Goal: Transaction & Acquisition: Purchase product/service

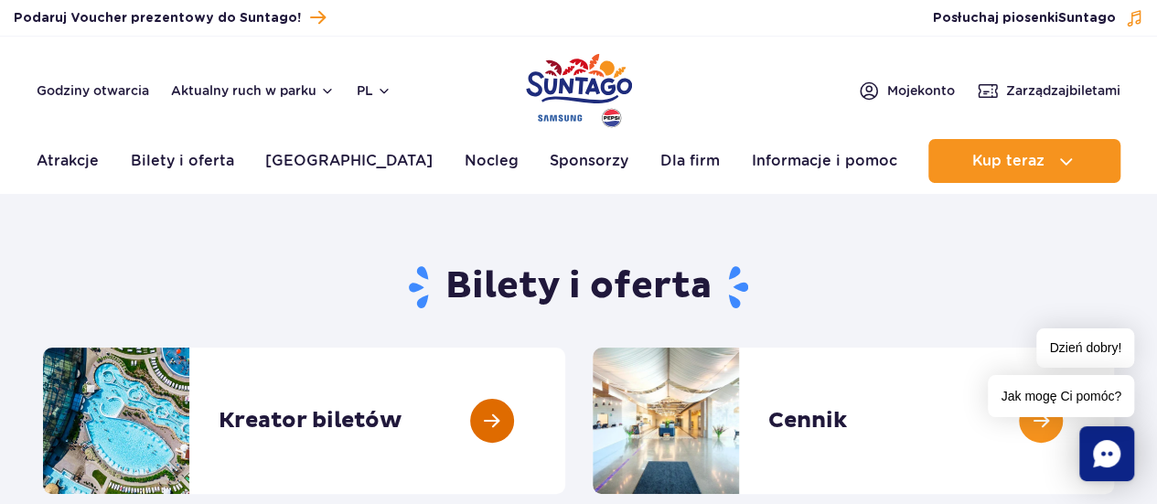
click at [565, 415] on link at bounding box center [565, 421] width 0 height 146
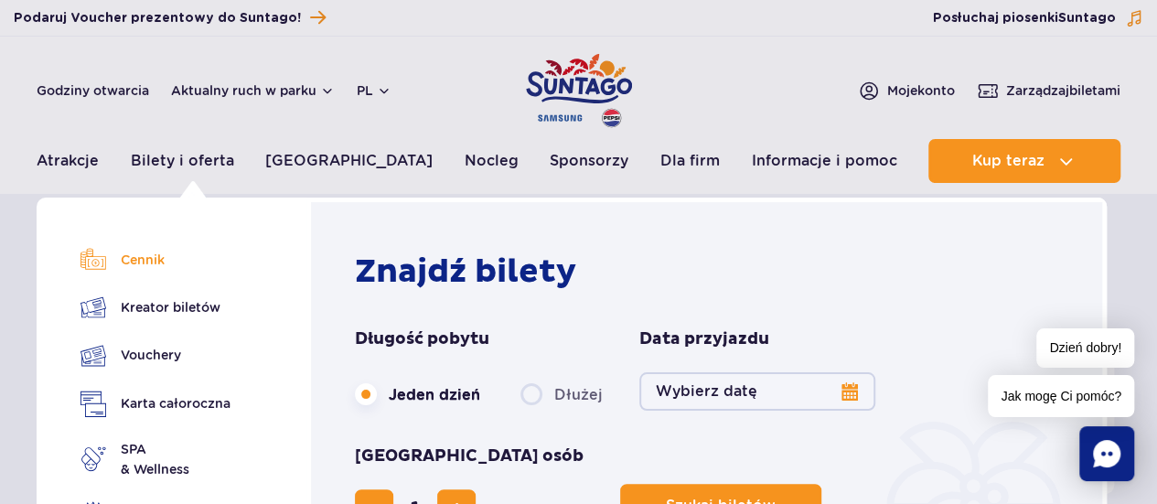
click at [132, 259] on link "Cennik" at bounding box center [156, 260] width 150 height 26
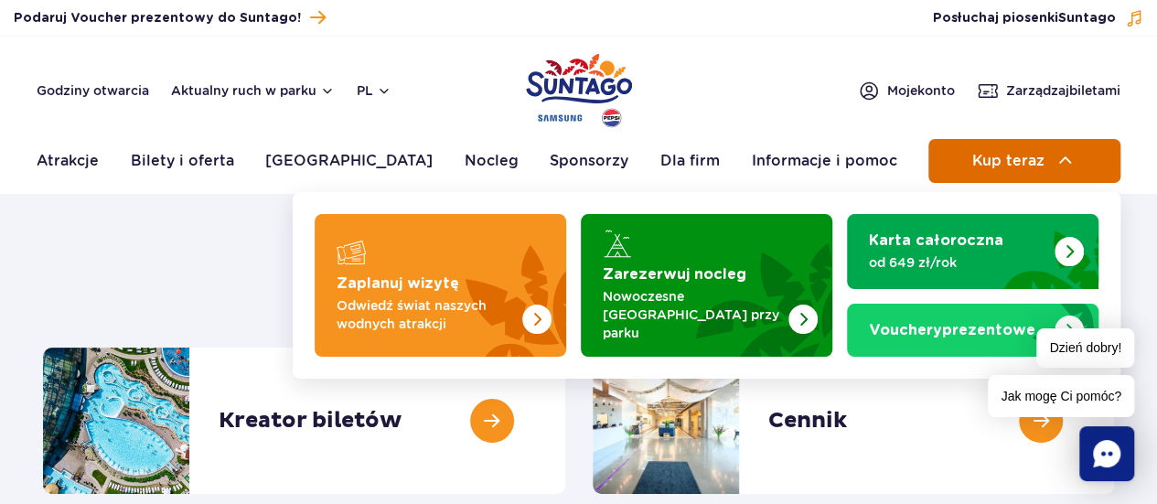
click at [985, 145] on button "Kup teraz" at bounding box center [1025, 161] width 192 height 44
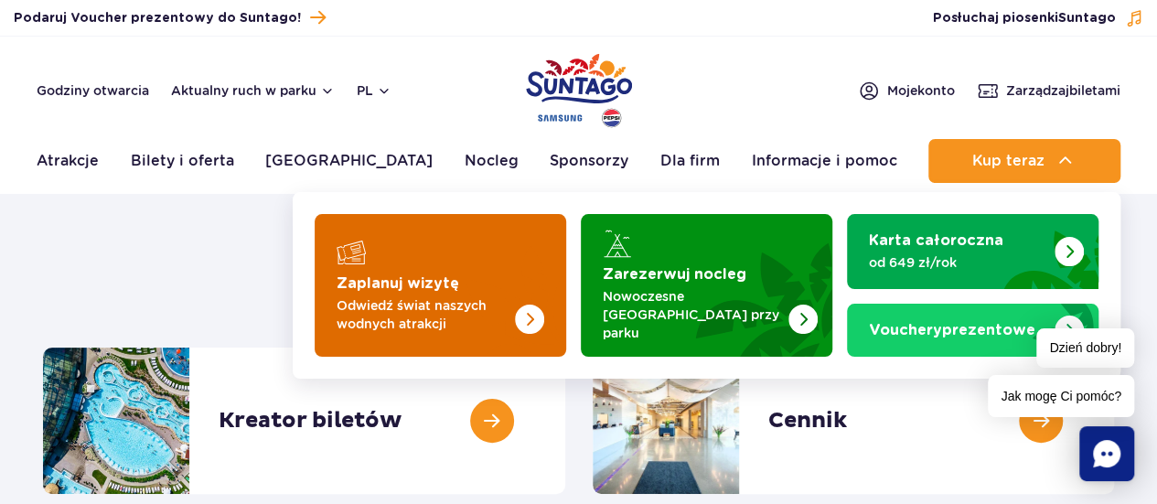
click at [414, 296] on p "Odwiedź świat naszych wodnych atrakcji" at bounding box center [426, 314] width 178 height 37
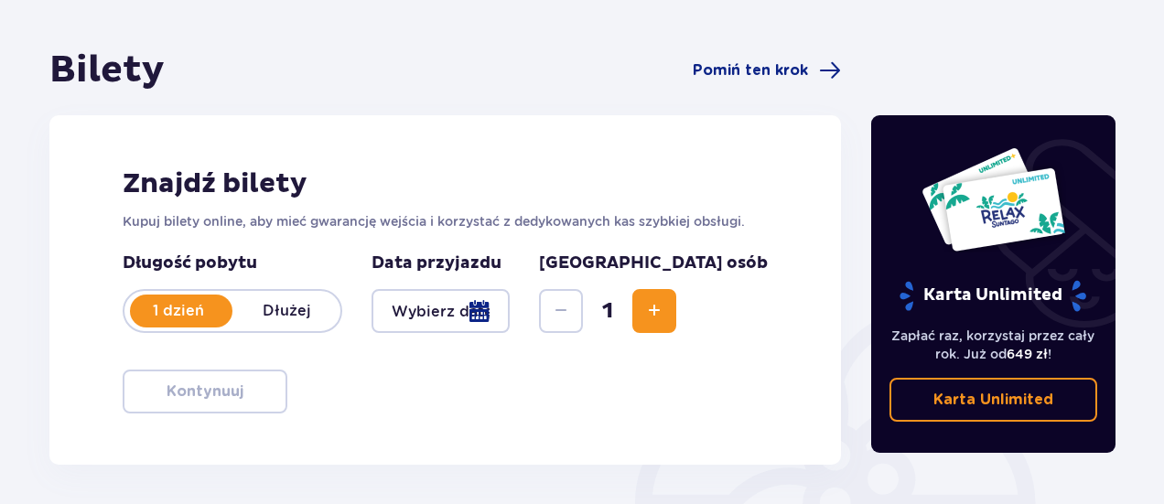
scroll to position [148, 0]
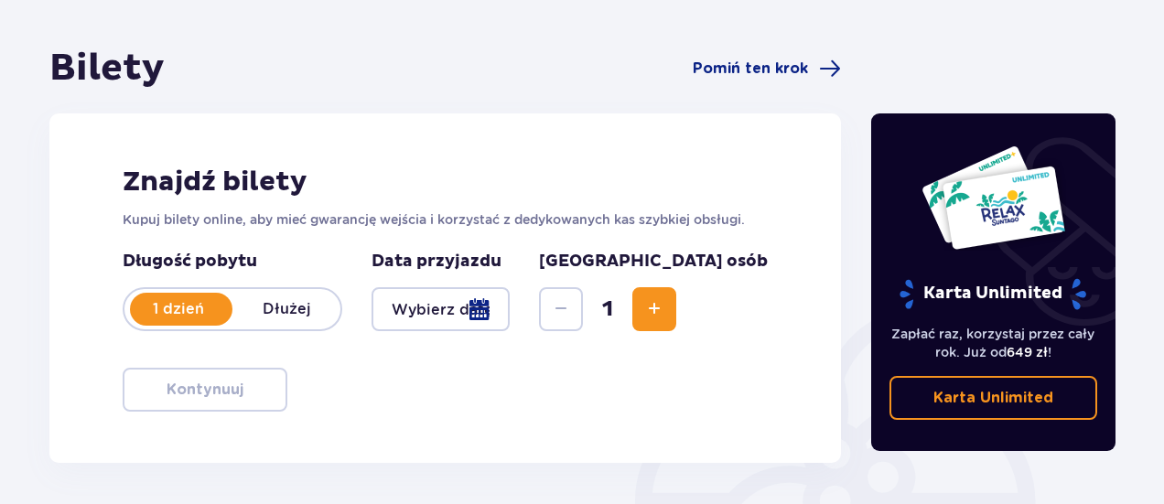
click at [510, 306] on div at bounding box center [440, 309] width 138 height 44
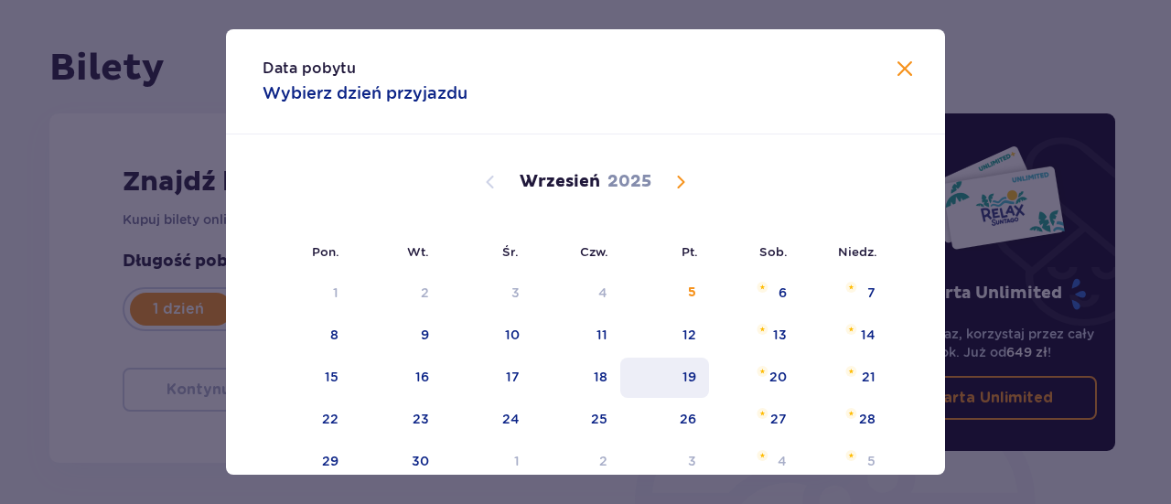
click at [693, 380] on div "19" at bounding box center [689, 377] width 14 height 18
type input "[DATE]"
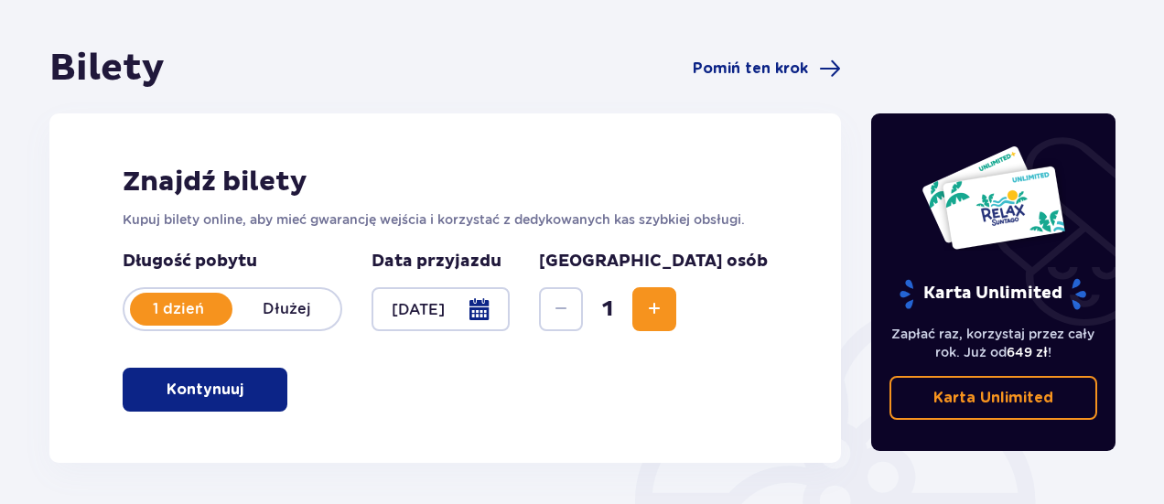
click at [665, 316] on span "Increase" at bounding box center [654, 309] width 22 height 22
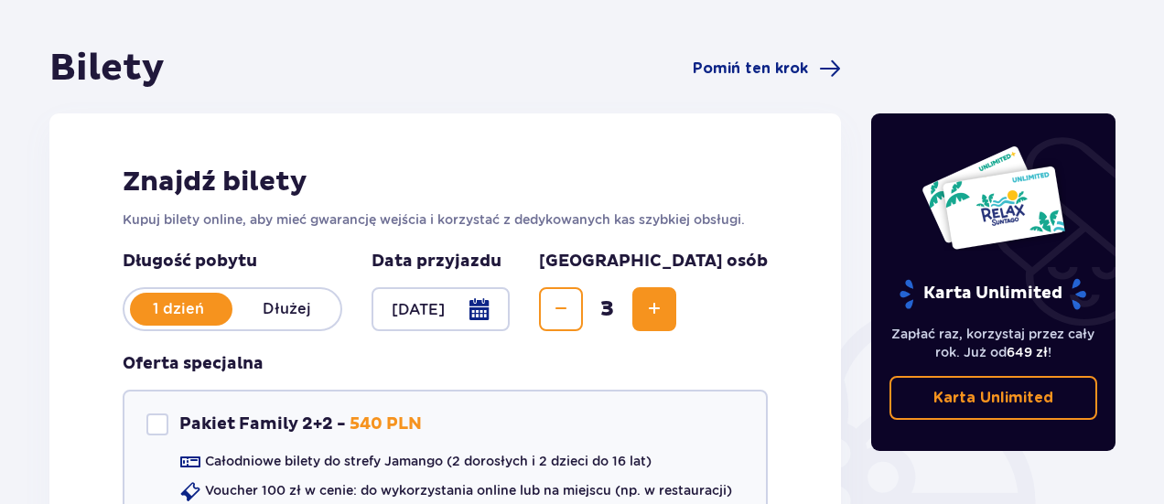
click at [665, 316] on span "Increase" at bounding box center [654, 309] width 22 height 22
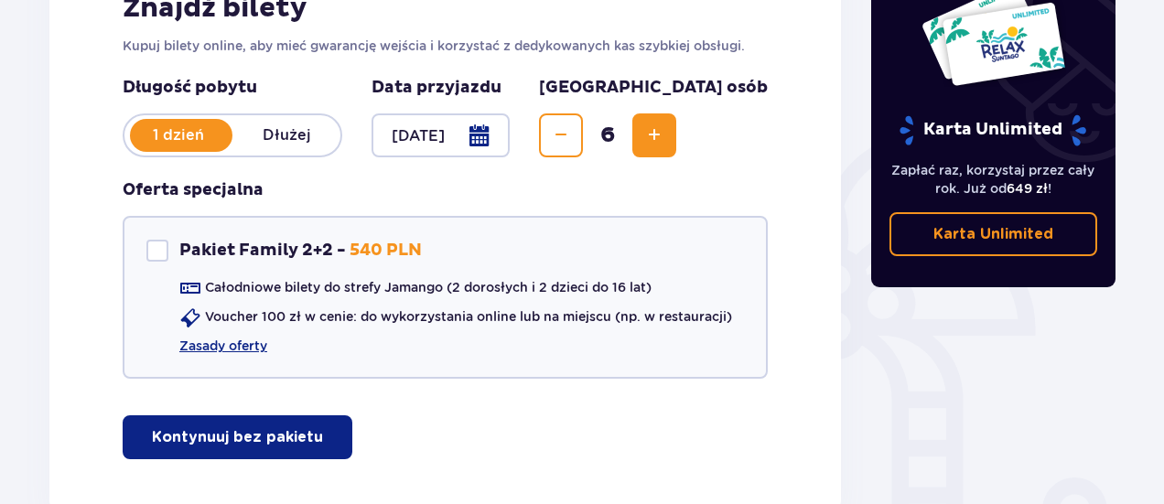
scroll to position [318, 0]
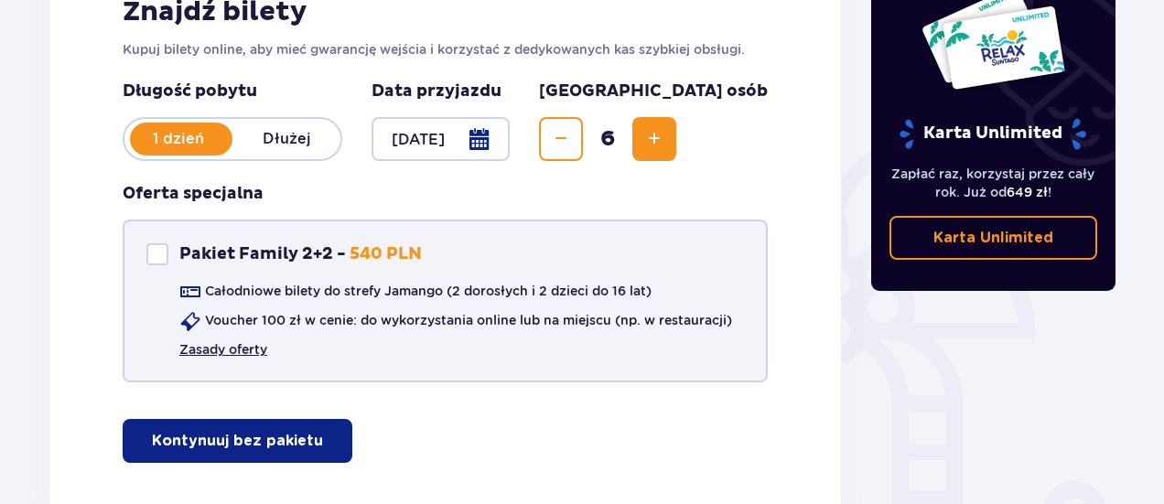
click at [212, 349] on link "Zasady oferty" at bounding box center [223, 349] width 88 height 18
click at [158, 246] on div at bounding box center [157, 254] width 22 height 22
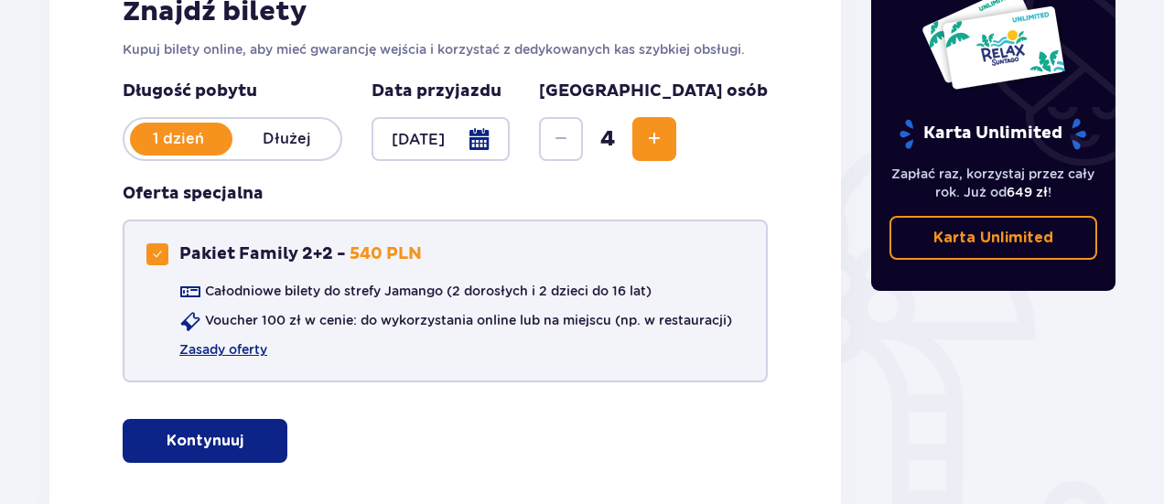
click at [156, 255] on span at bounding box center [157, 254] width 11 height 11
checkbox input "false"
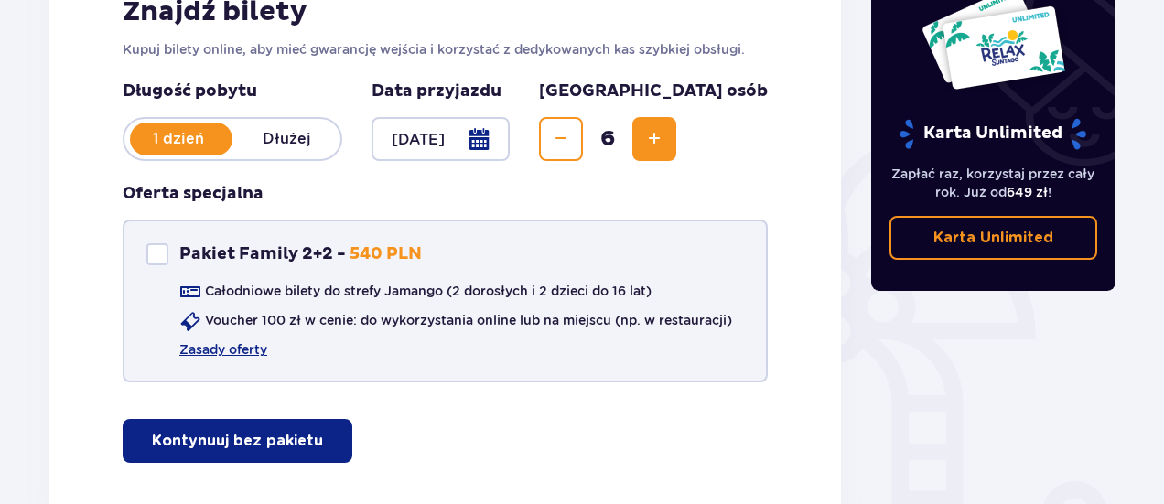
click at [179, 437] on p "Kontynuuj bez pakietu" at bounding box center [237, 441] width 171 height 20
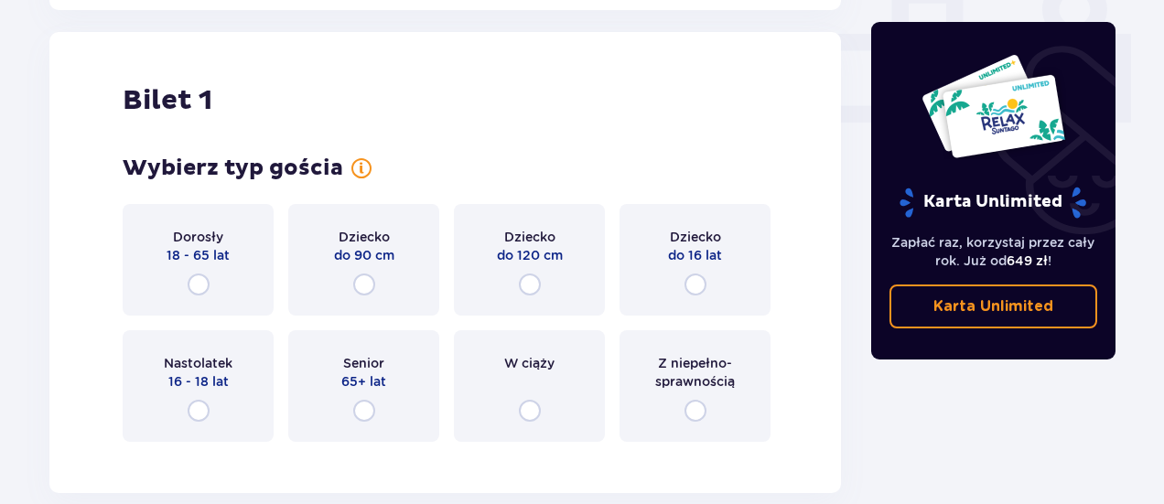
scroll to position [833, 0]
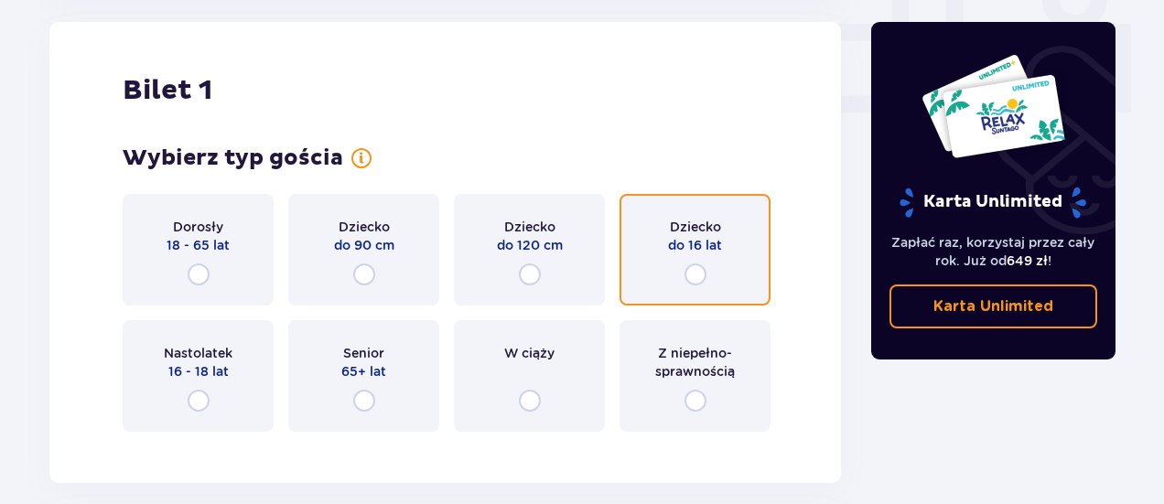
click at [693, 274] on input "radio" at bounding box center [695, 274] width 22 height 22
radio input "true"
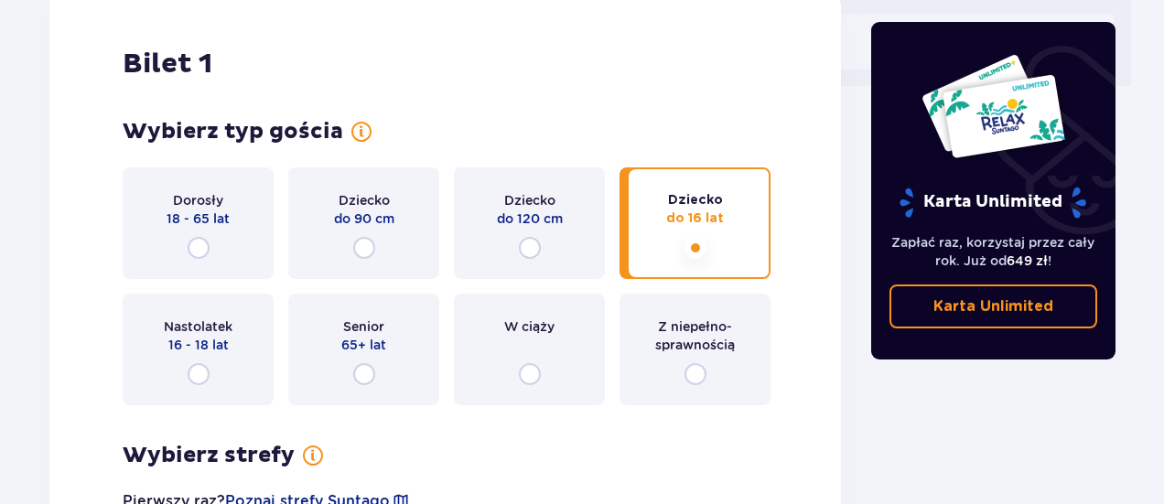
scroll to position [814, 0]
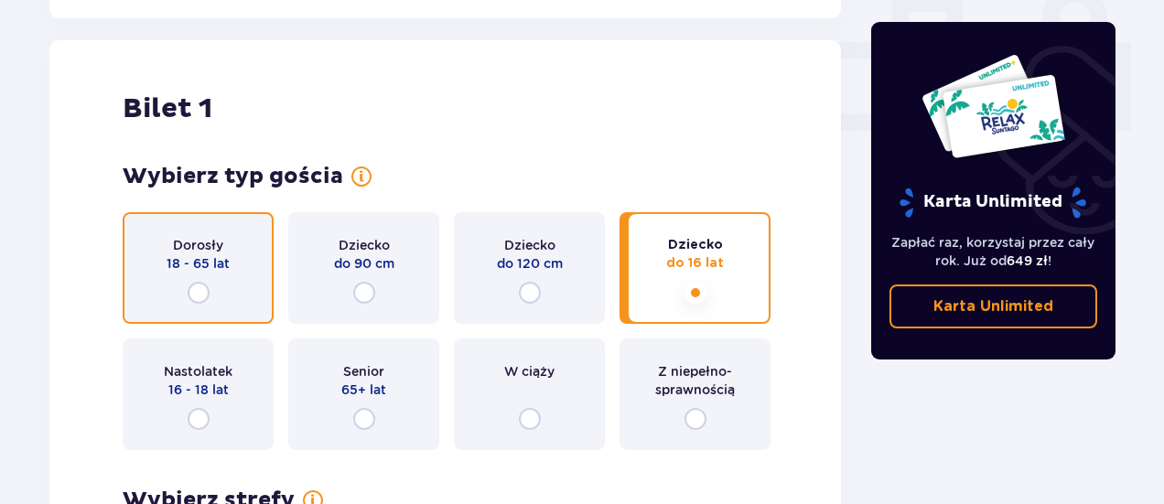
click at [196, 299] on input "radio" at bounding box center [199, 293] width 22 height 22
radio input "true"
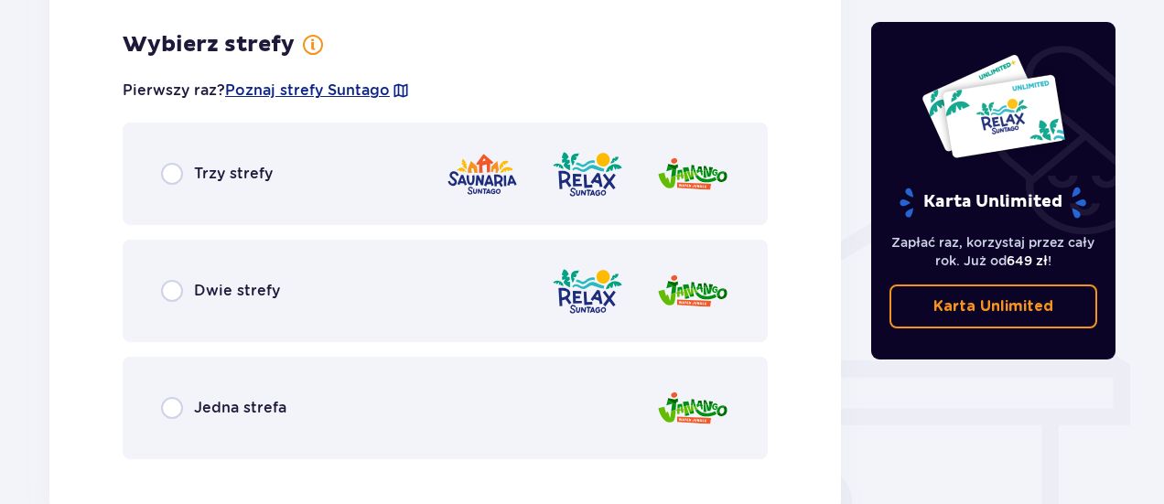
scroll to position [1279, 0]
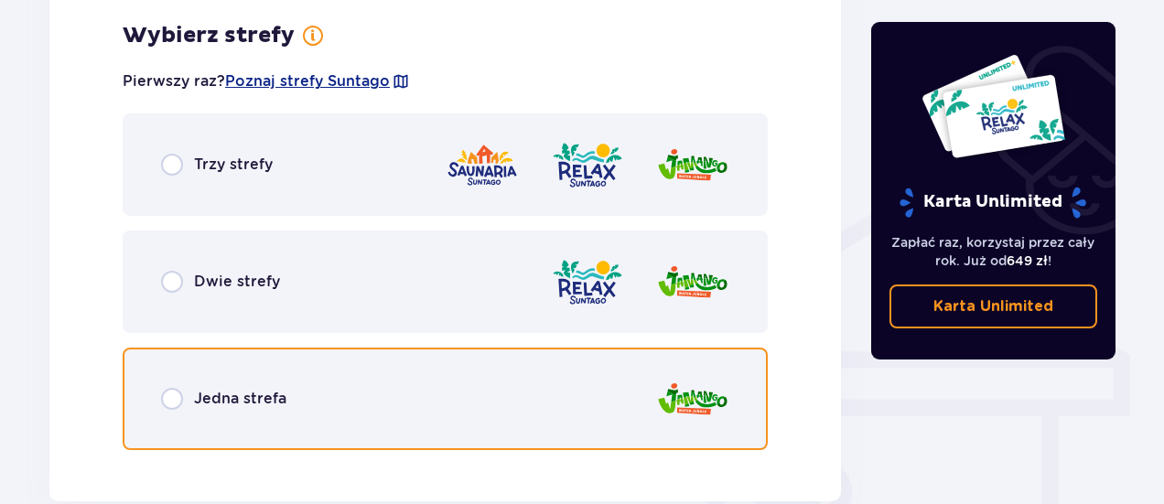
click at [169, 399] on input "radio" at bounding box center [172, 399] width 22 height 22
radio input "true"
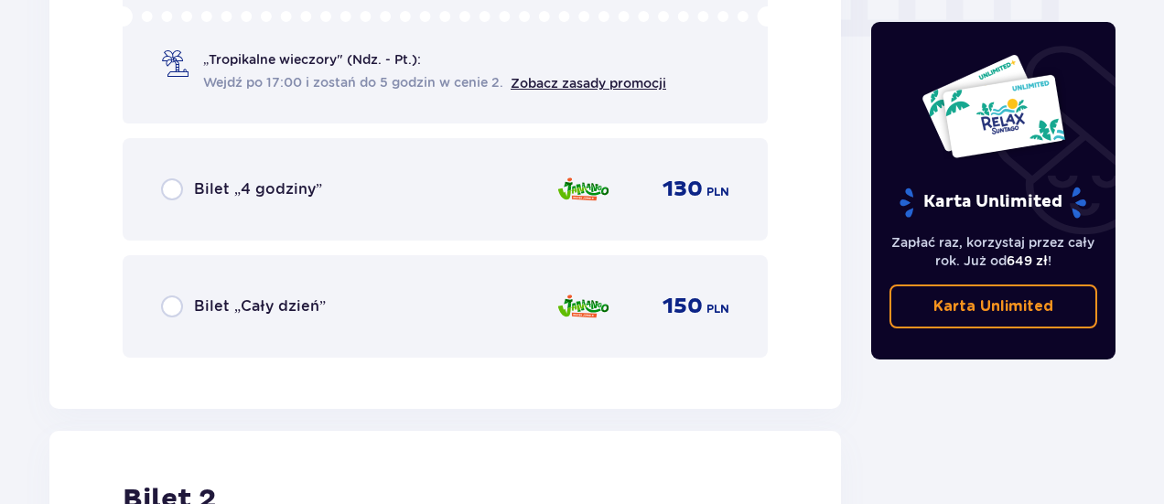
scroll to position [1916, 0]
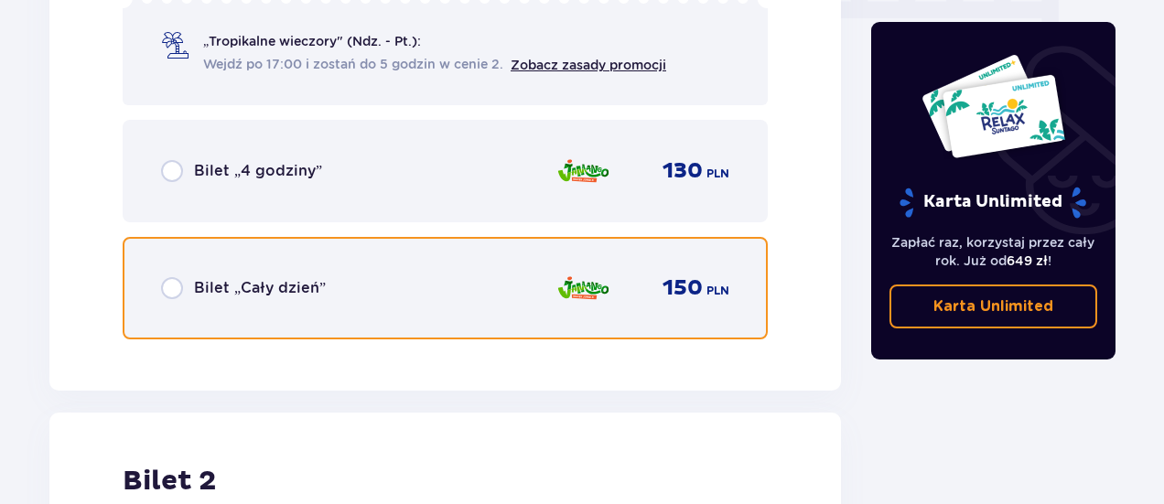
click at [168, 283] on input "radio" at bounding box center [172, 288] width 22 height 22
radio input "true"
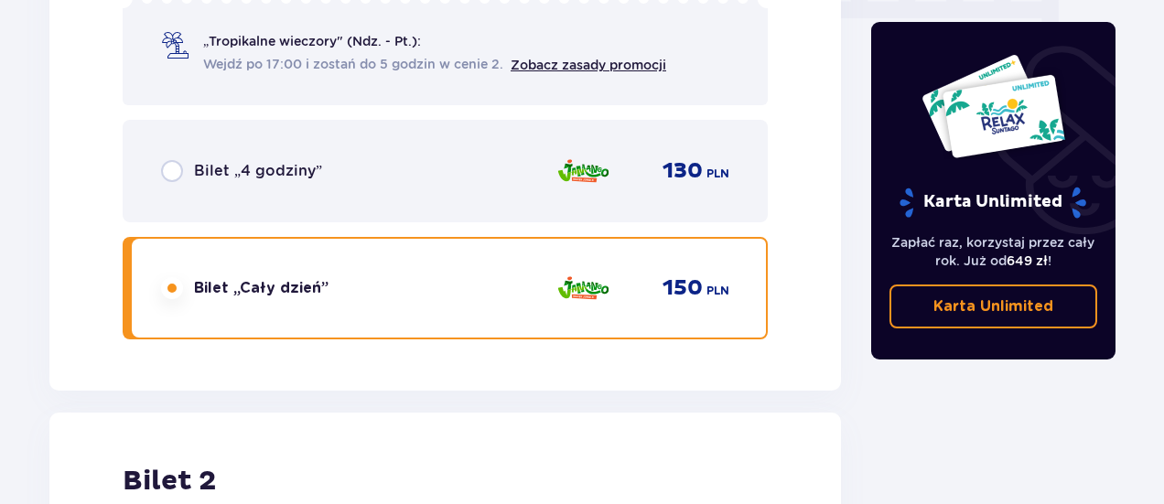
click at [168, 283] on input "radio" at bounding box center [172, 288] width 22 height 22
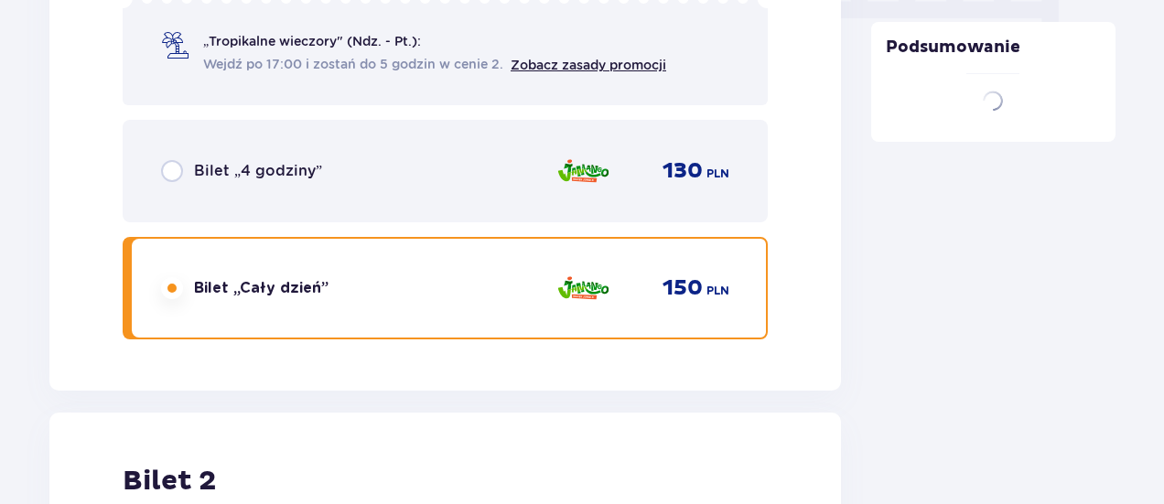
scroll to position [2306, 0]
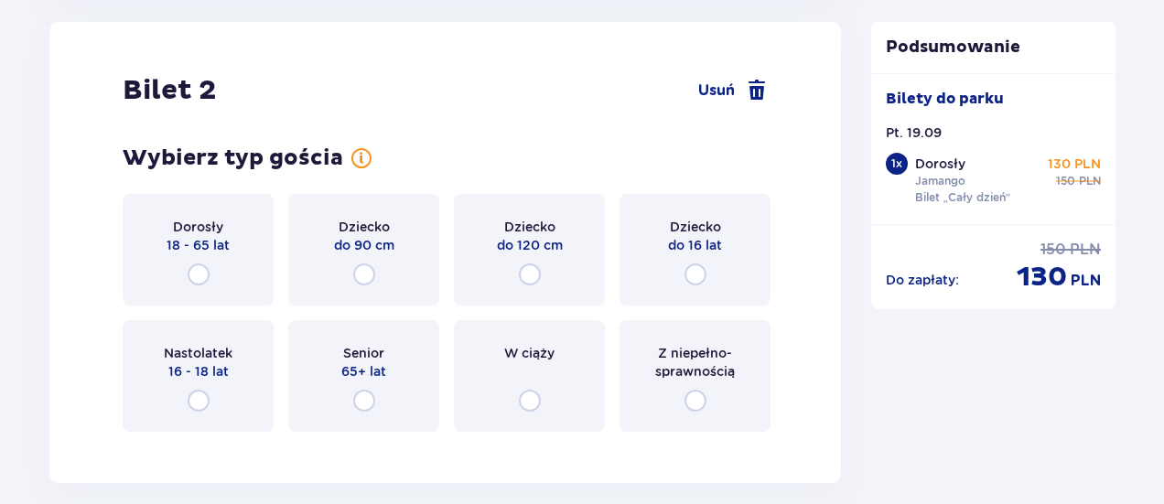
click at [178, 283] on div "Dorosły 18 - 65 lat" at bounding box center [198, 250] width 151 height 112
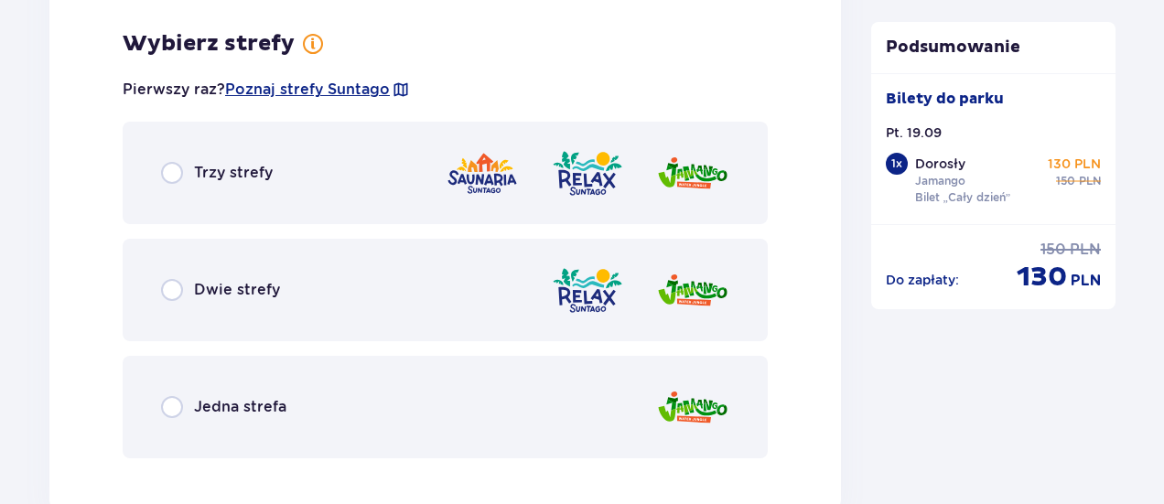
scroll to position [2753, 0]
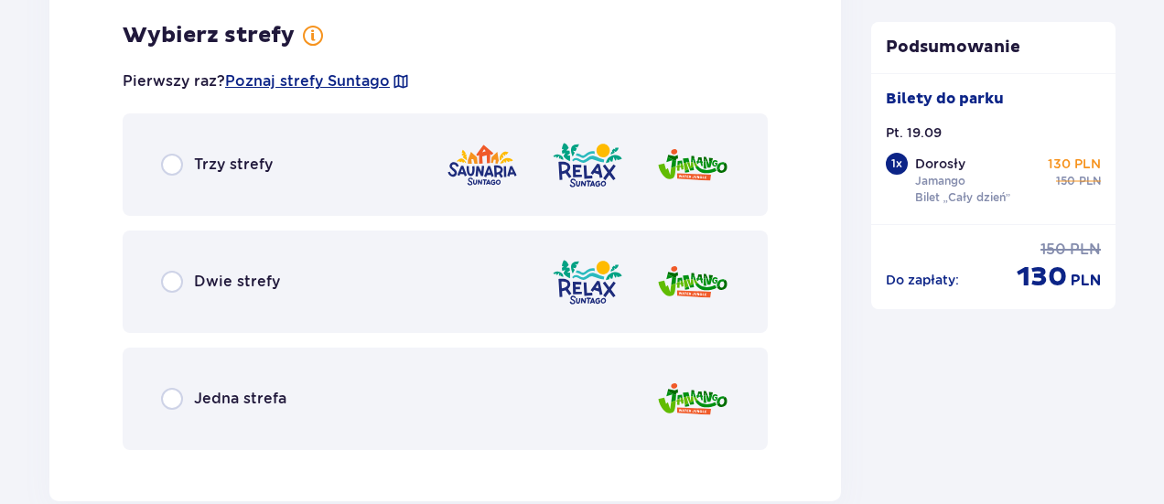
click at [201, 275] on p "Dwie strefy" at bounding box center [237, 282] width 86 height 20
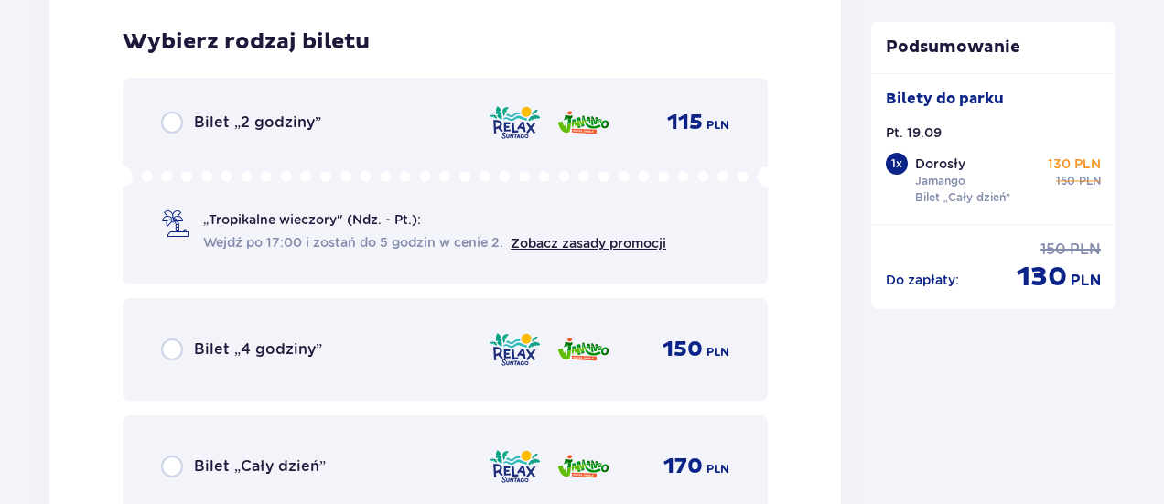
scroll to position [3218, 0]
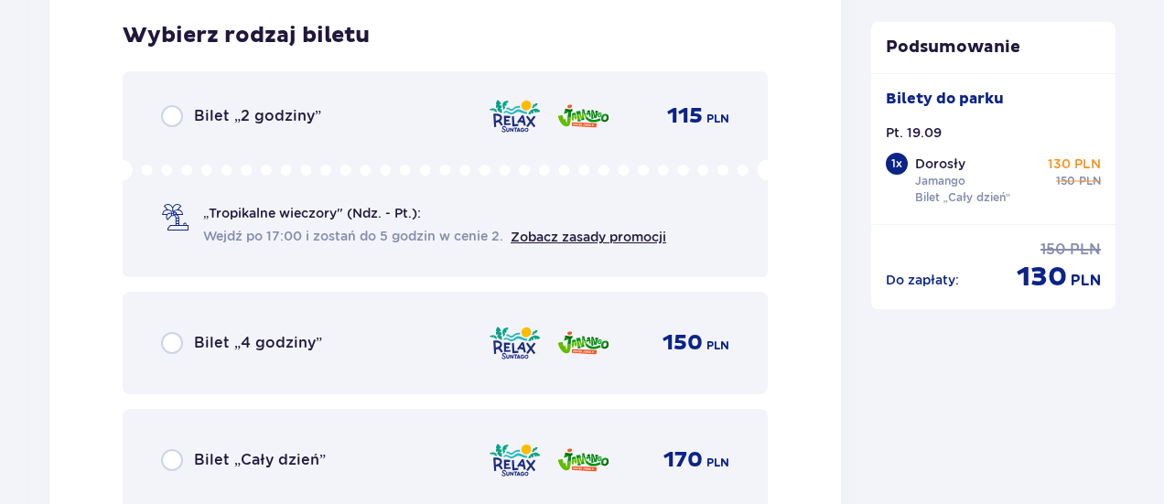
click at [338, 285] on div "Bilet „2 godziny” 115 PLN „Tropikalne wieczory" (Ndz. - Pt.): Wejdź po 17:00 i …" at bounding box center [445, 291] width 645 height 440
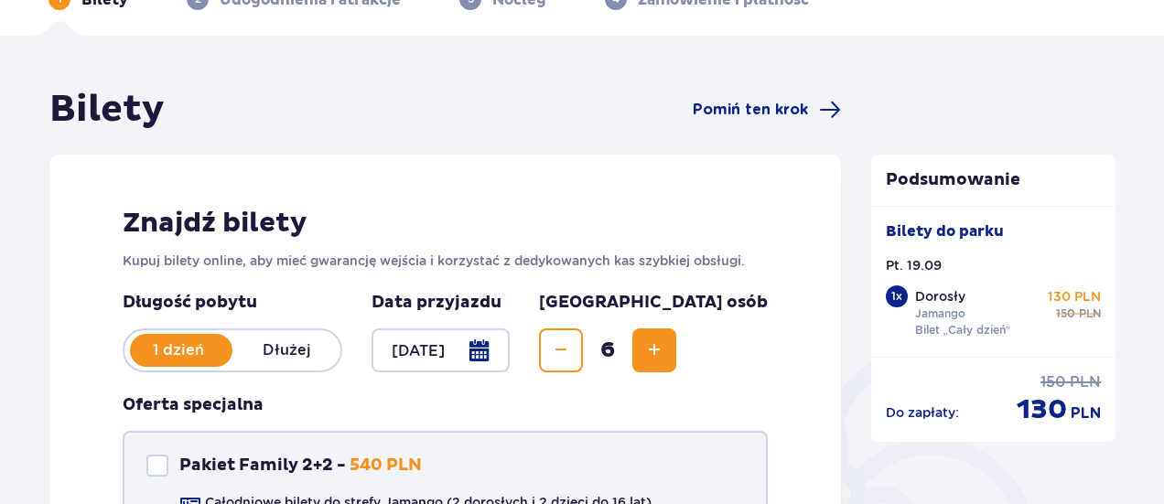
scroll to position [0, 0]
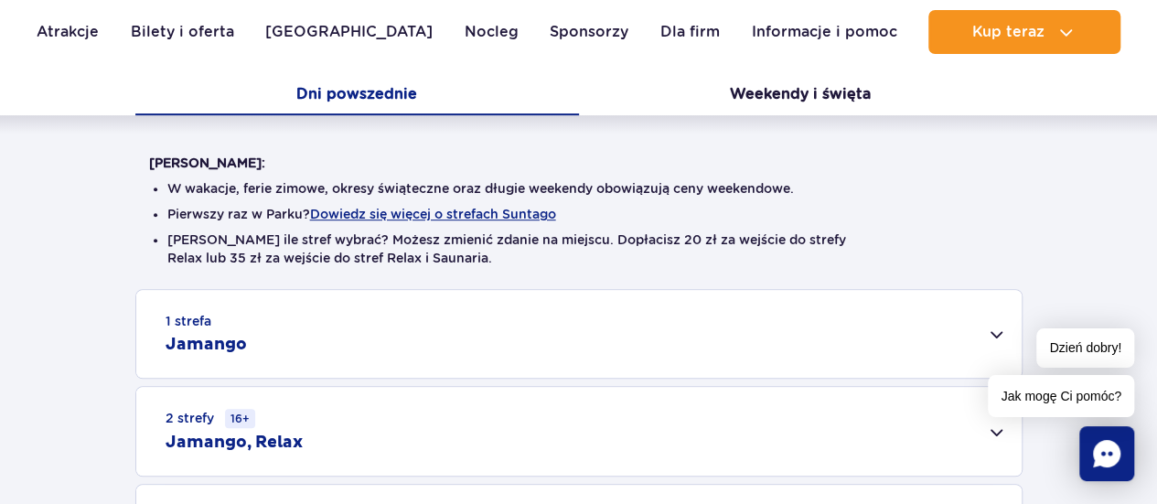
scroll to position [397, 0]
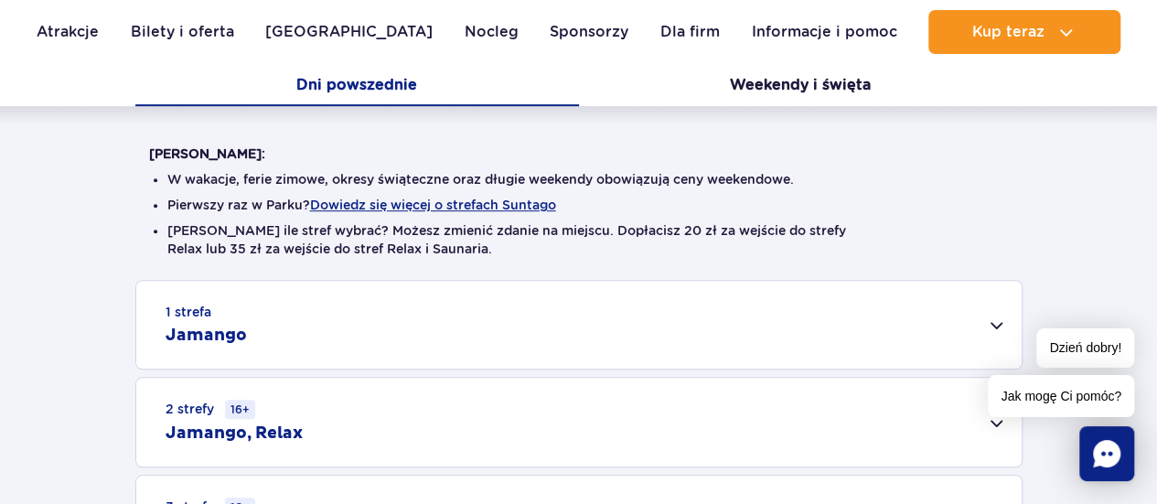
click at [991, 327] on div "1 strefa Jamango" at bounding box center [579, 325] width 886 height 88
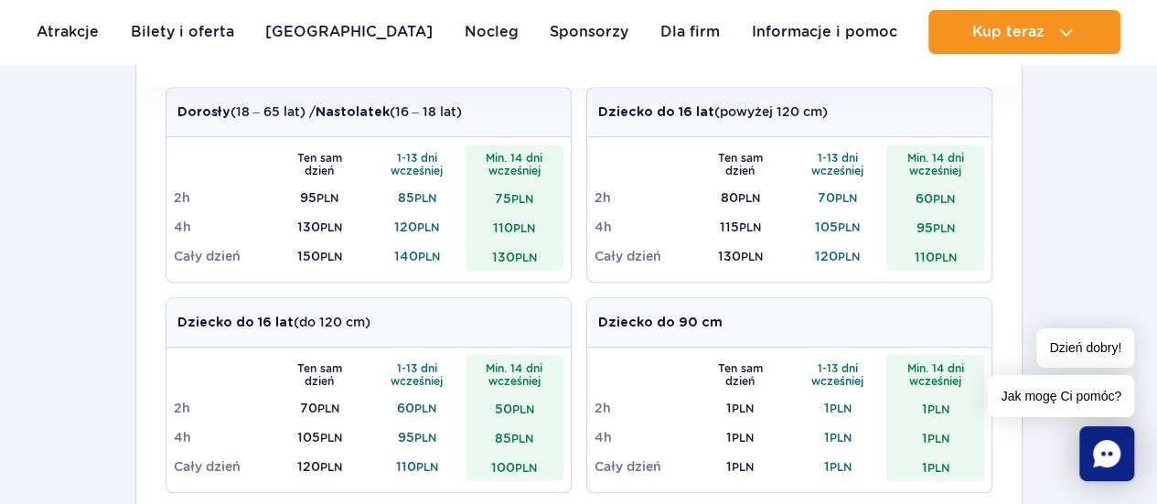
scroll to position [672, 0]
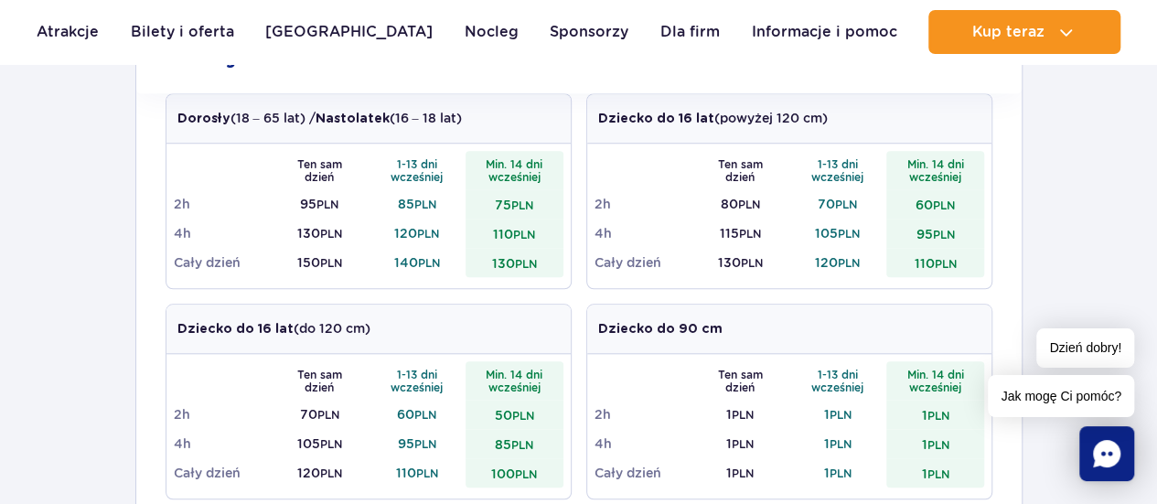
click at [1115, 114] on div "1 strefa Jamango Dorosły (18 – 65 lat) / Nastolatek (16 – 18 lat) Ten sam dzień…" at bounding box center [578, 480] width 1157 height 950
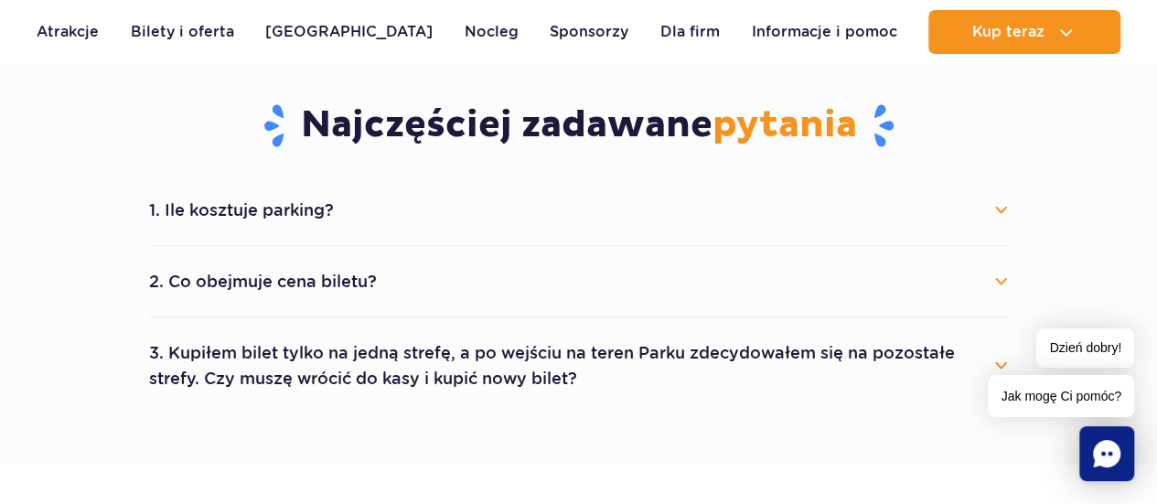
scroll to position [1658, 0]
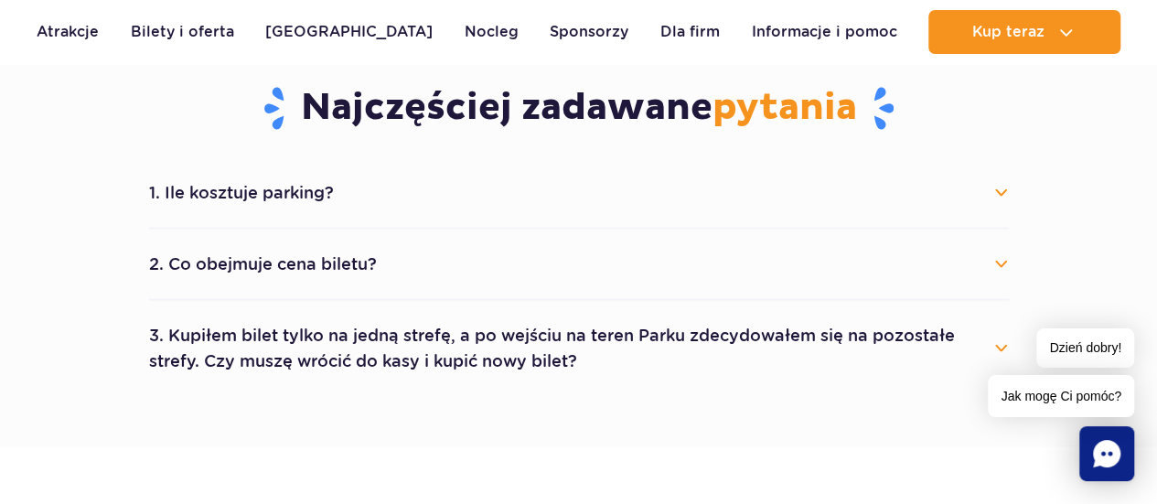
click at [1005, 199] on button "1. Ile kosztuje parking?" at bounding box center [579, 192] width 860 height 40
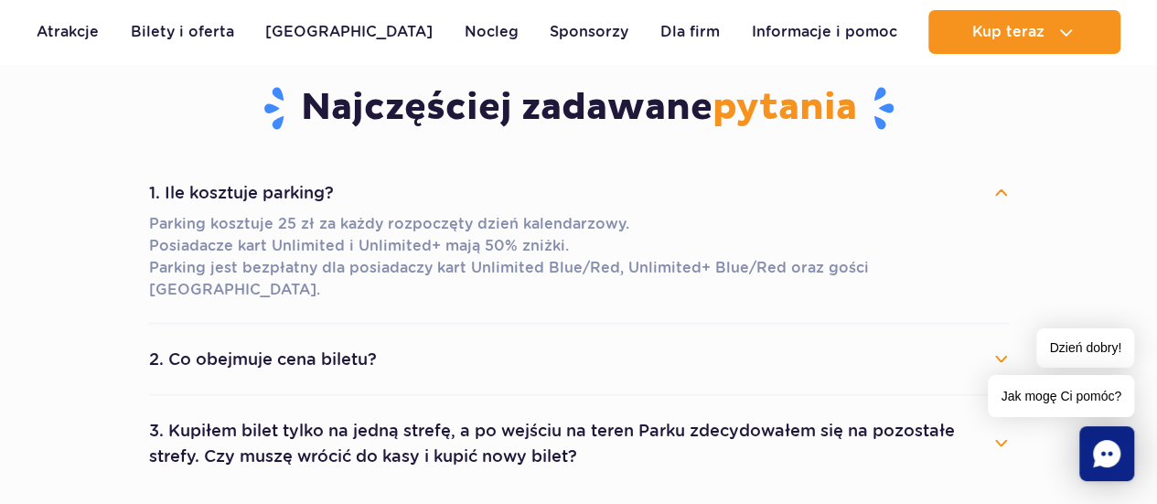
click at [999, 338] on button "2. Co obejmuje cena biletu?" at bounding box center [579, 358] width 860 height 40
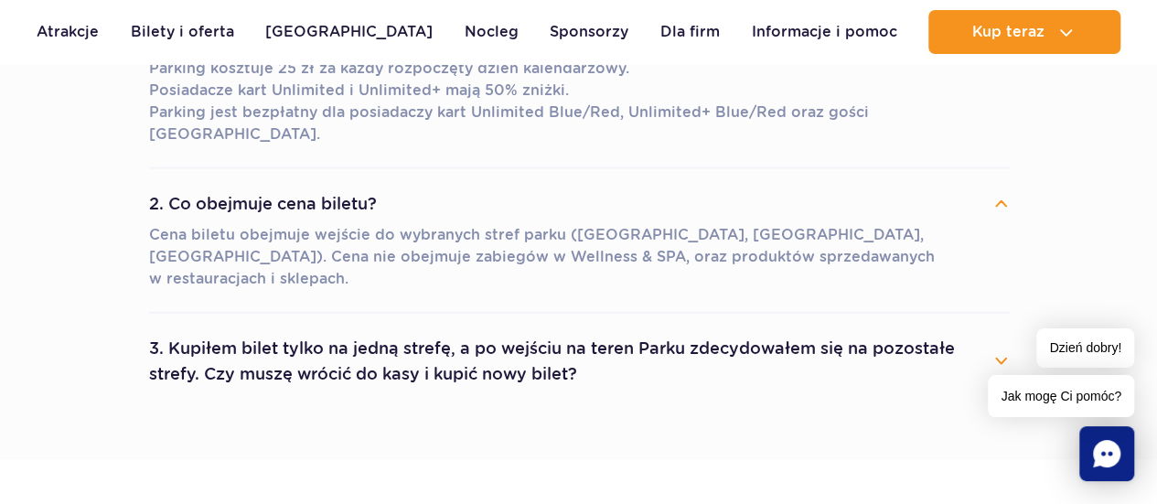
scroll to position [1864, 0]
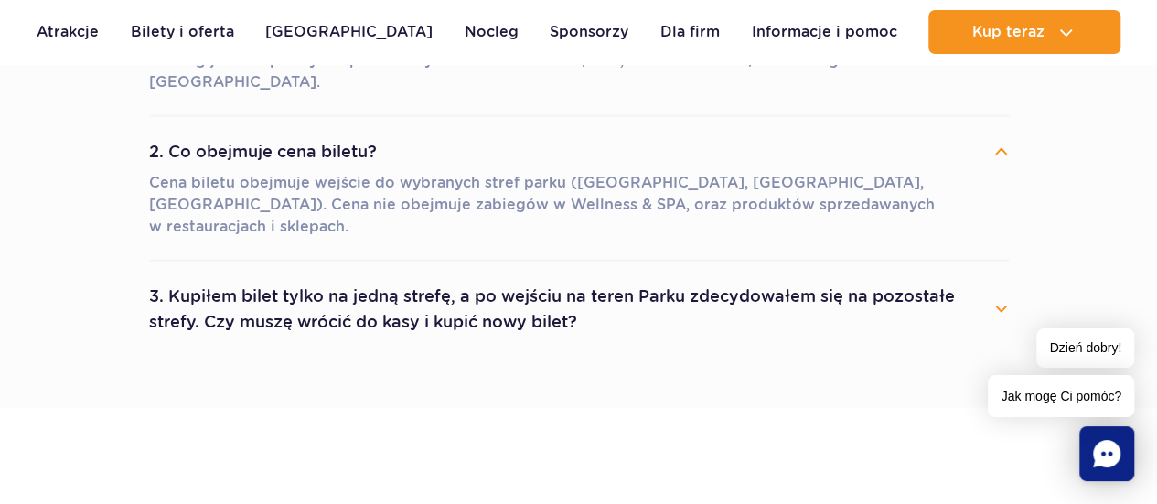
click at [993, 276] on button "3. Kupiłem bilet tylko na jedną strefę, a po wejściu na teren Parku zdecydowałe…" at bounding box center [579, 309] width 860 height 66
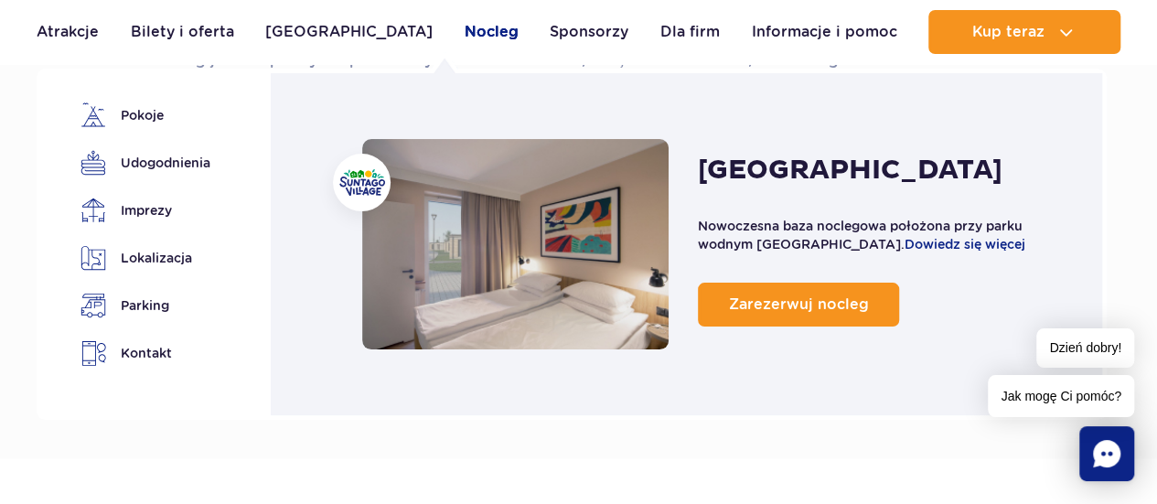
click at [465, 43] on link "Nocleg" at bounding box center [492, 32] width 54 height 44
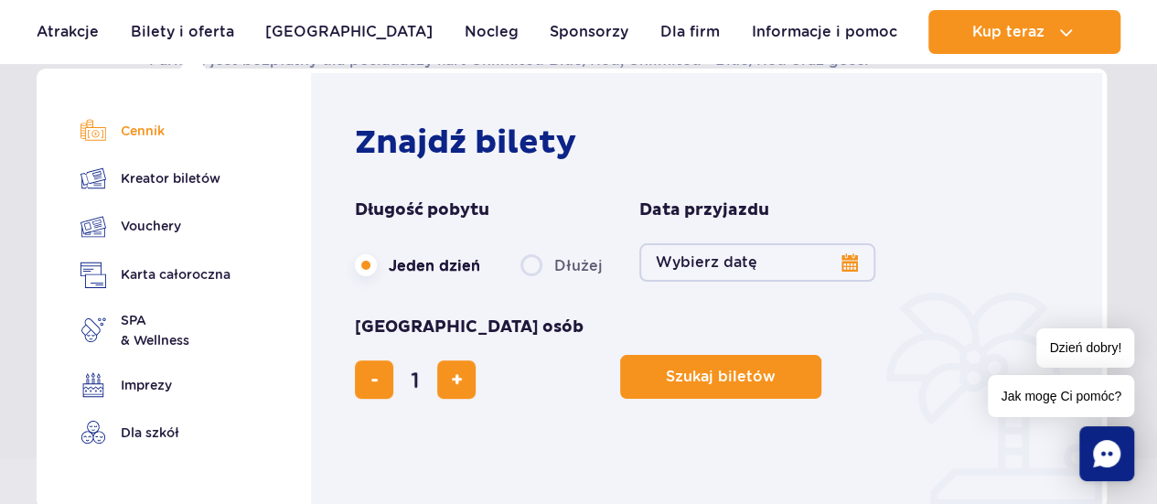
click at [148, 138] on link "Cennik" at bounding box center [156, 131] width 150 height 26
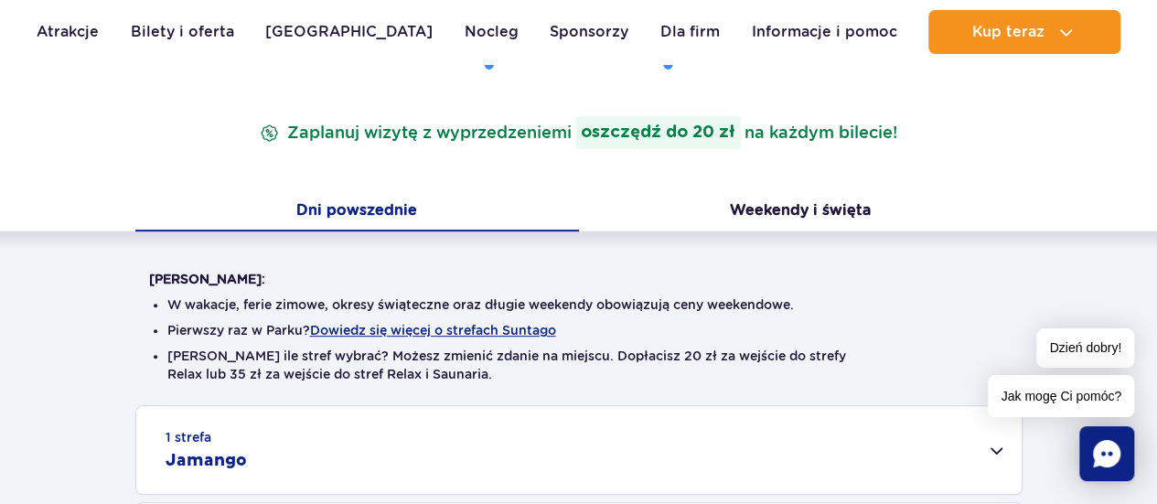
scroll to position [267, 0]
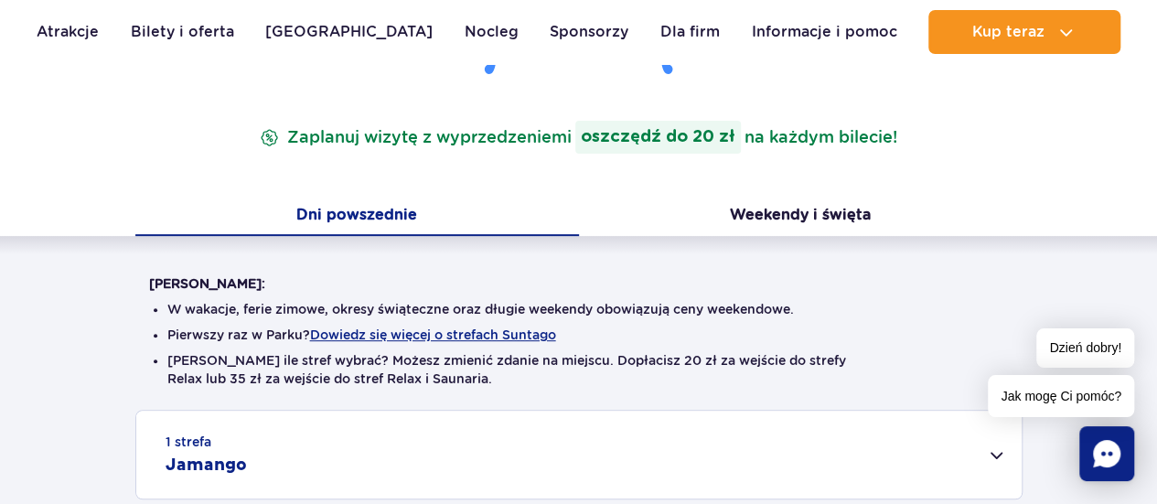
click at [363, 206] on button "Dni powszednie" at bounding box center [357, 217] width 444 height 38
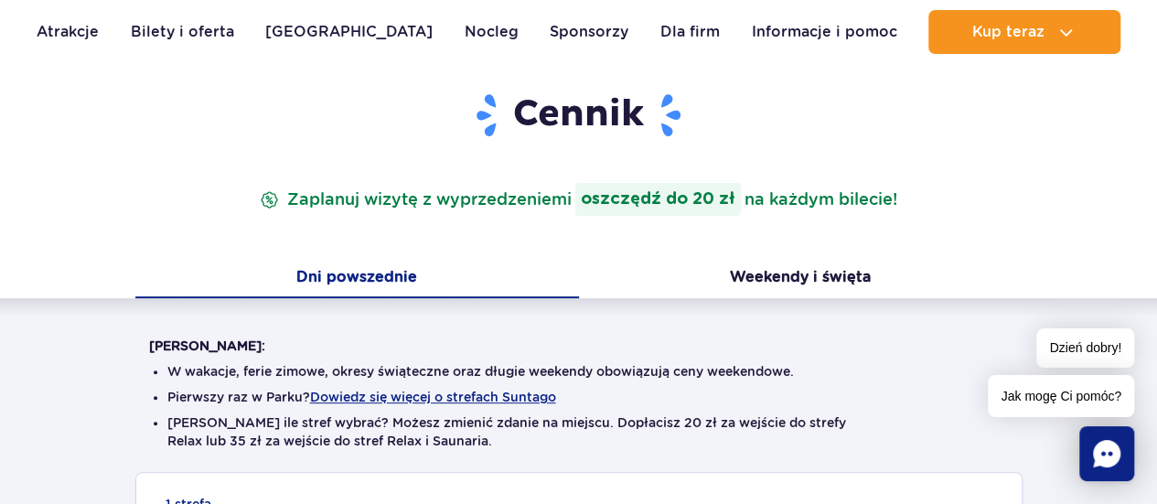
scroll to position [218, 0]
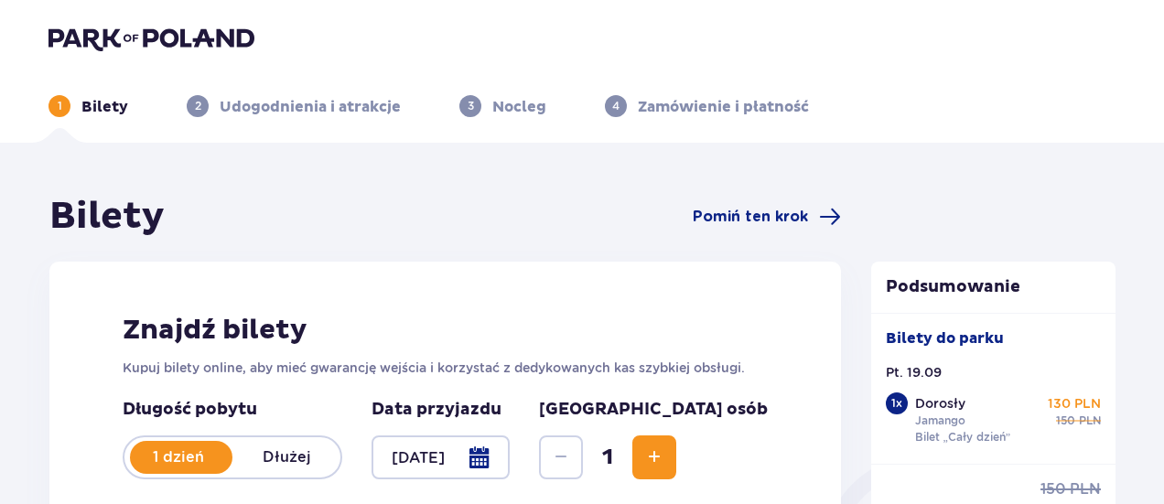
click at [414, 295] on div "Znajdź bilety Kupuj bilety online, aby mieć gwarancję wejścia i korzystać z ded…" at bounding box center [444, 436] width 791 height 349
click at [510, 462] on div at bounding box center [440, 457] width 138 height 44
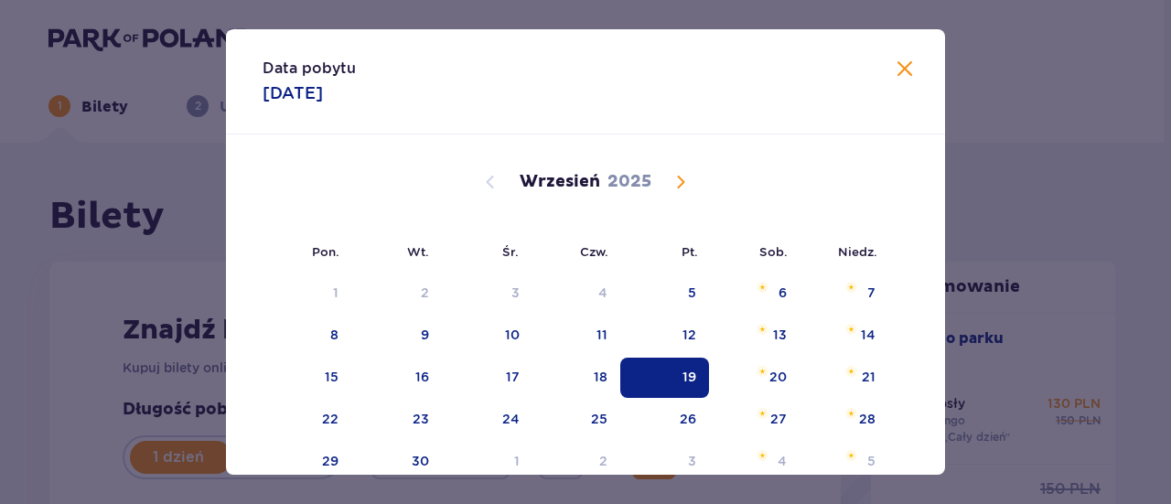
click at [670, 391] on div "19" at bounding box center [664, 378] width 89 height 40
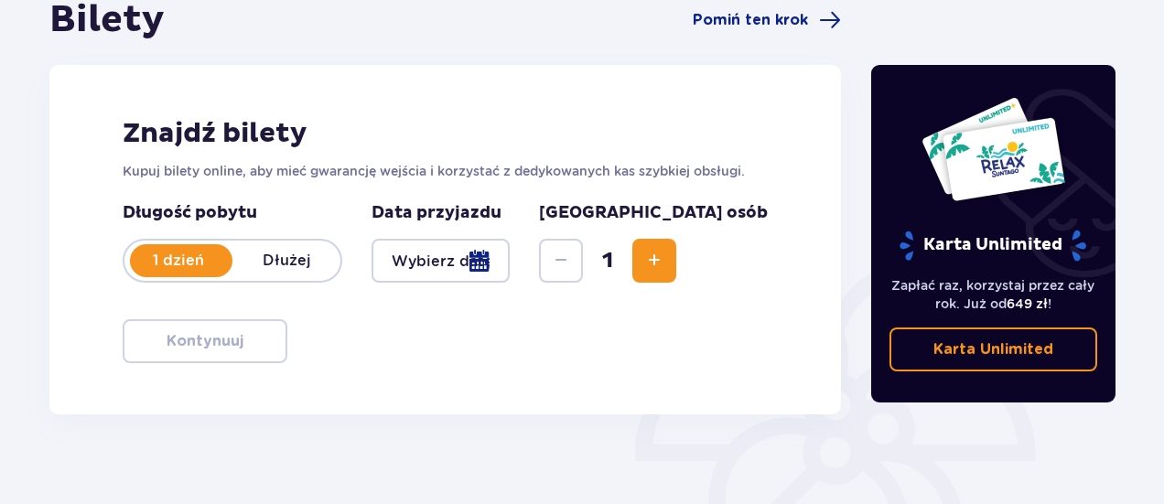
scroll to position [215, 0]
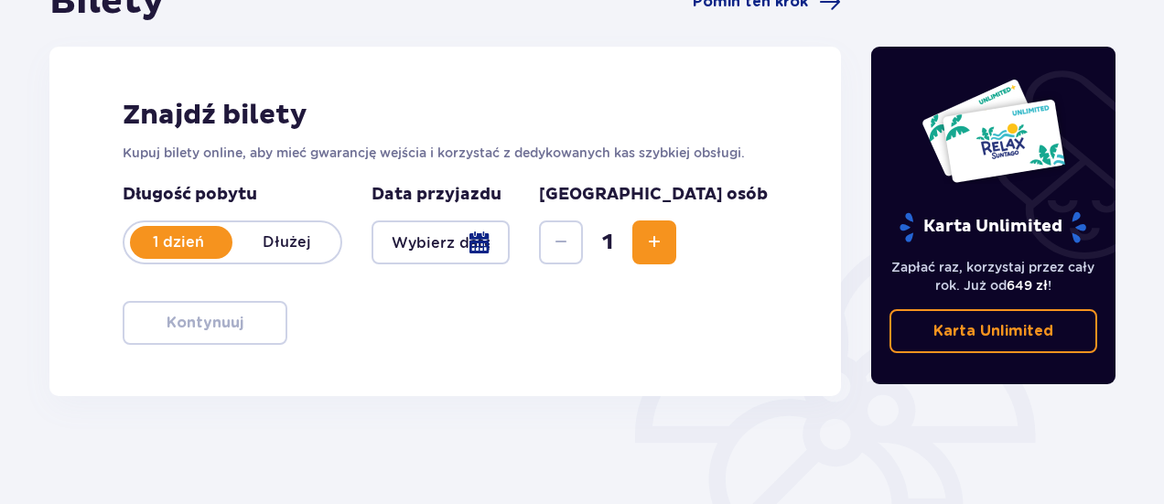
click at [665, 234] on span "Increase" at bounding box center [654, 242] width 22 height 22
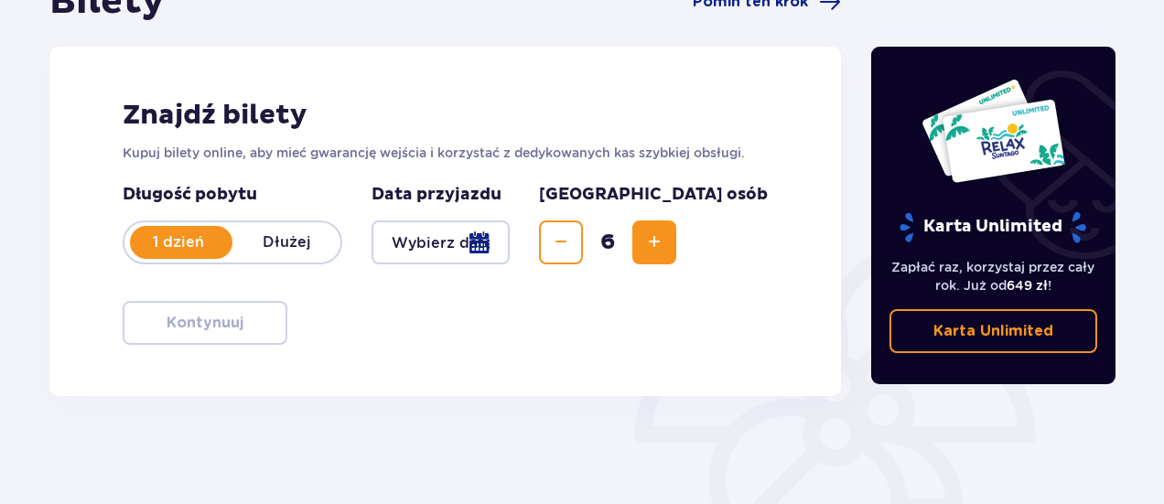
click at [510, 239] on div at bounding box center [440, 242] width 138 height 44
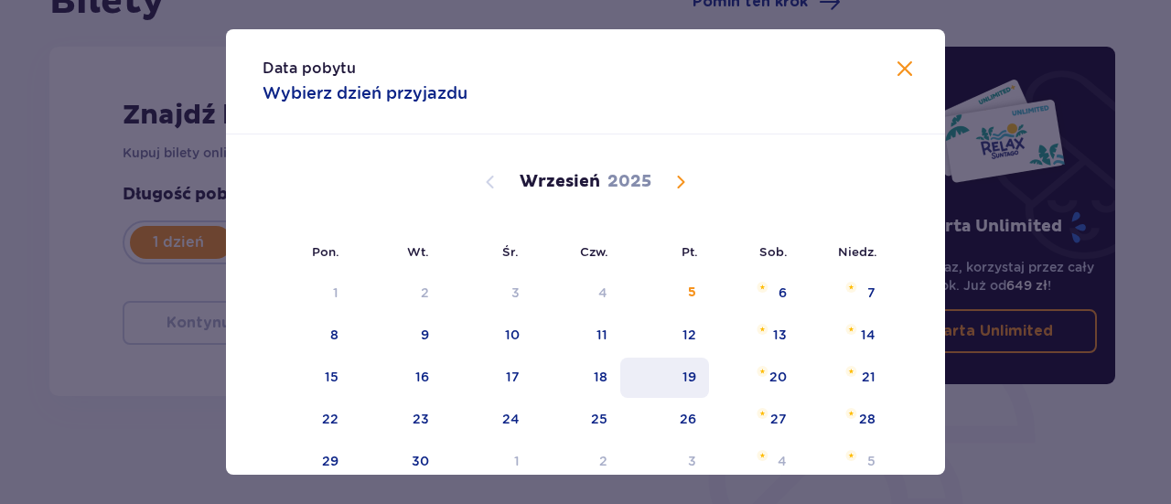
click at [690, 374] on div "19" at bounding box center [689, 377] width 14 height 18
type input "[DATE]"
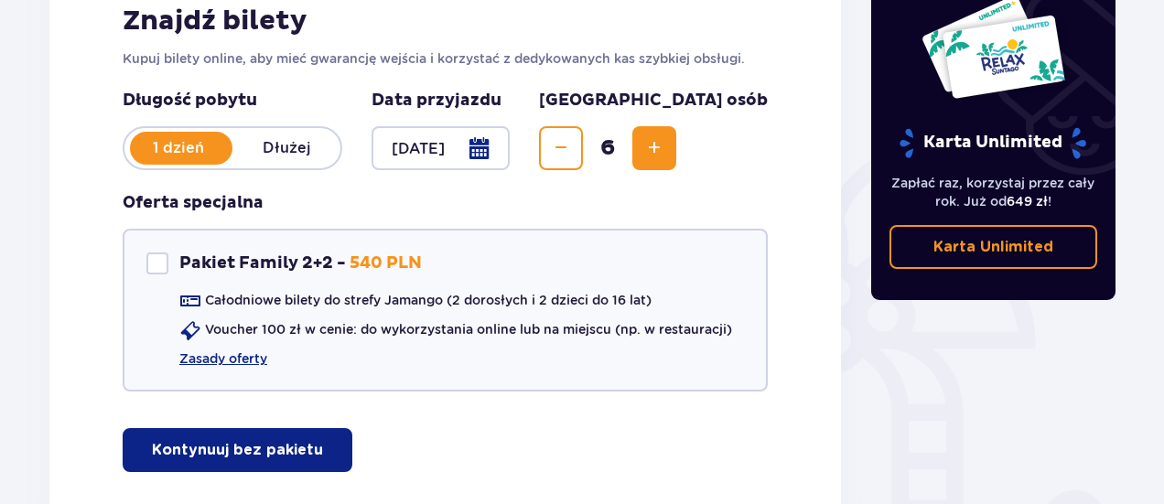
scroll to position [437, 0]
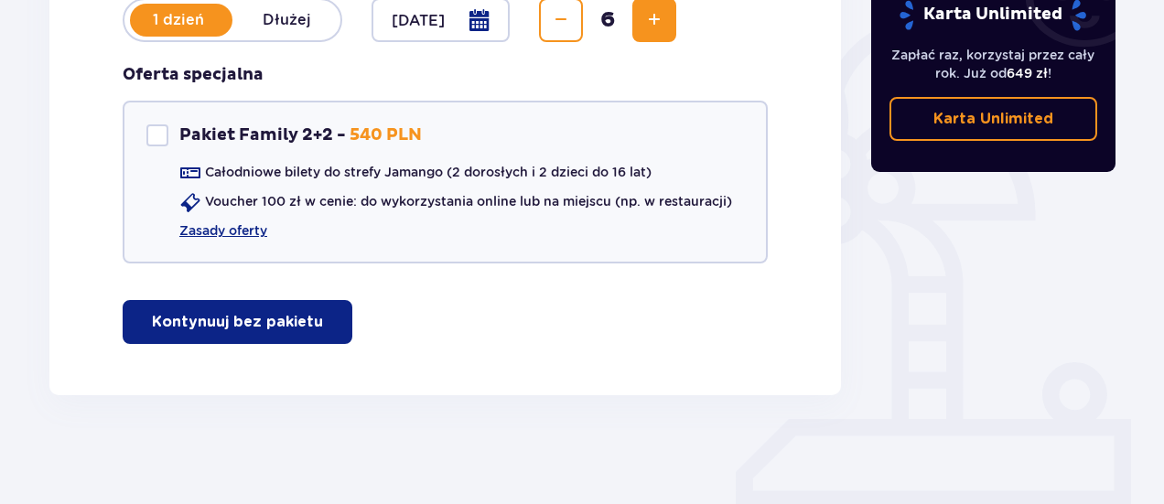
click at [316, 318] on span "button" at bounding box center [327, 322] width 22 height 22
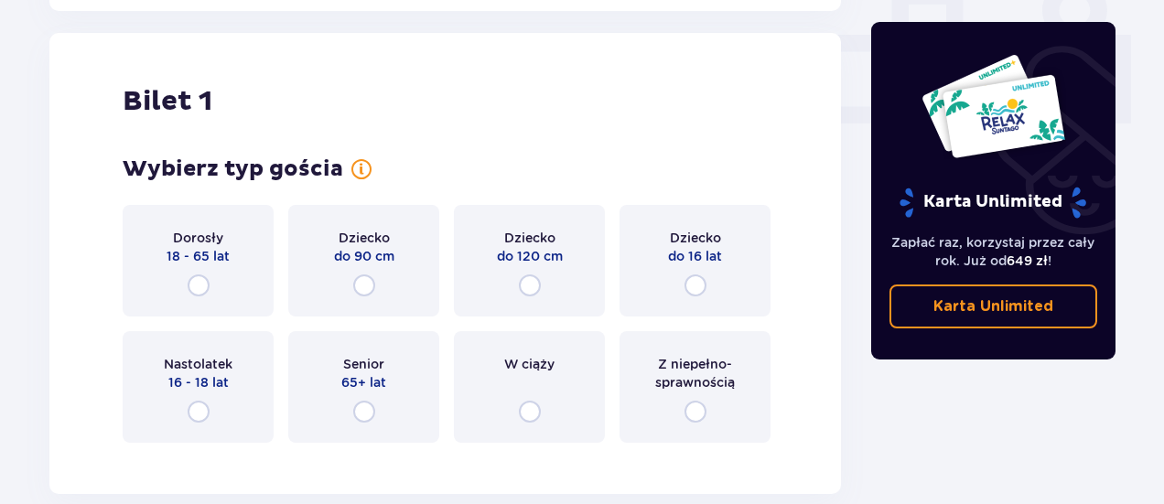
scroll to position [833, 0]
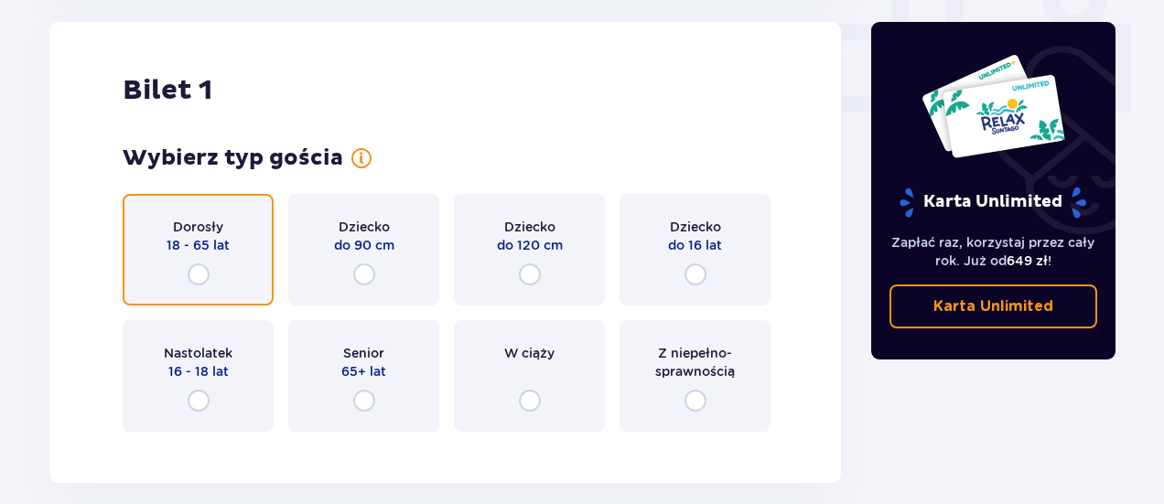
click at [192, 274] on input "radio" at bounding box center [199, 274] width 22 height 22
radio input "true"
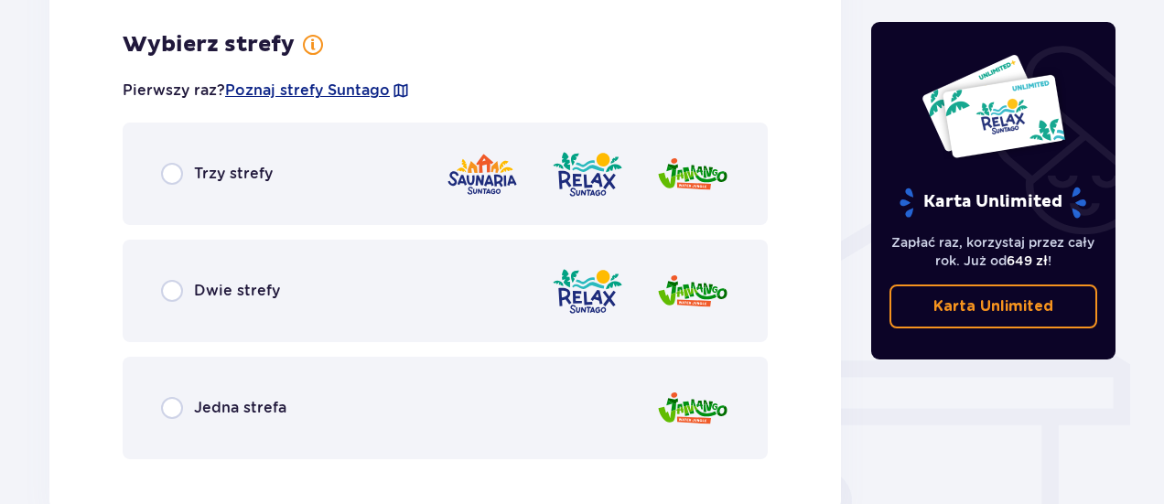
scroll to position [1279, 0]
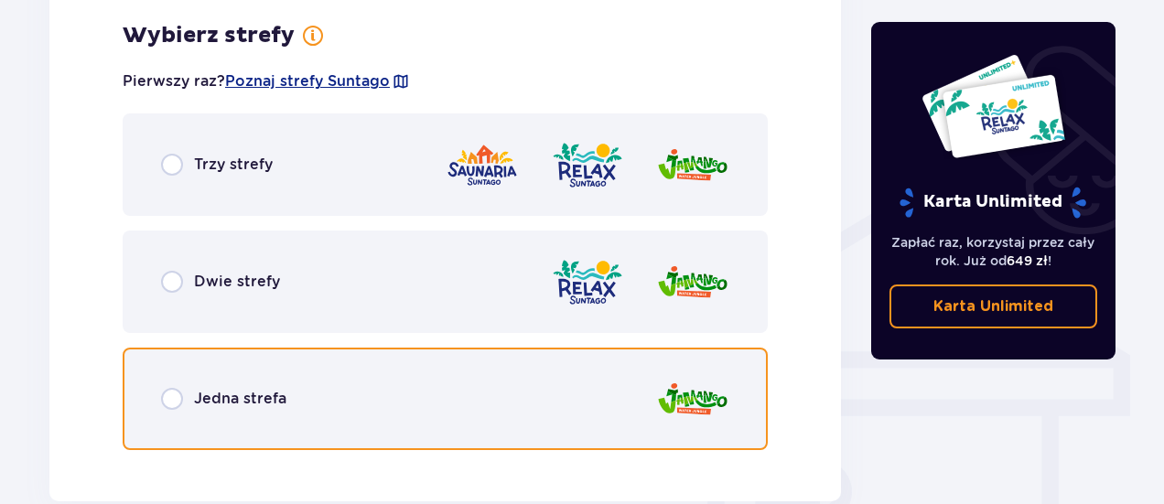
click at [174, 399] on input "radio" at bounding box center [172, 399] width 22 height 22
radio input "true"
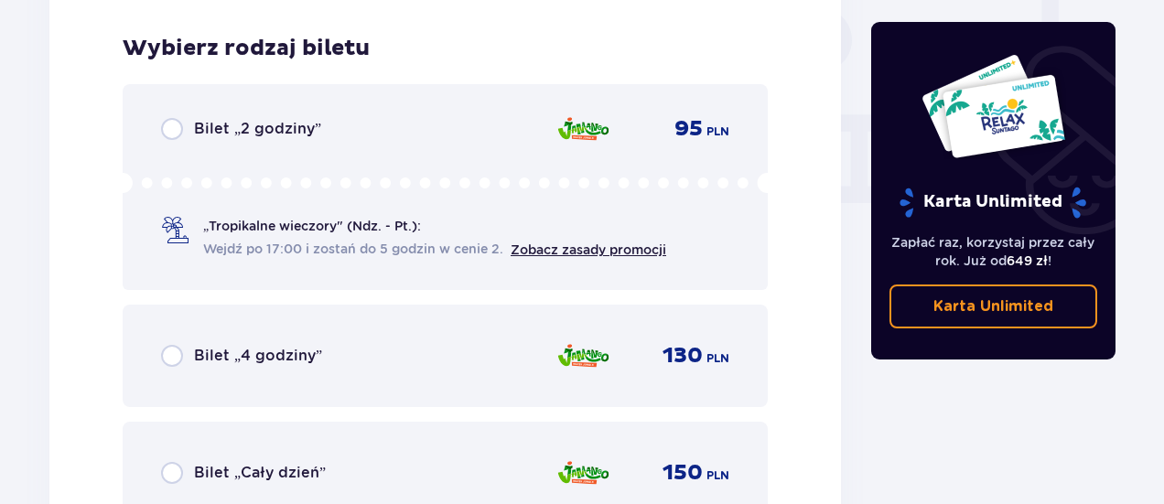
scroll to position [1744, 0]
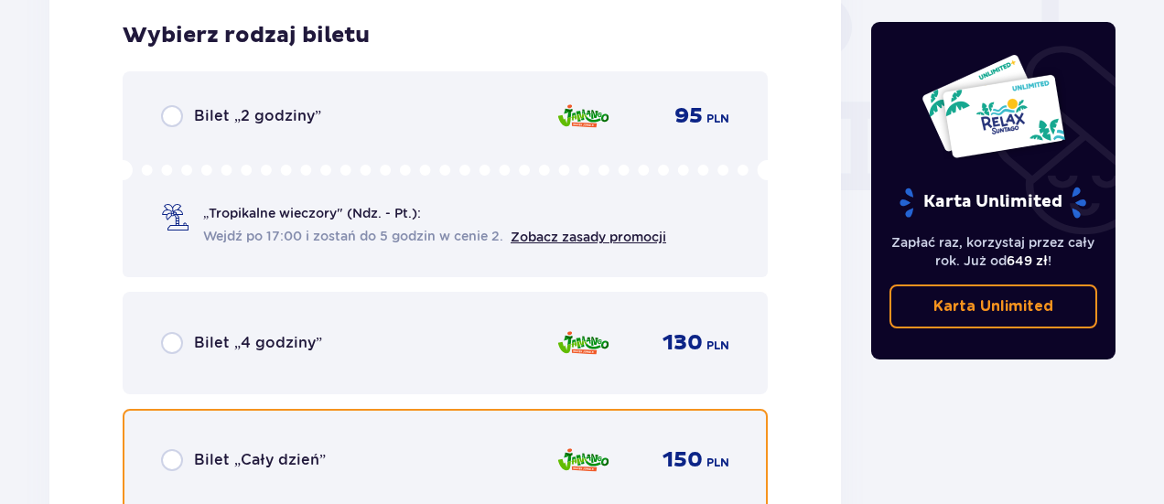
click at [167, 470] on input "radio" at bounding box center [172, 460] width 22 height 22
radio input "true"
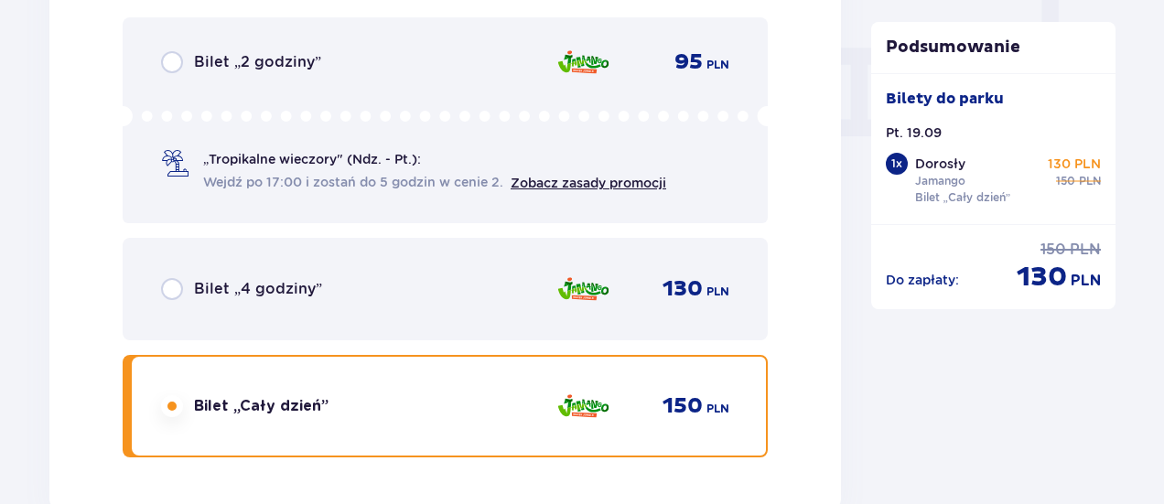
scroll to position [2306, 0]
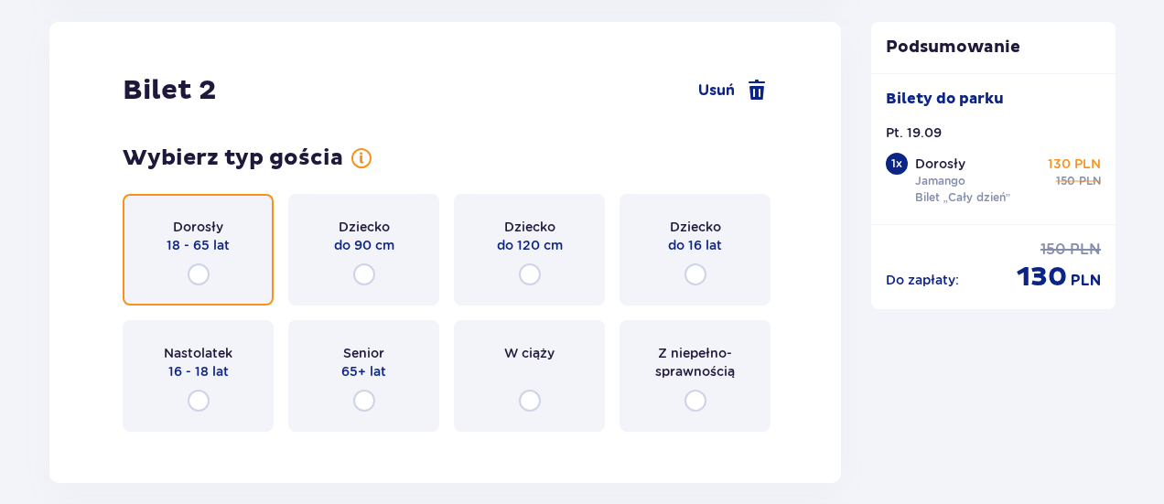
click at [191, 273] on input "radio" at bounding box center [199, 274] width 22 height 22
radio input "true"
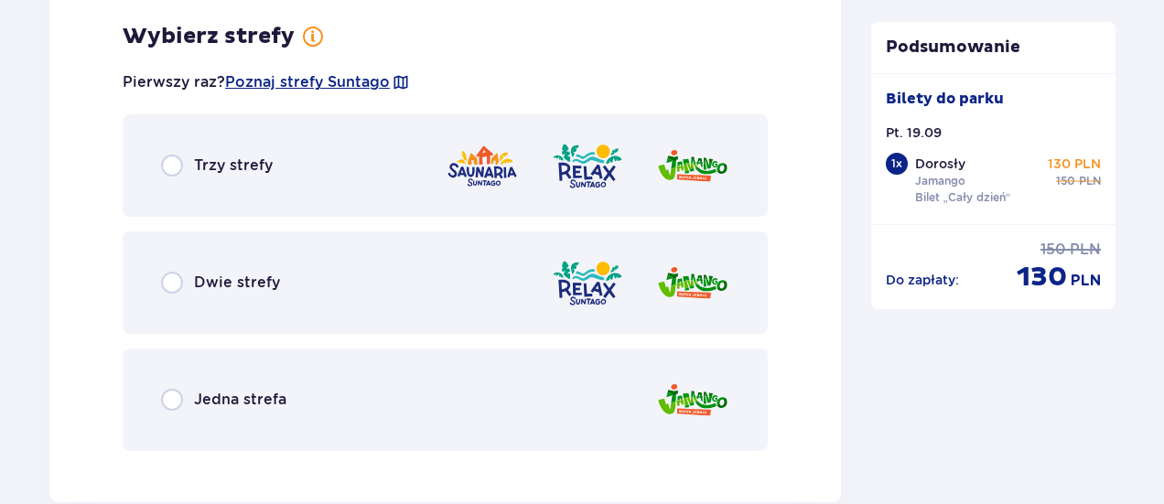
scroll to position [2753, 0]
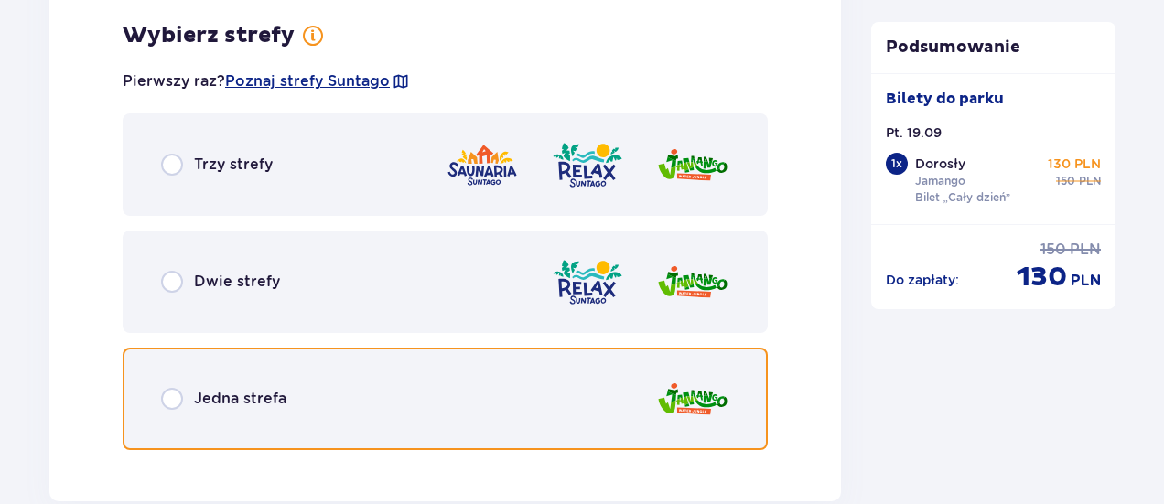
click at [172, 394] on input "radio" at bounding box center [172, 399] width 22 height 22
radio input "true"
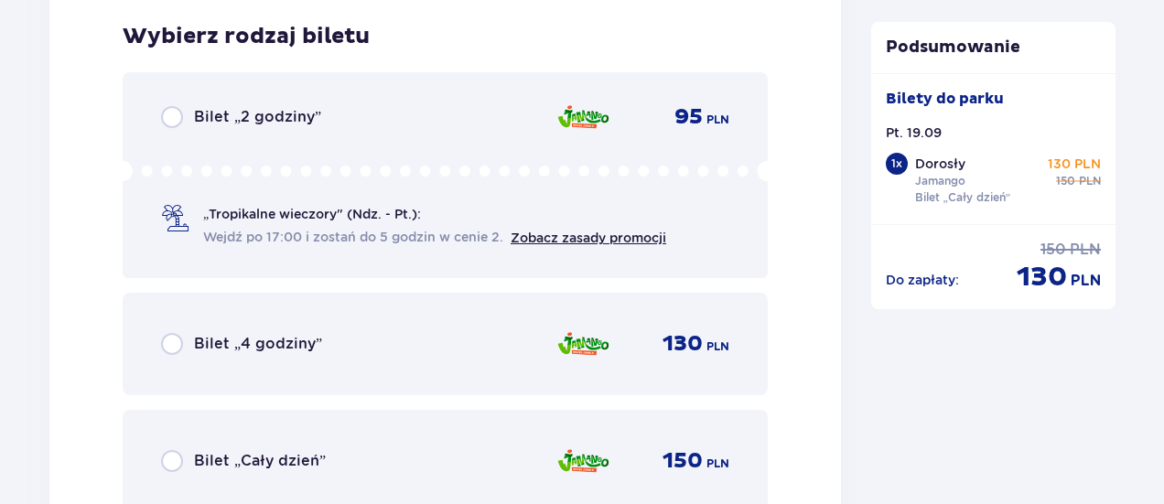
scroll to position [3218, 0]
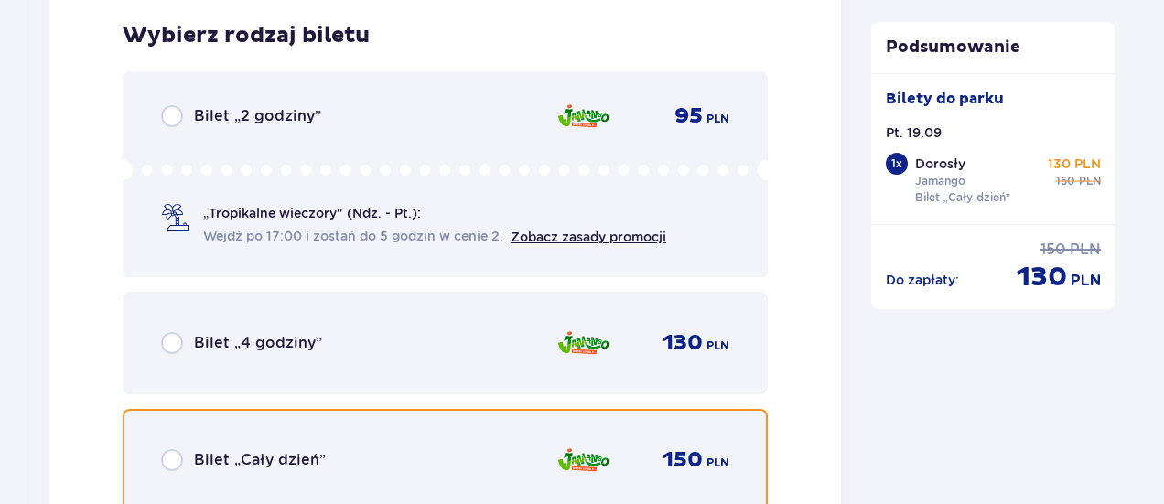
click at [171, 454] on input "radio" at bounding box center [172, 460] width 22 height 22
radio input "true"
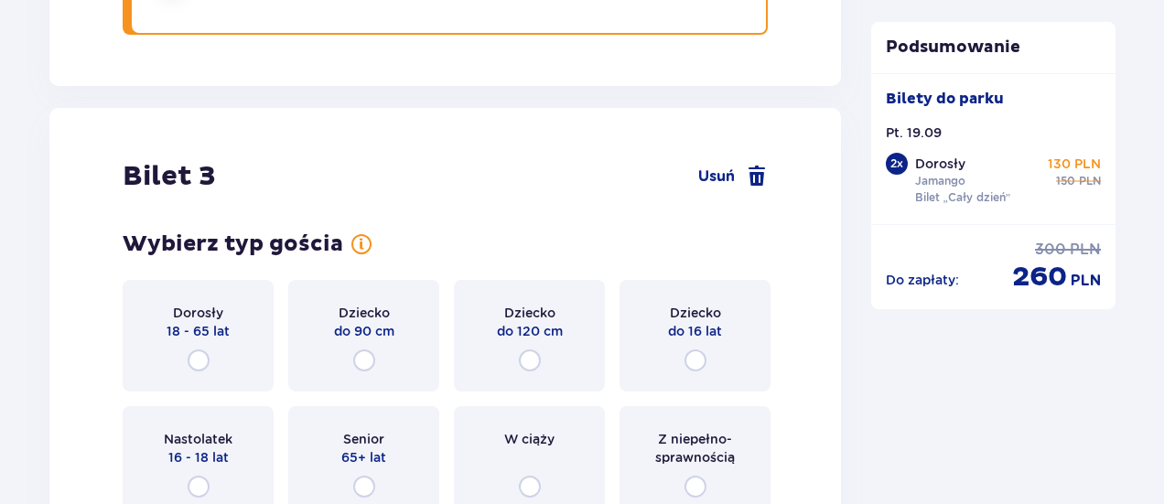
scroll to position [3780, 0]
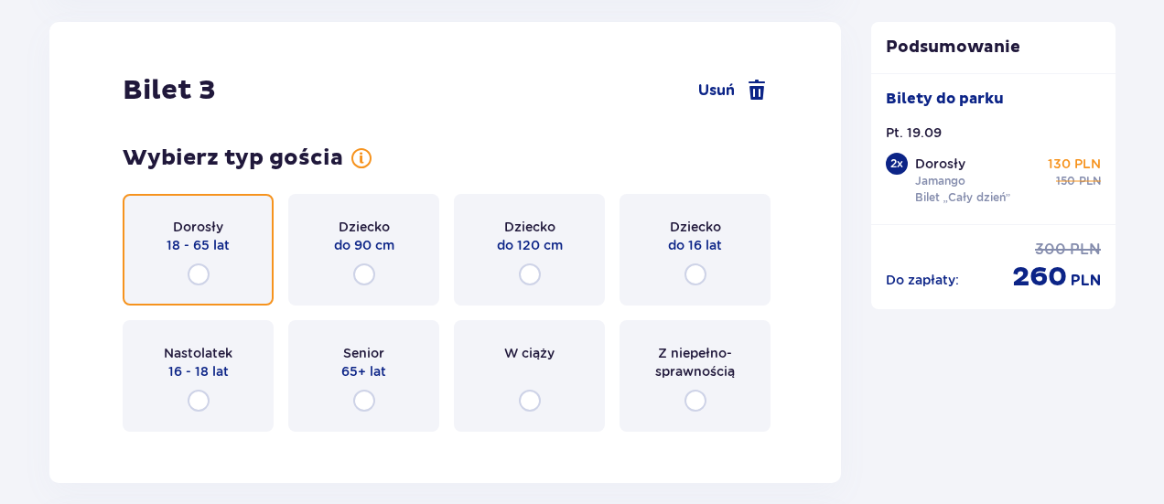
click at [194, 276] on input "radio" at bounding box center [199, 274] width 22 height 22
radio input "true"
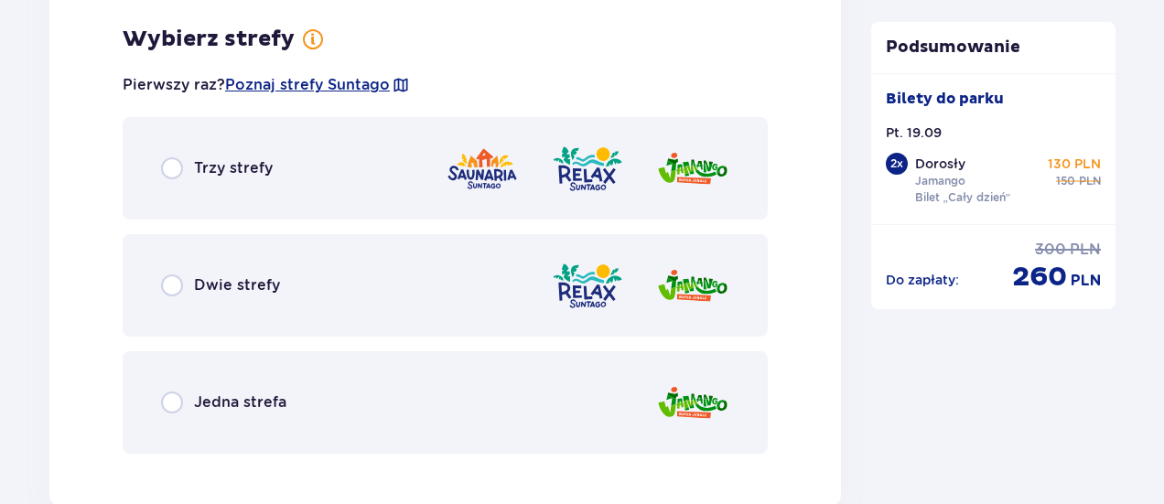
scroll to position [4227, 0]
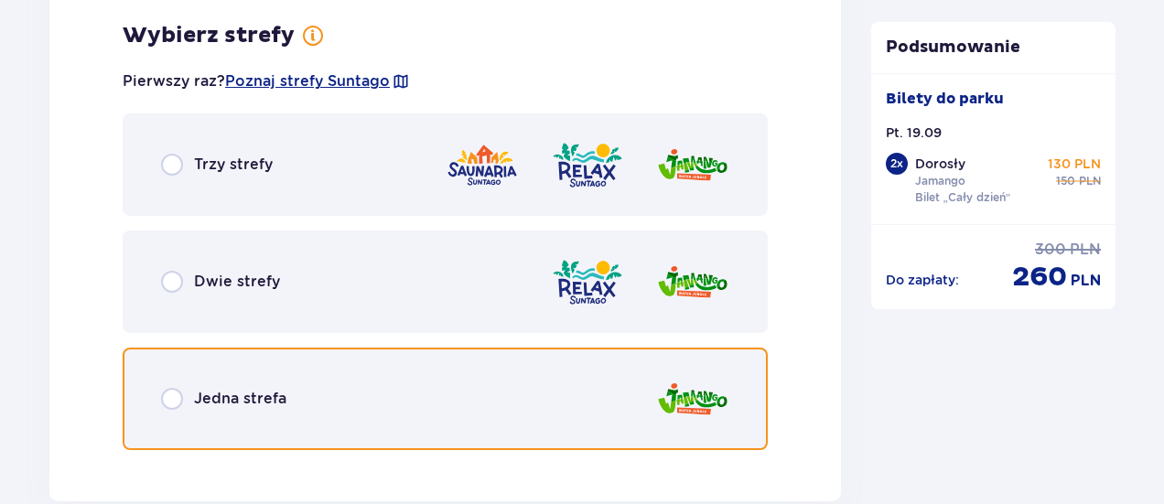
click at [167, 402] on input "radio" at bounding box center [172, 399] width 22 height 22
radio input "true"
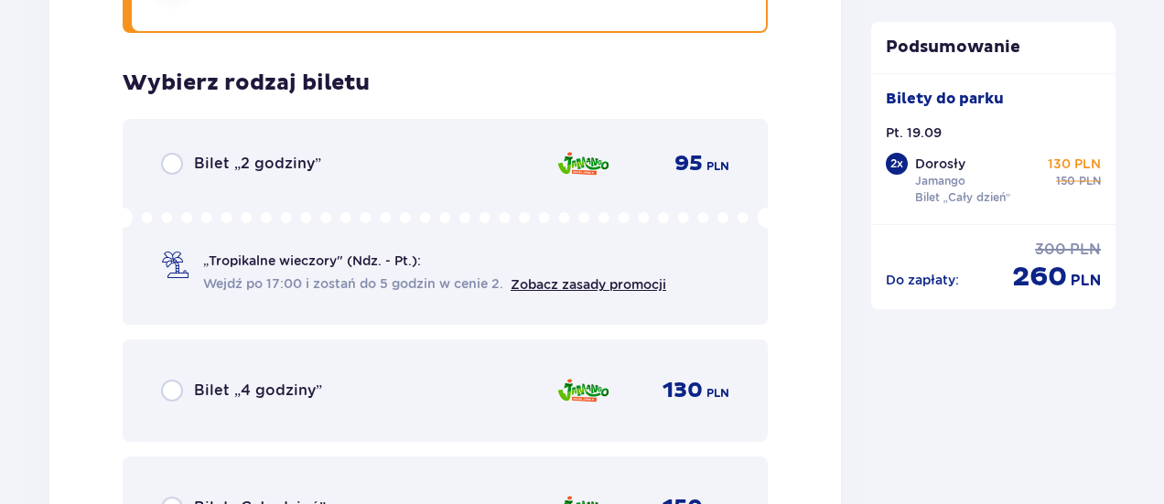
scroll to position [4691, 0]
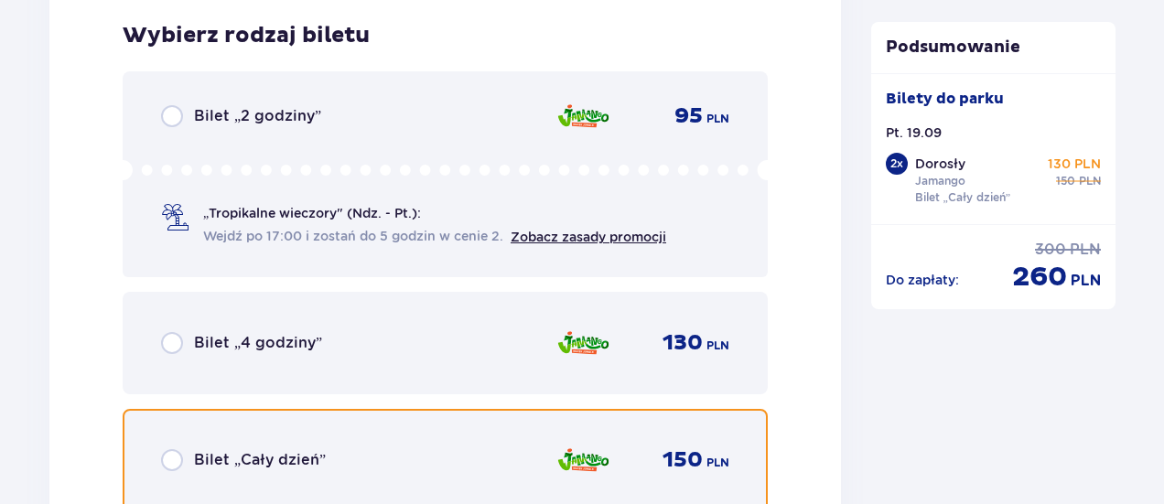
click at [177, 453] on input "radio" at bounding box center [172, 460] width 22 height 22
radio input "true"
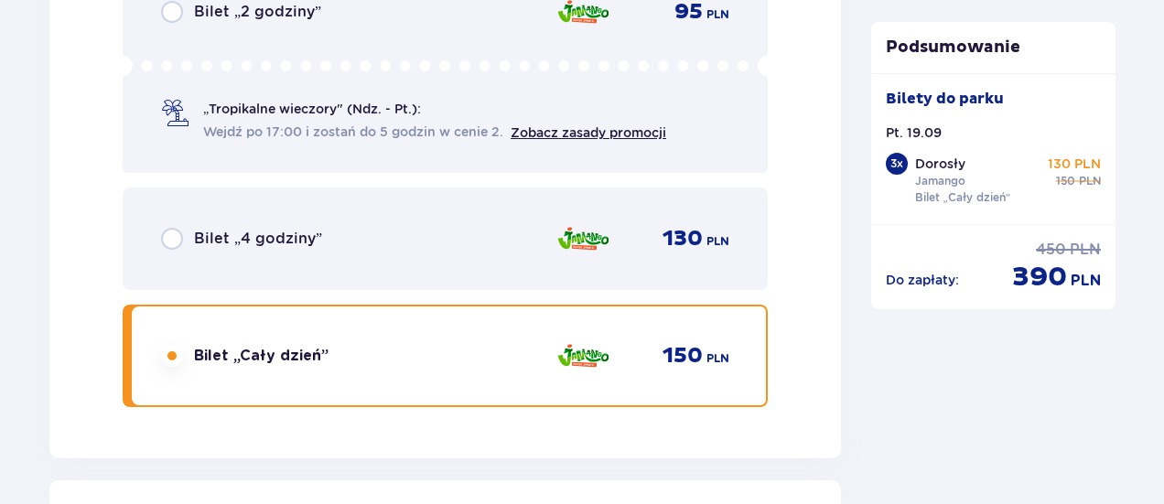
scroll to position [5254, 0]
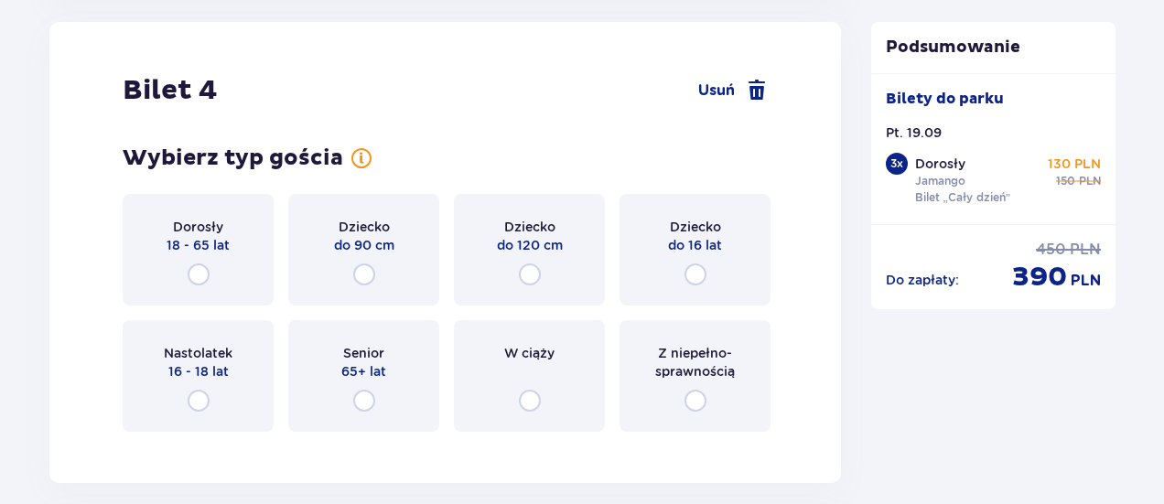
click at [210, 263] on div "Dorosły 18 - 65 lat" at bounding box center [198, 250] width 151 height 112
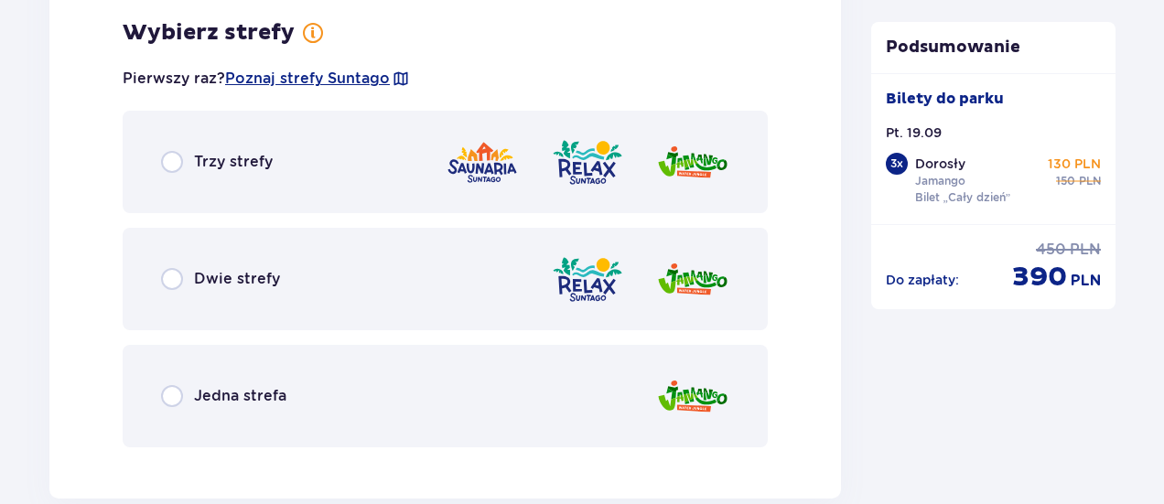
scroll to position [5694, 0]
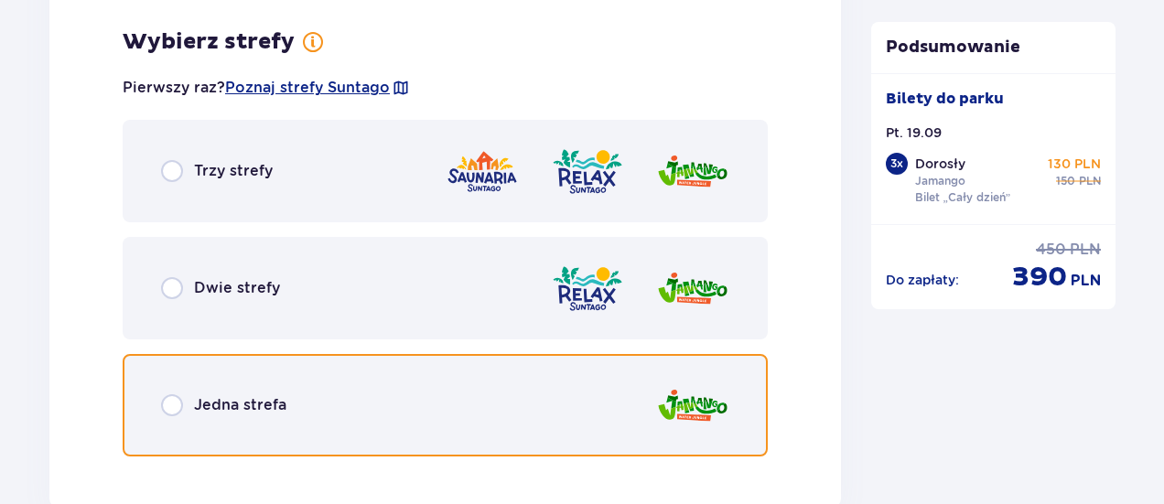
click at [174, 405] on input "radio" at bounding box center [172, 405] width 22 height 22
radio input "true"
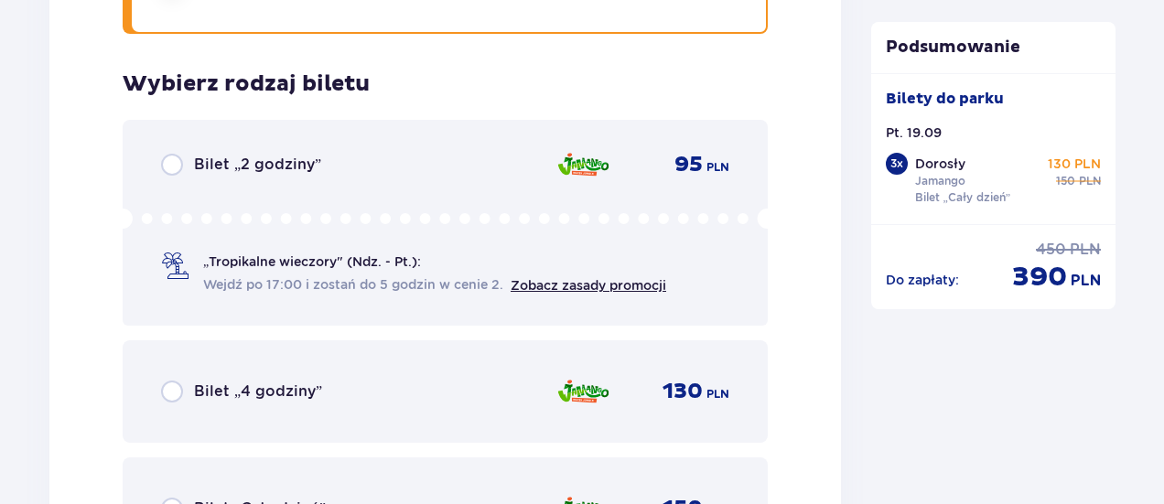
click at [174, 405] on div "Bilet „2 godziny” 95 PLN „Tropikalne wieczory" (Ndz. - Pt.): Wejdź po 17:00 i z…" at bounding box center [445, 340] width 645 height 440
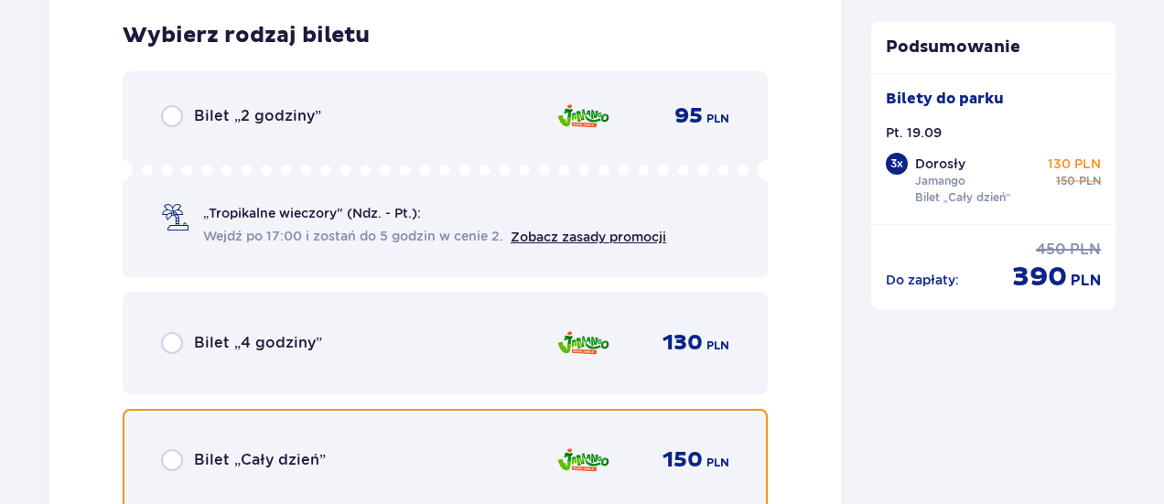
click at [171, 460] on input "radio" at bounding box center [172, 460] width 22 height 22
radio input "true"
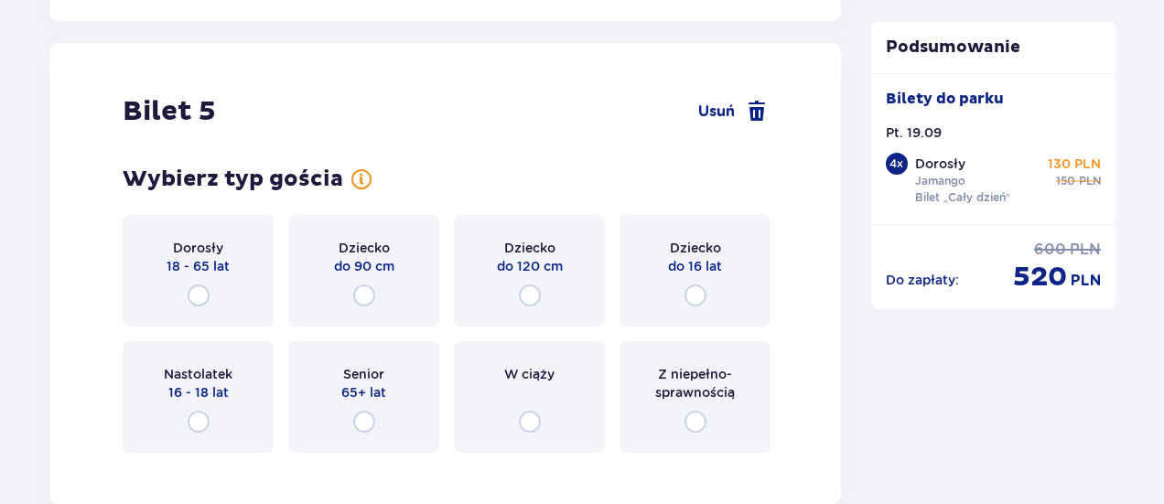
scroll to position [6728, 0]
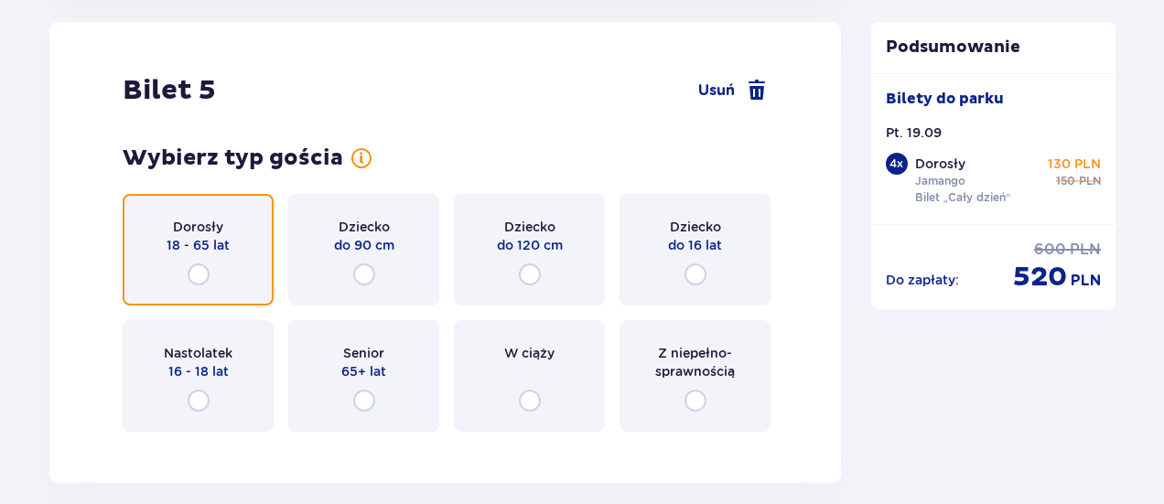
click at [196, 274] on input "radio" at bounding box center [199, 274] width 22 height 22
radio input "true"
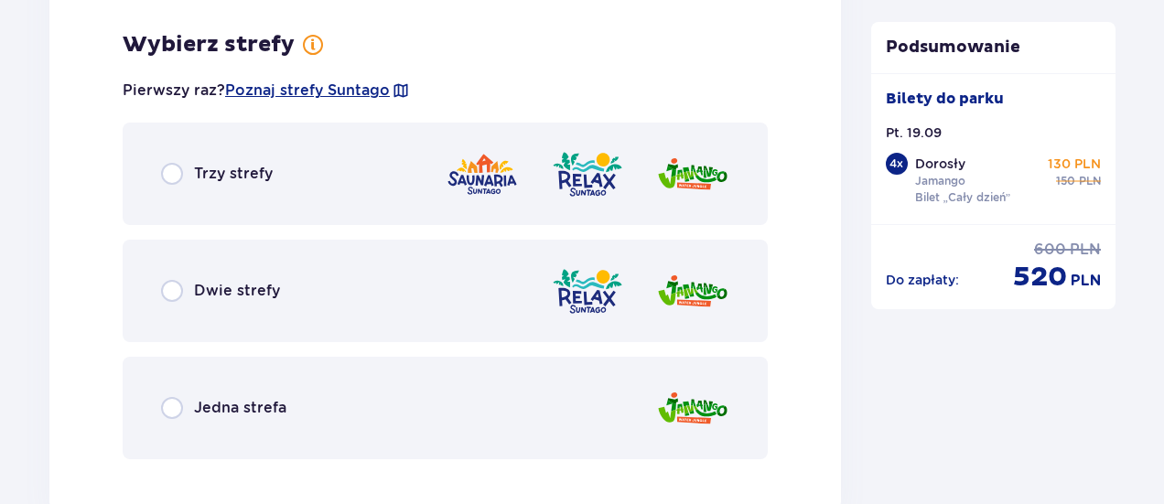
click at [196, 274] on div "Trzy strefy Dwie strefy Jedna strefa" at bounding box center [445, 291] width 645 height 337
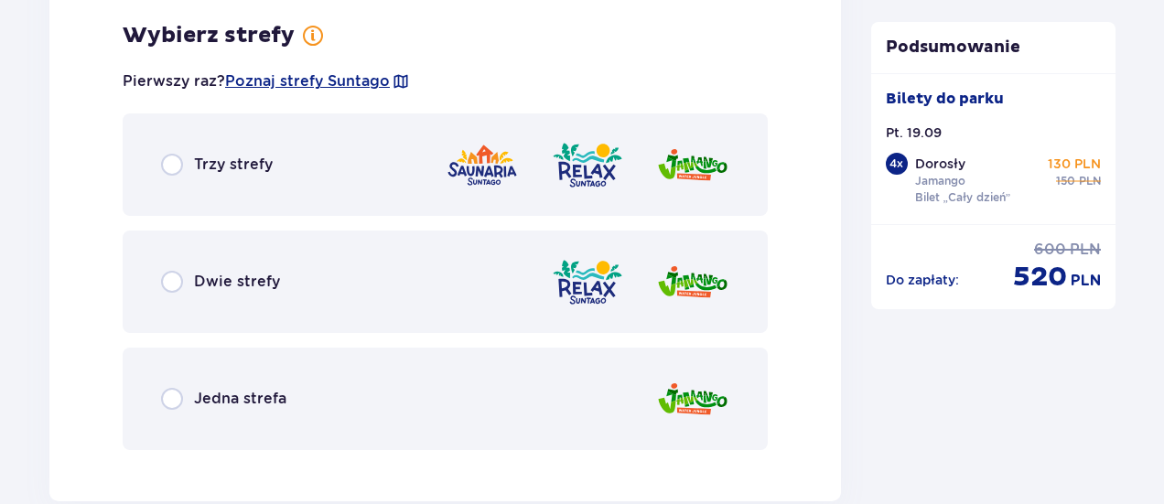
click at [183, 401] on div "Jedna strefa" at bounding box center [223, 399] width 125 height 22
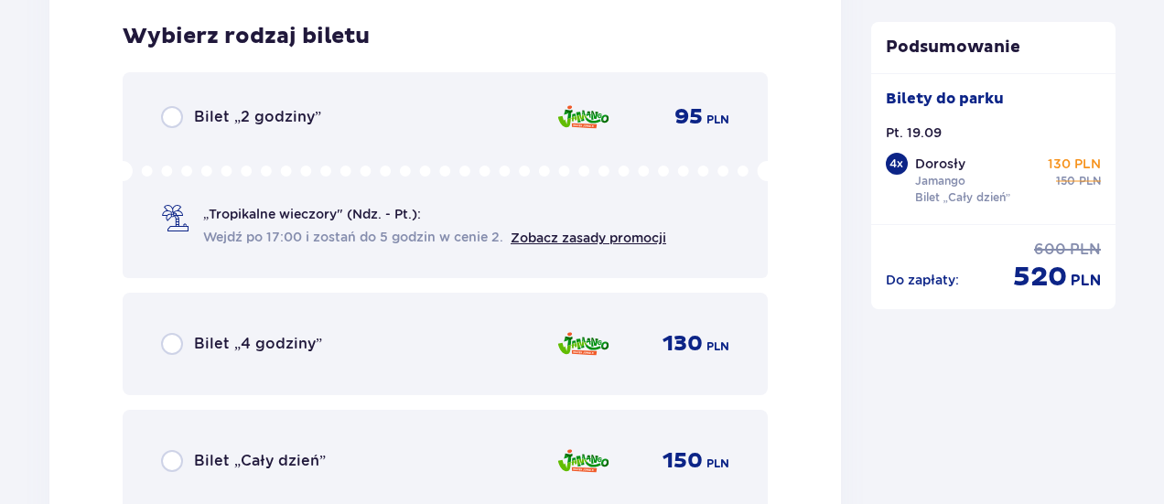
scroll to position [7639, 0]
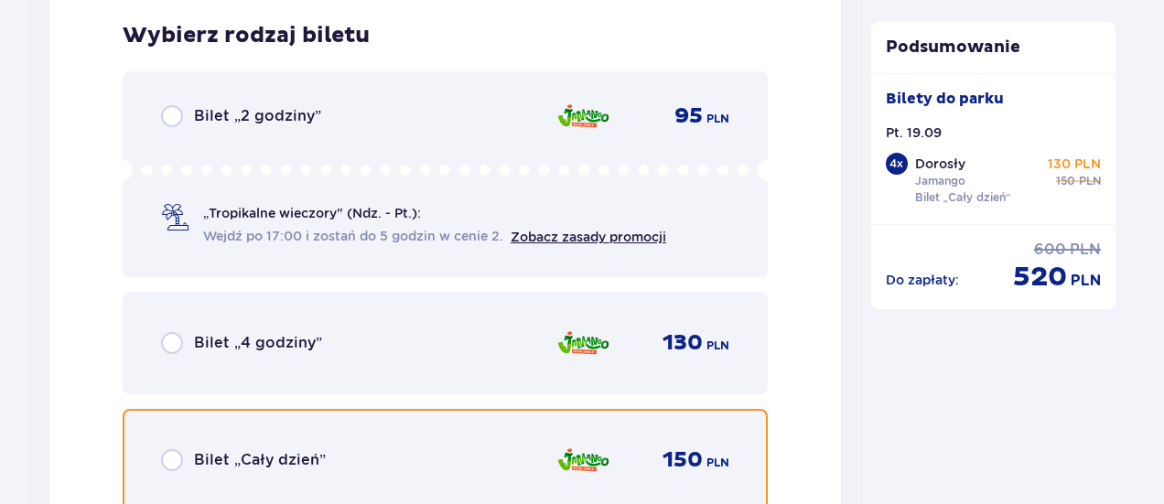
click at [172, 457] on input "radio" at bounding box center [172, 460] width 22 height 22
radio input "true"
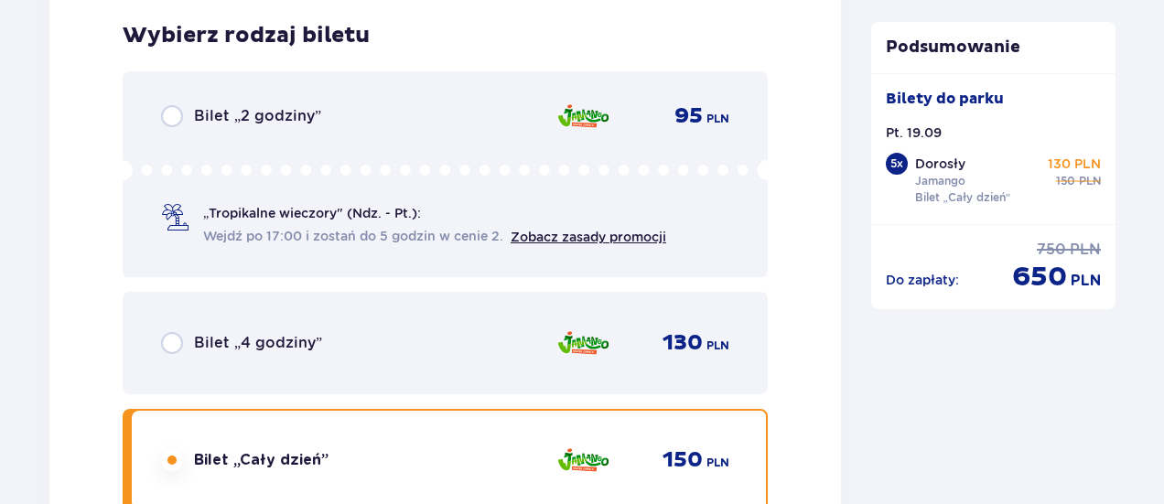
scroll to position [8202, 0]
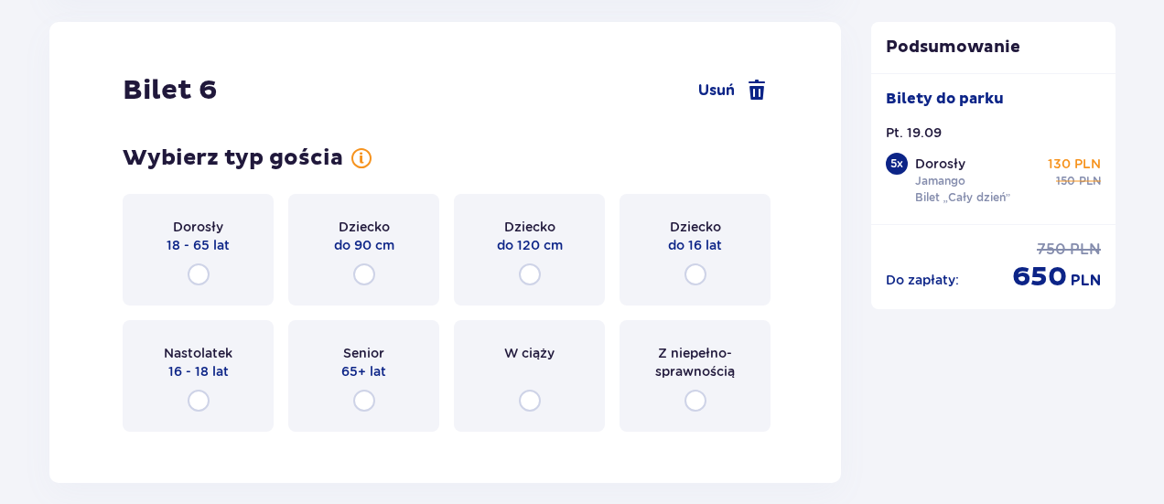
click at [172, 457] on div "Bilet 6 Usuń Wybierz typ gościa Dorosły 18 - 65 lat Dziecko do 90 cm Dziecko do…" at bounding box center [444, 252] width 791 height 461
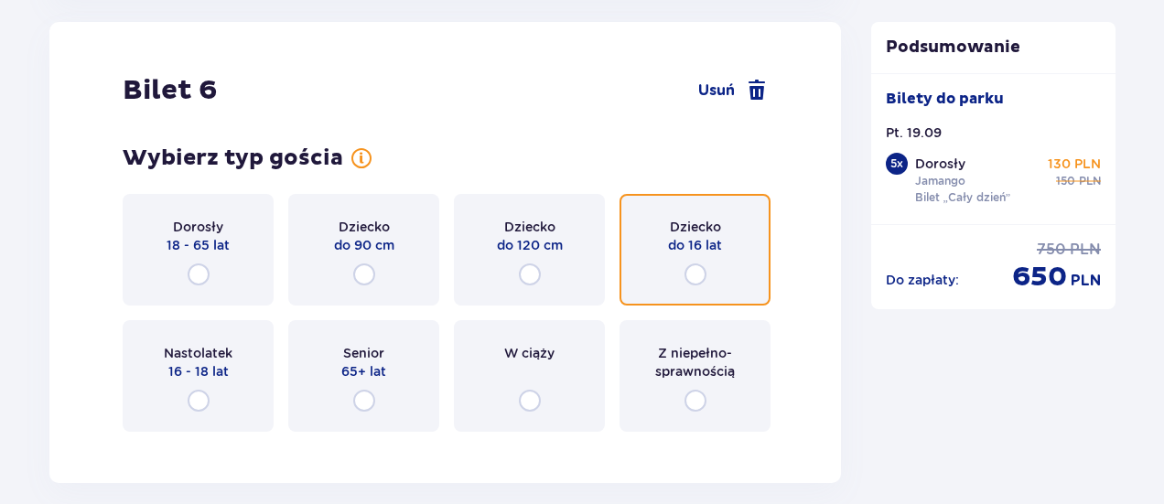
drag, startPoint x: 700, startPoint y: 279, endPoint x: 1170, endPoint y: 365, distance: 478.0
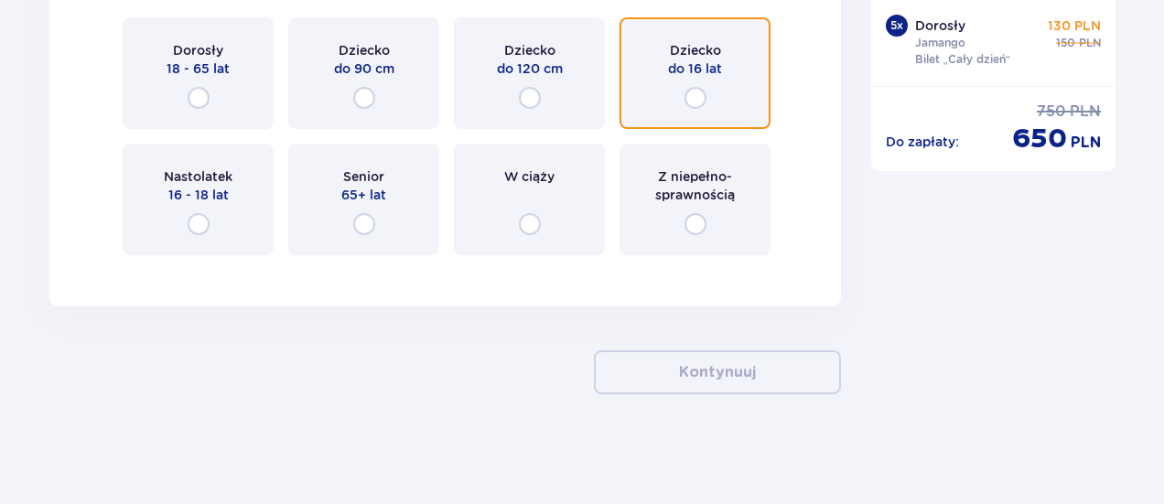
scroll to position [8345, 0]
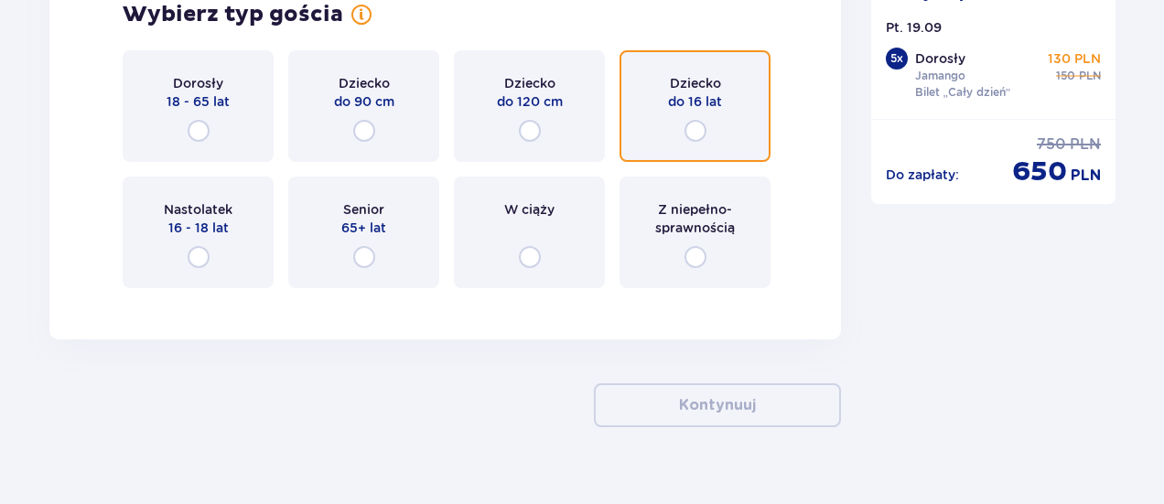
click at [692, 136] on input "radio" at bounding box center [695, 131] width 22 height 22
radio input "true"
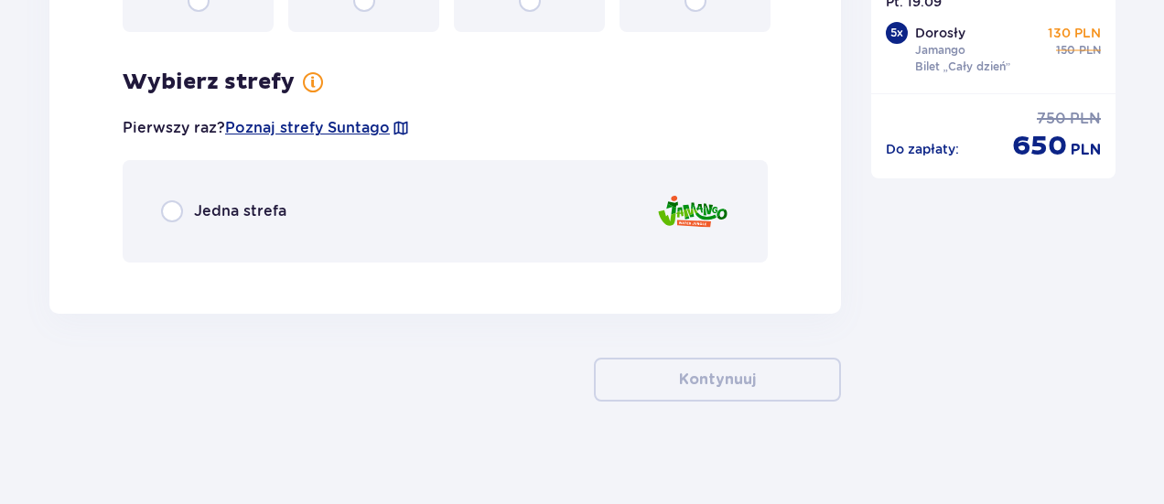
scroll to position [8609, 0]
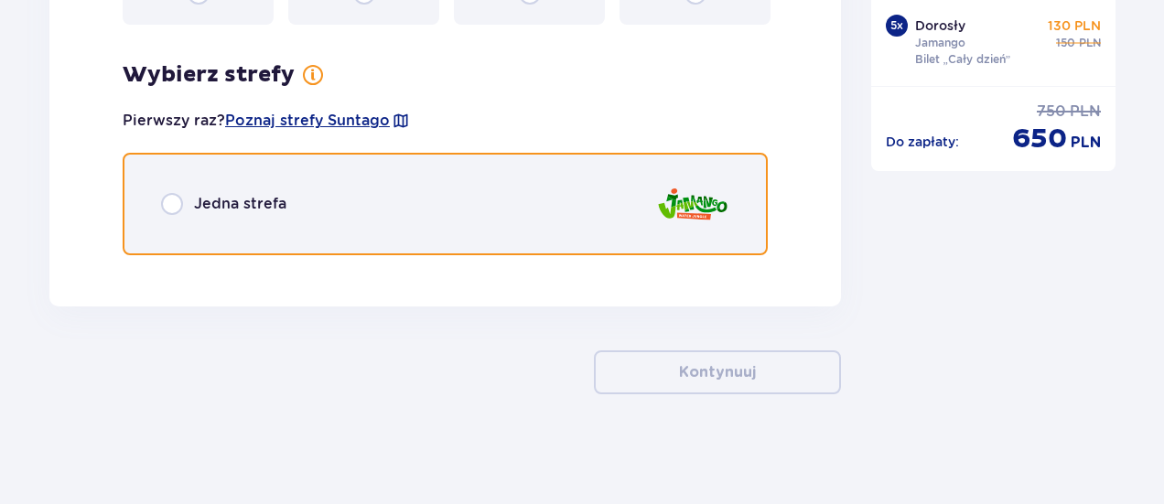
click at [173, 211] on input "radio" at bounding box center [172, 204] width 22 height 22
radio input "true"
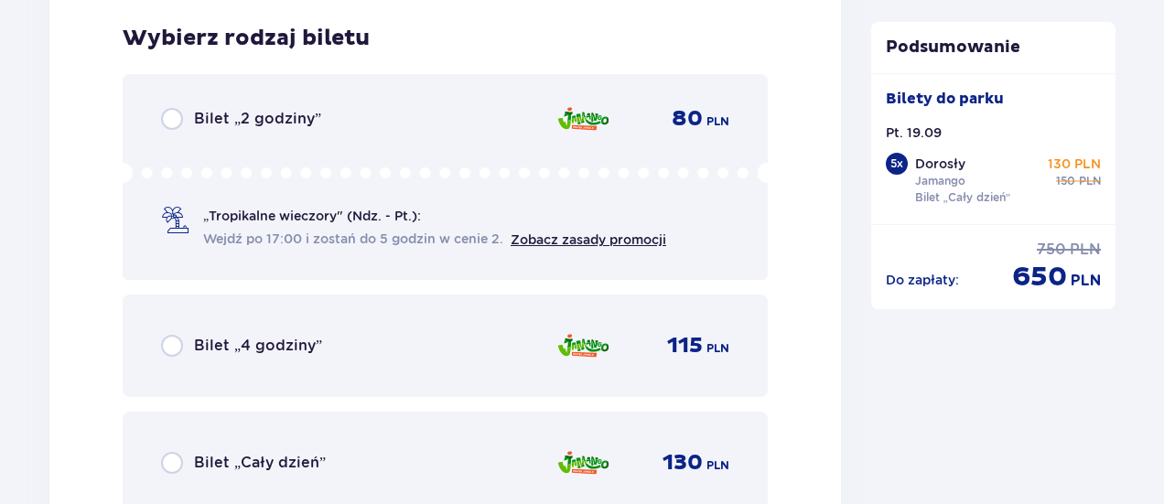
scroll to position [8879, 0]
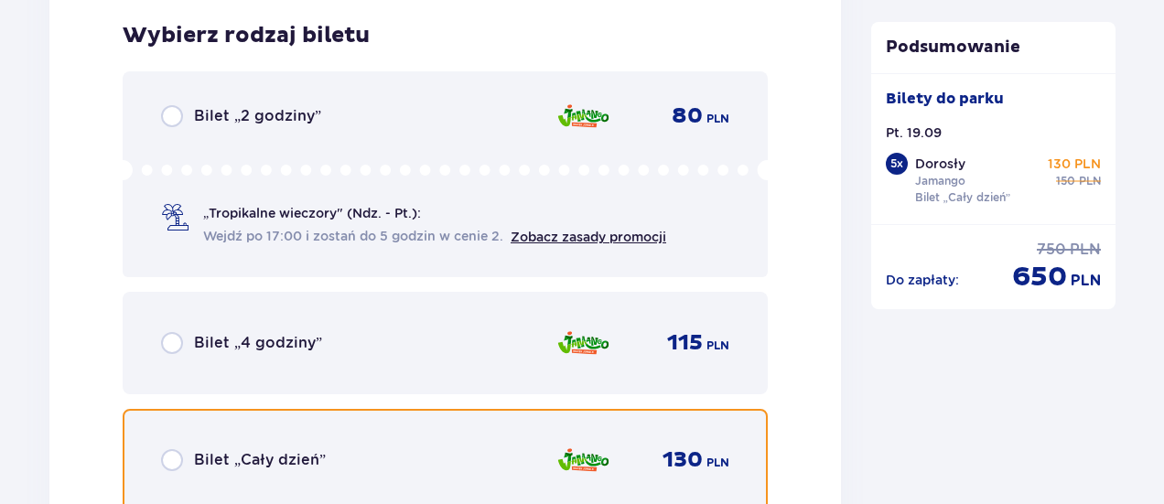
click at [174, 464] on input "radio" at bounding box center [172, 460] width 22 height 22
radio input "true"
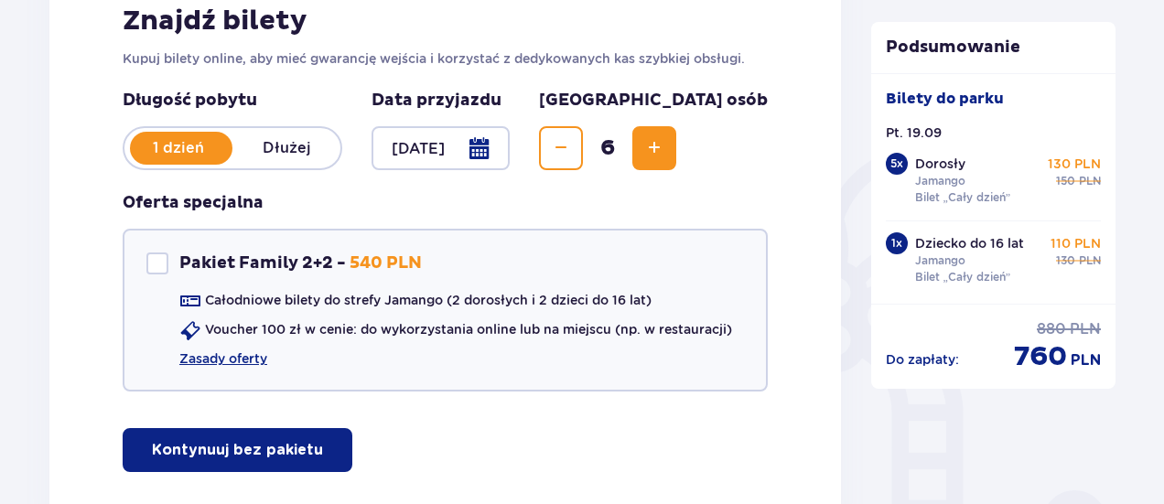
scroll to position [320, 0]
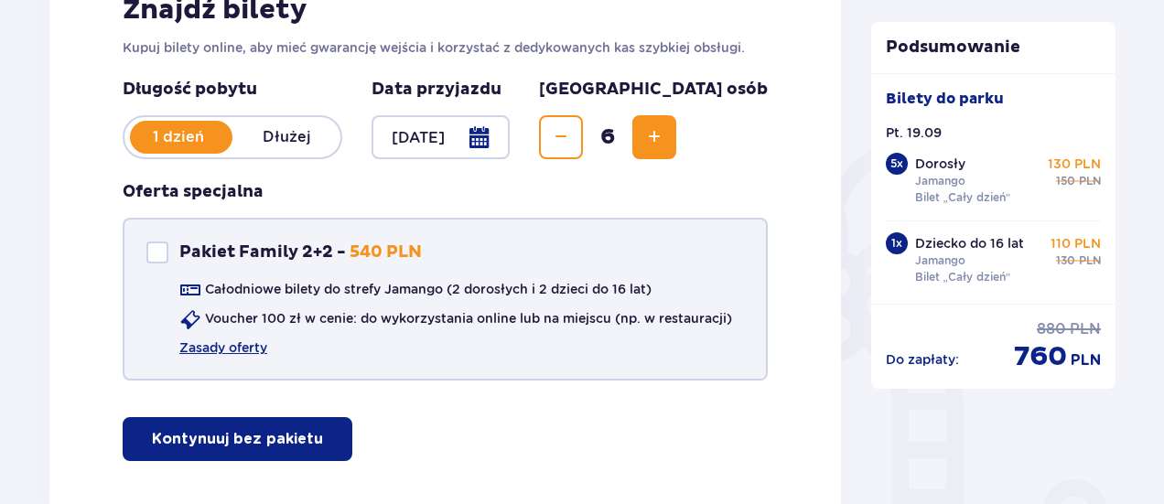
click at [156, 249] on div at bounding box center [157, 253] width 22 height 22
checkbox input "true"
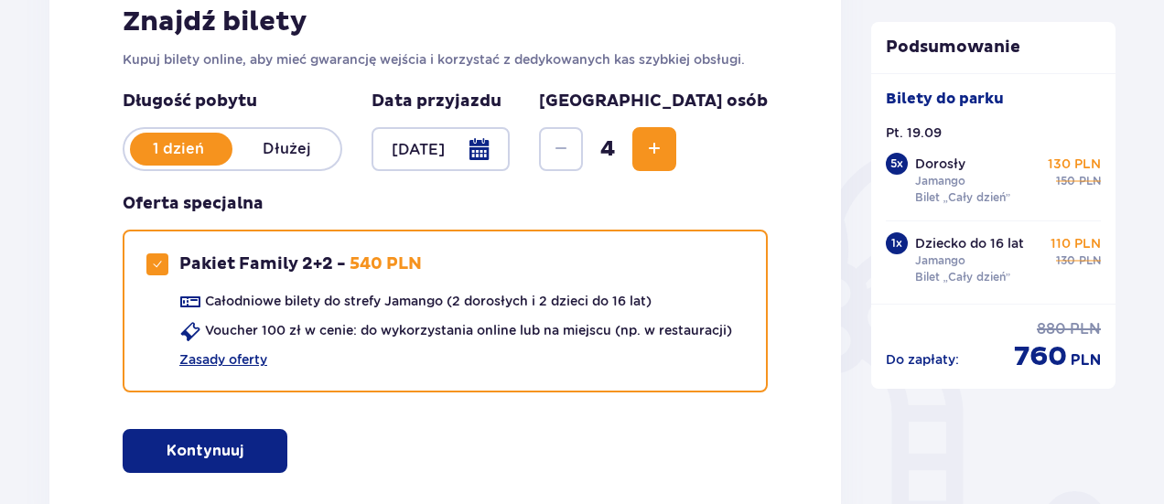
scroll to position [332, 0]
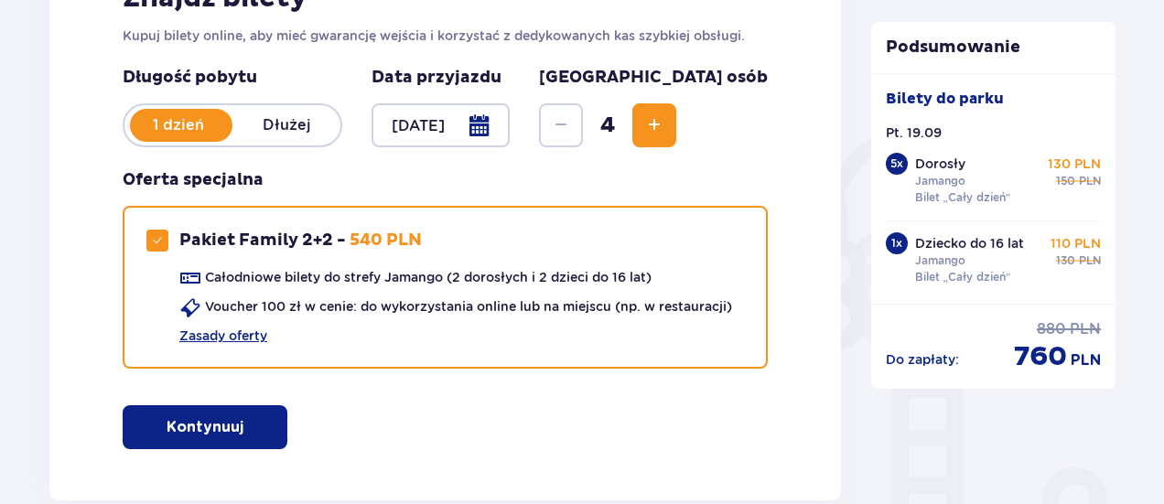
click at [252, 414] on button "Kontynuuj" at bounding box center [205, 427] width 165 height 44
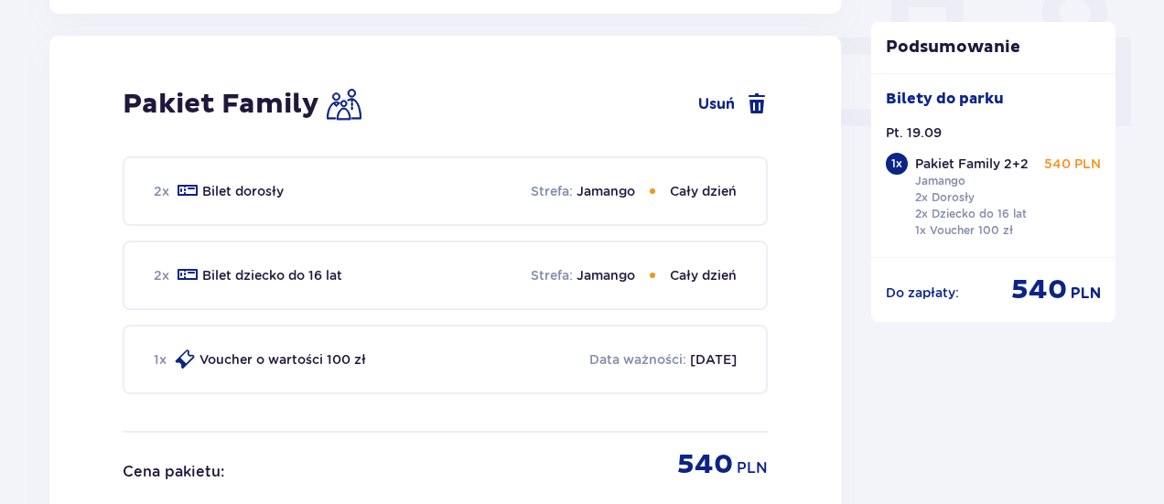
scroll to position [833, 0]
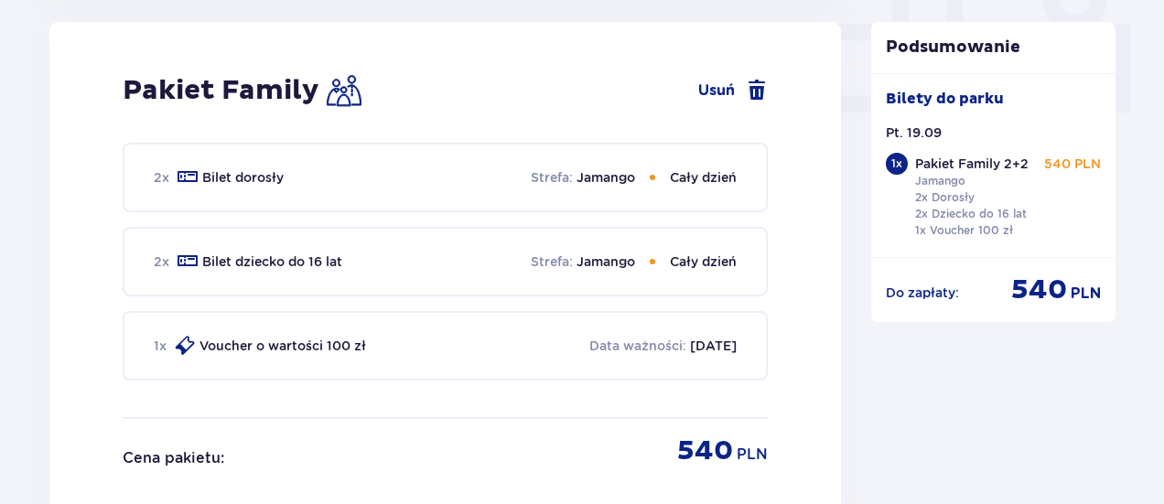
click at [252, 414] on div "2 x Bilet dorosły Strefa : Jamango Cały dzień 2 x Bilet dziecko do 16 lat Stref…" at bounding box center [445, 280] width 645 height 274
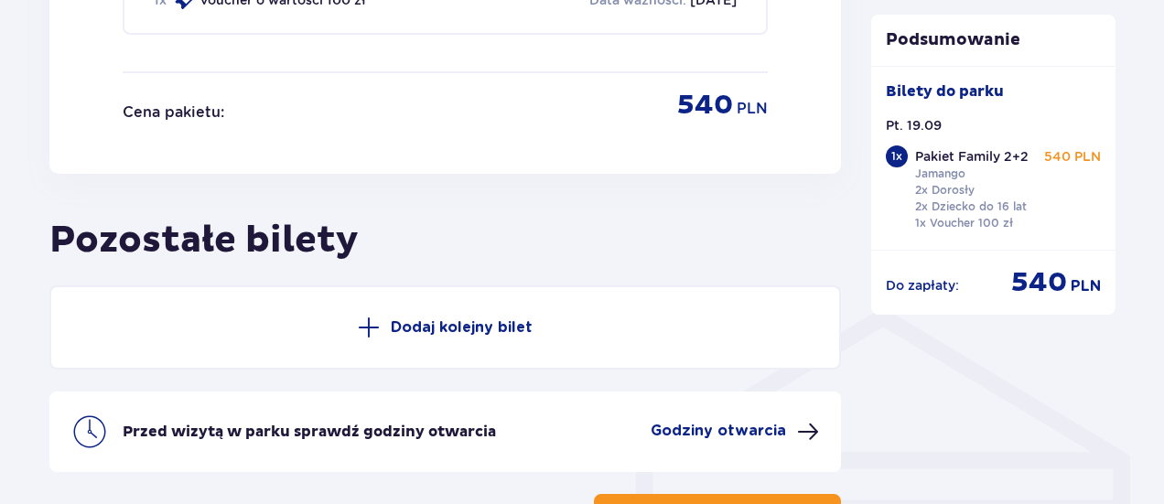
scroll to position [1176, 0]
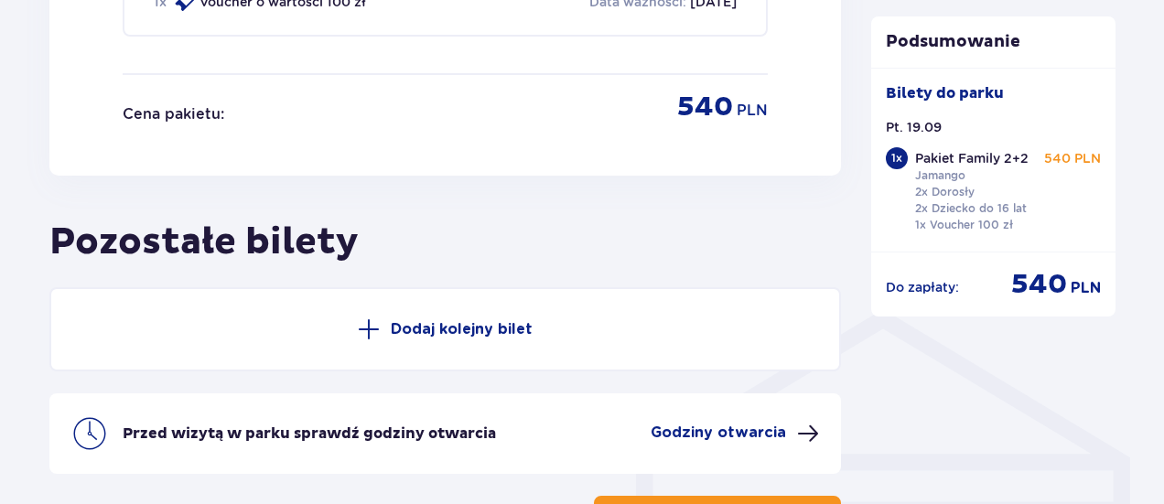
click at [372, 335] on span at bounding box center [369, 329] width 22 height 22
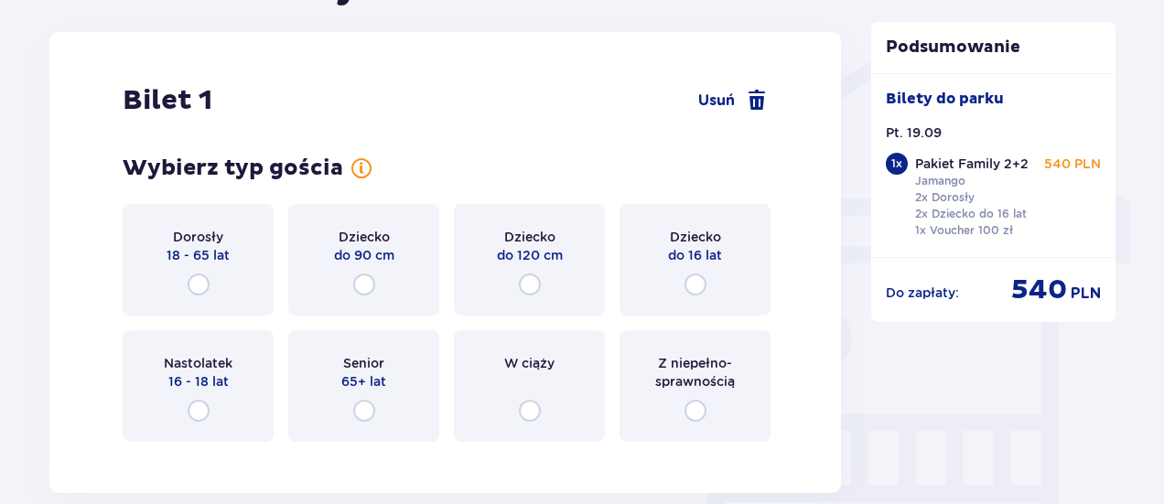
scroll to position [1442, 0]
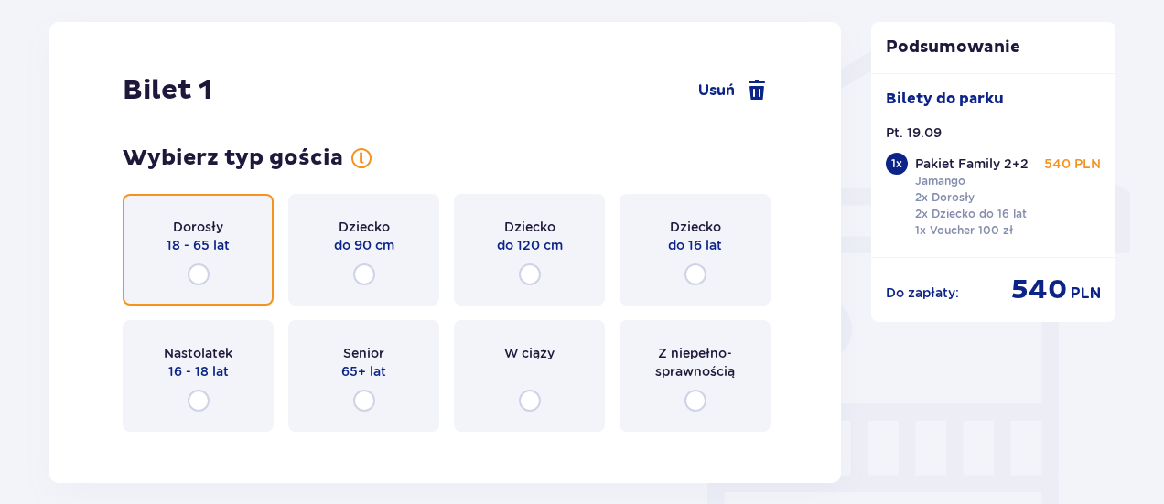
click at [192, 274] on input "radio" at bounding box center [199, 274] width 22 height 22
radio input "true"
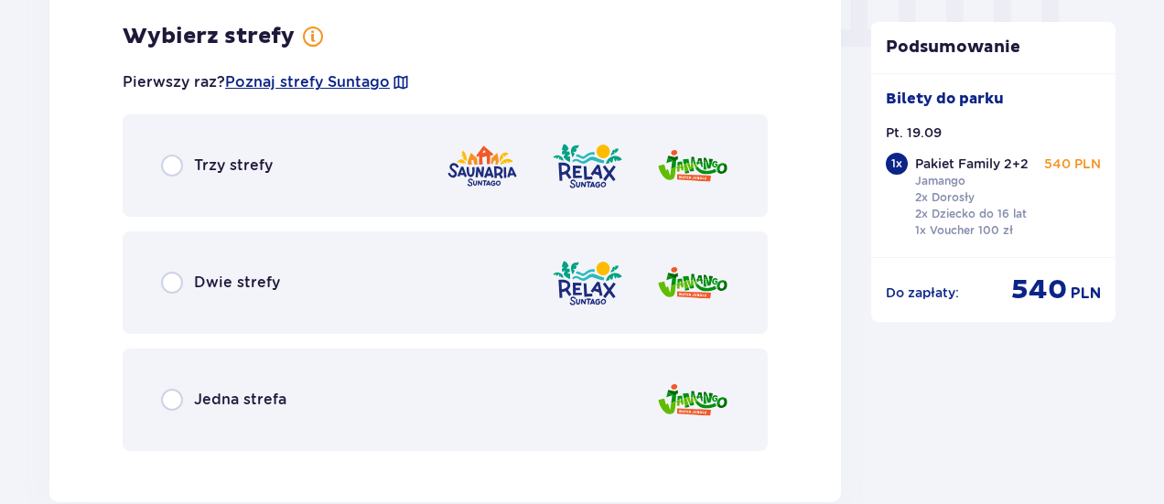
scroll to position [1888, 0]
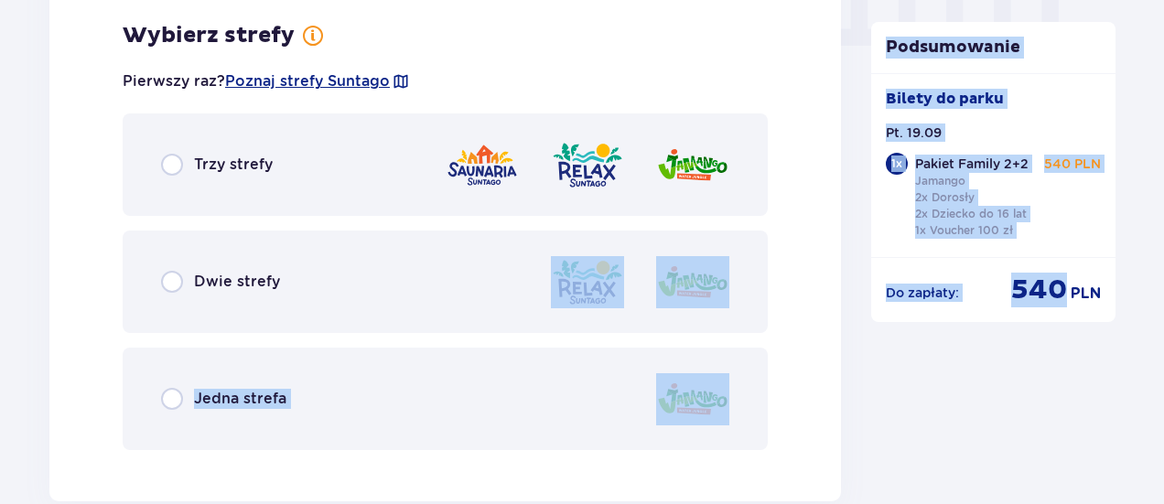
drag, startPoint x: 1066, startPoint y: 295, endPoint x: 837, endPoint y: 320, distance: 230.0
click at [692, 308] on div "Dwie strefy" at bounding box center [445, 282] width 645 height 102
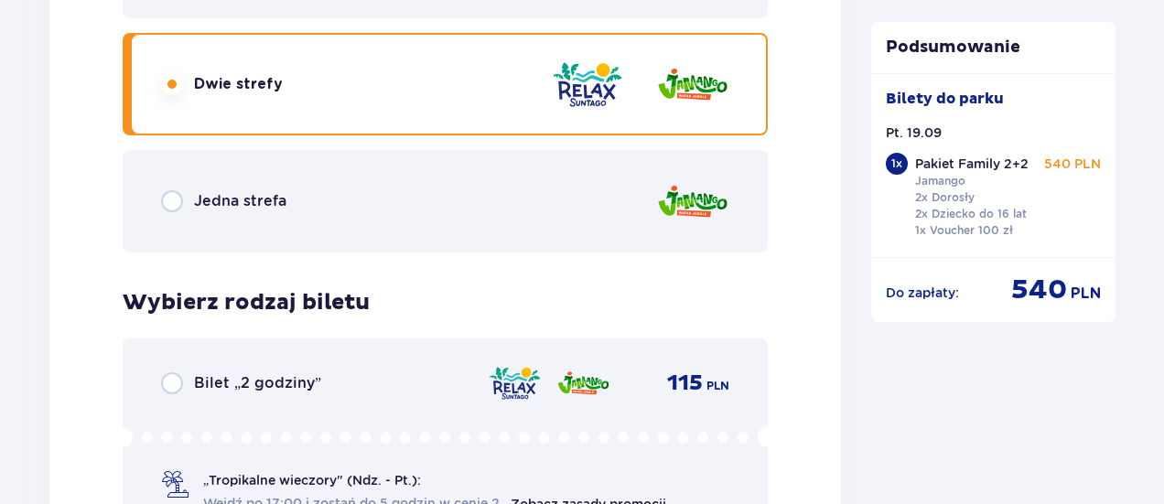
scroll to position [2082, 0]
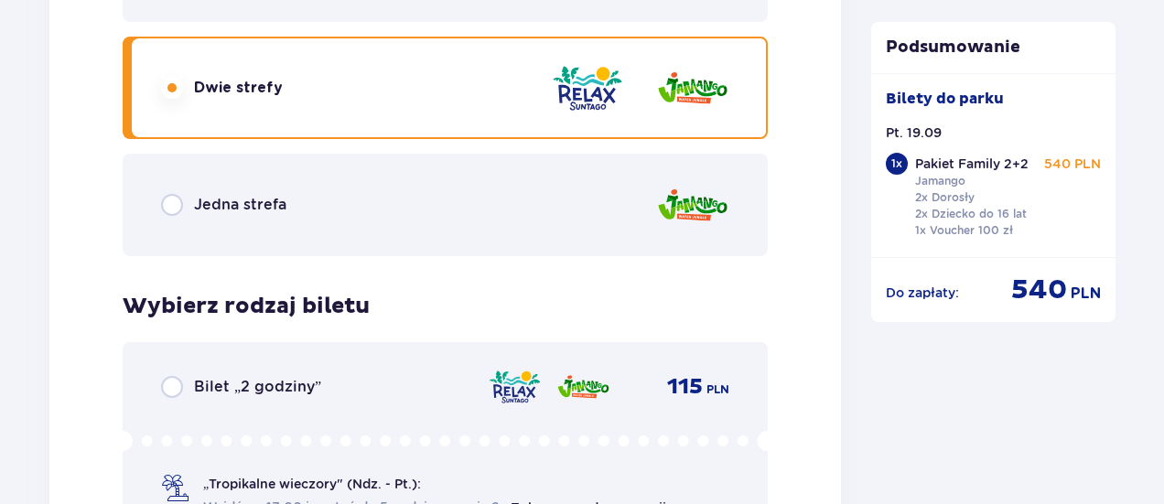
click at [201, 218] on div "Jedna strefa" at bounding box center [445, 205] width 645 height 102
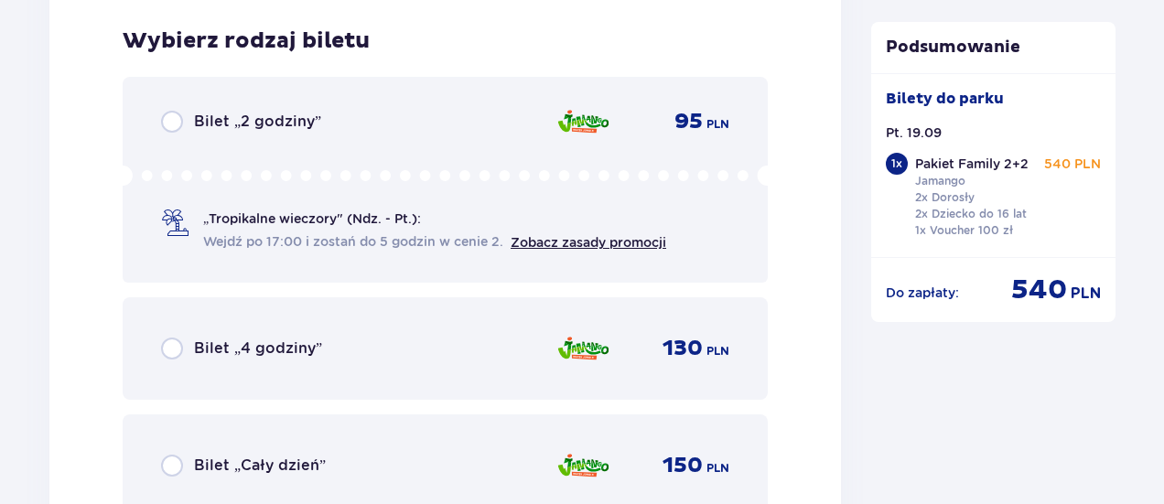
scroll to position [2353, 0]
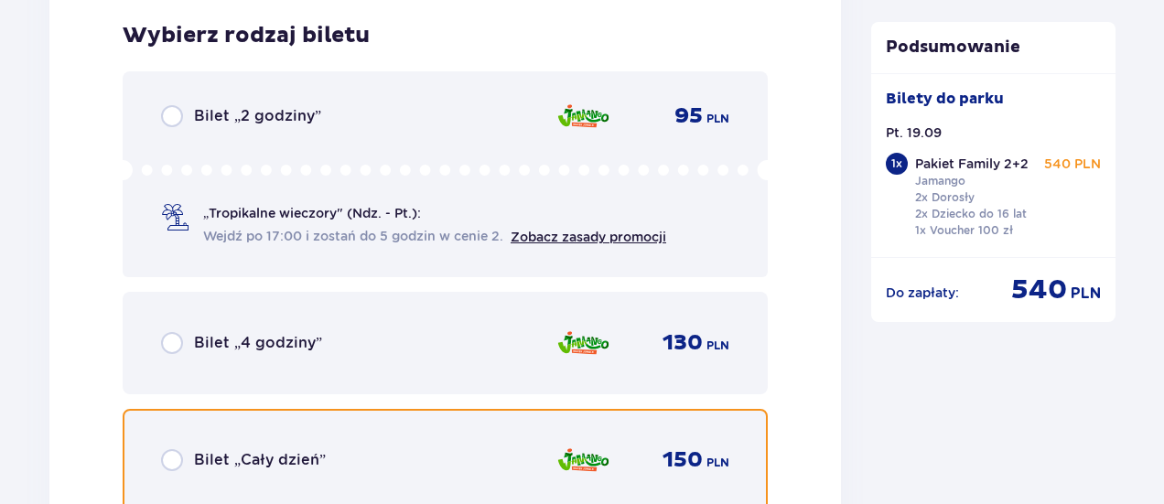
click at [174, 450] on input "radio" at bounding box center [172, 460] width 22 height 22
radio input "true"
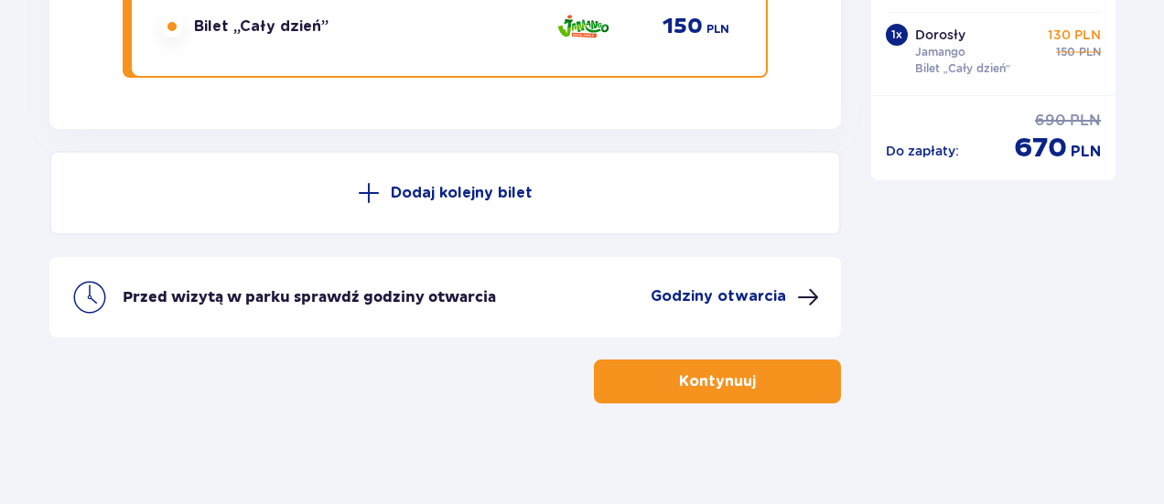
scroll to position [2796, 0]
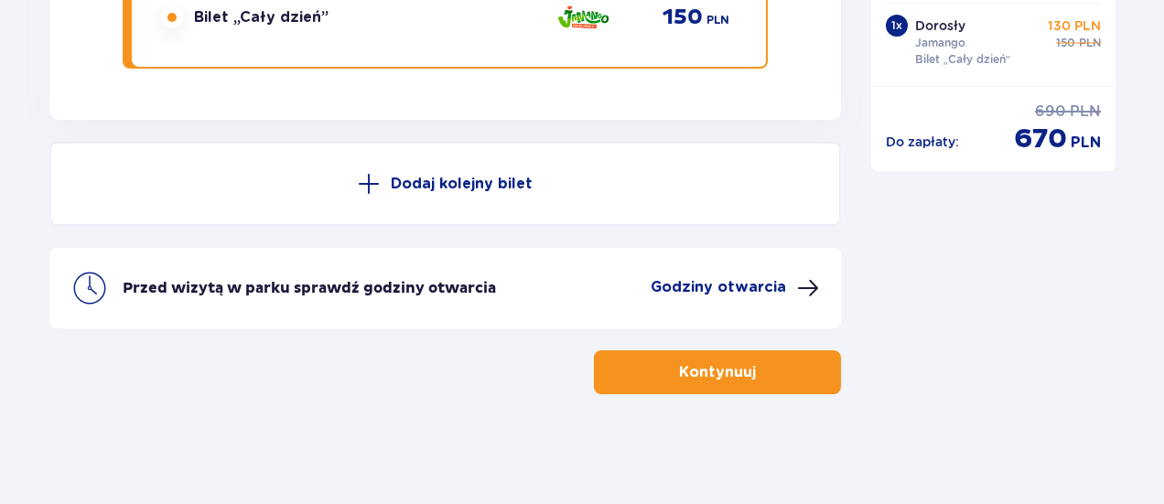
click at [446, 176] on p "Dodaj kolejny bilet" at bounding box center [462, 184] width 142 height 20
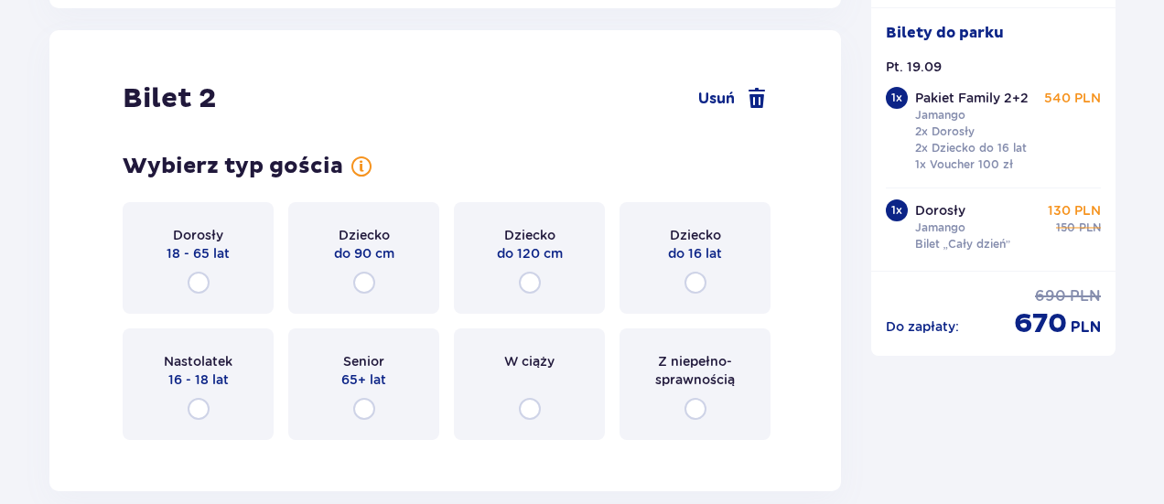
scroll to position [2916, 0]
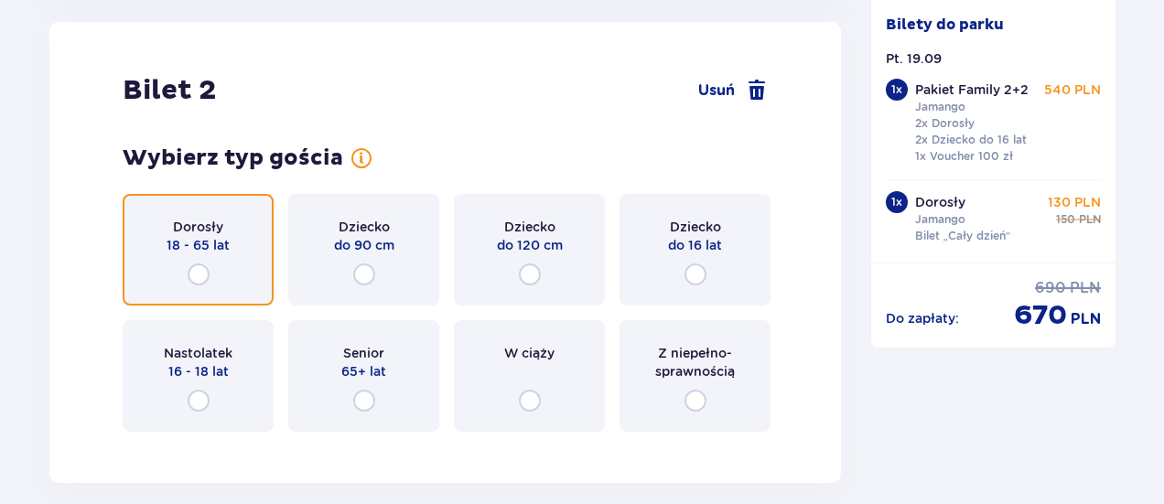
click at [193, 273] on input "radio" at bounding box center [199, 274] width 22 height 22
radio input "true"
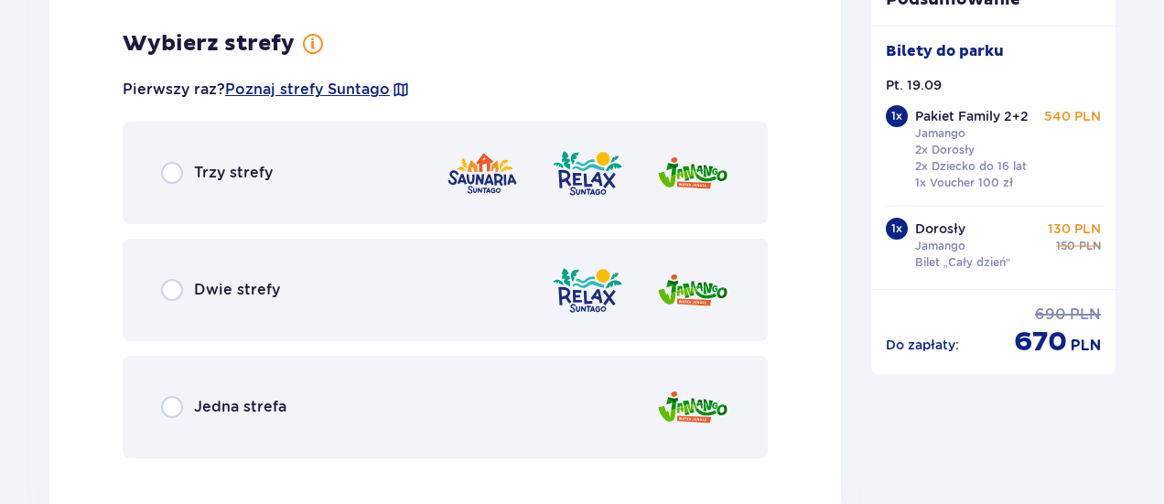
scroll to position [3362, 0]
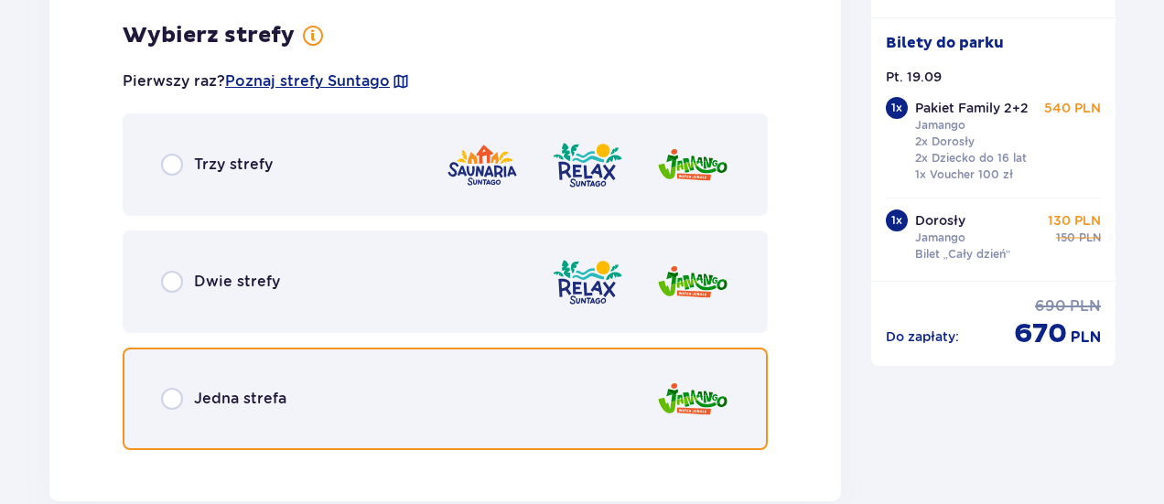
click at [171, 398] on input "radio" at bounding box center [172, 399] width 22 height 22
radio input "true"
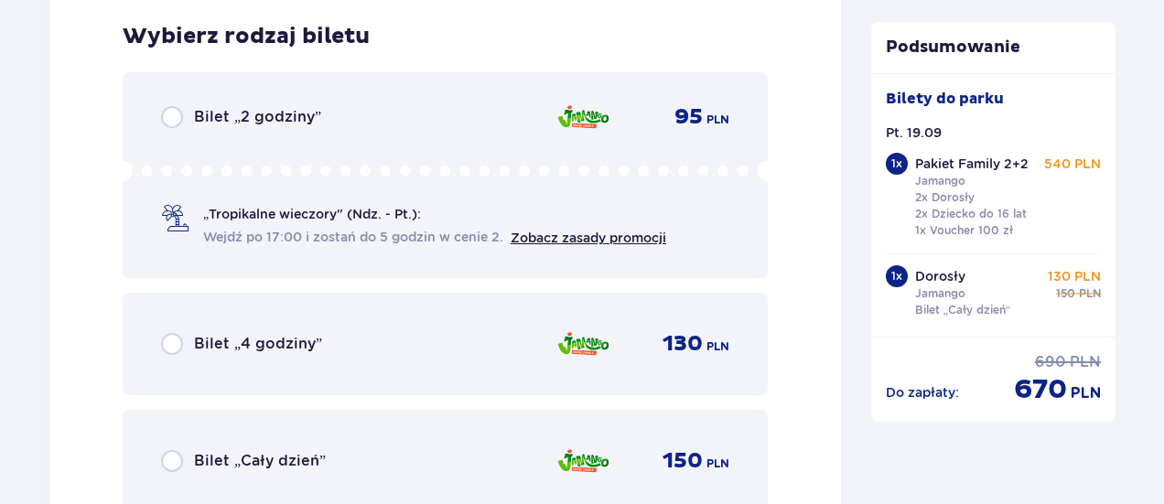
scroll to position [3827, 0]
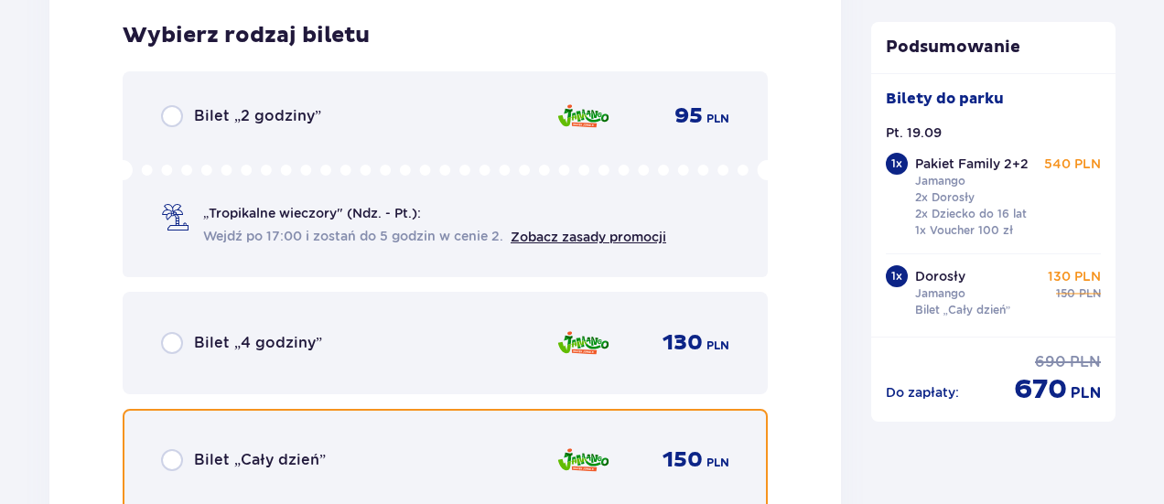
click at [167, 455] on input "radio" at bounding box center [172, 460] width 22 height 22
radio input "true"
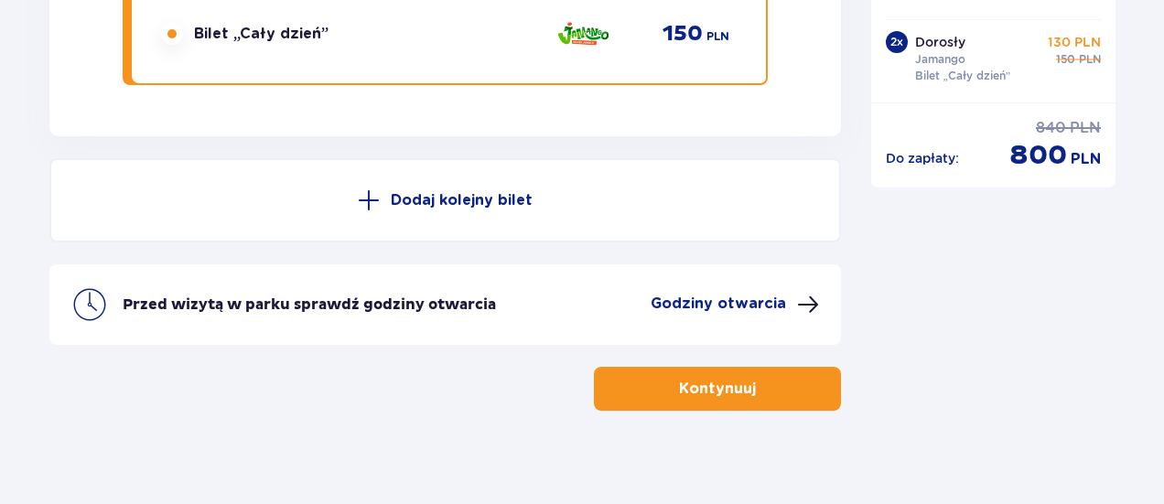
scroll to position [4269, 0]
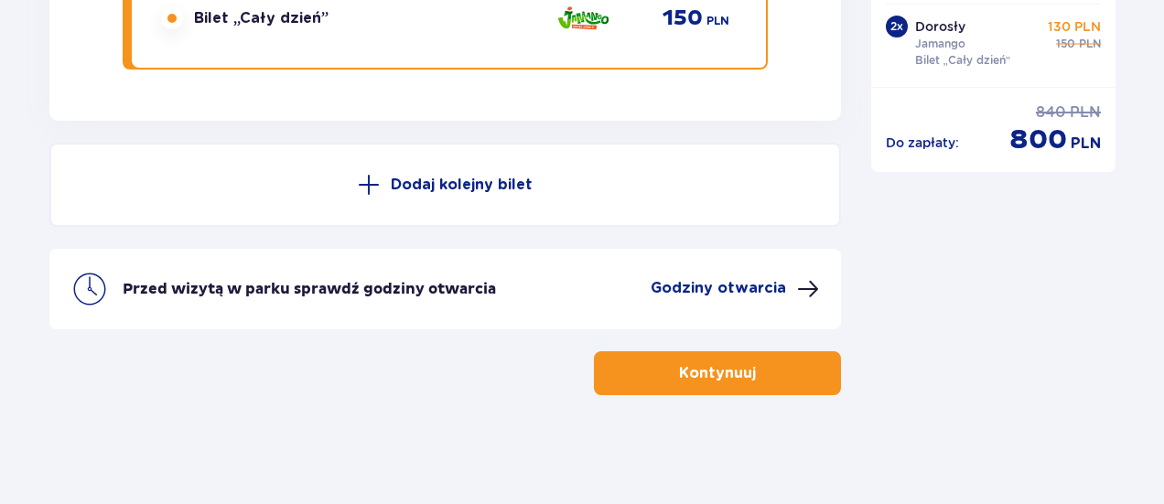
click at [482, 200] on button "Dodaj kolejny bilet" at bounding box center [444, 185] width 791 height 84
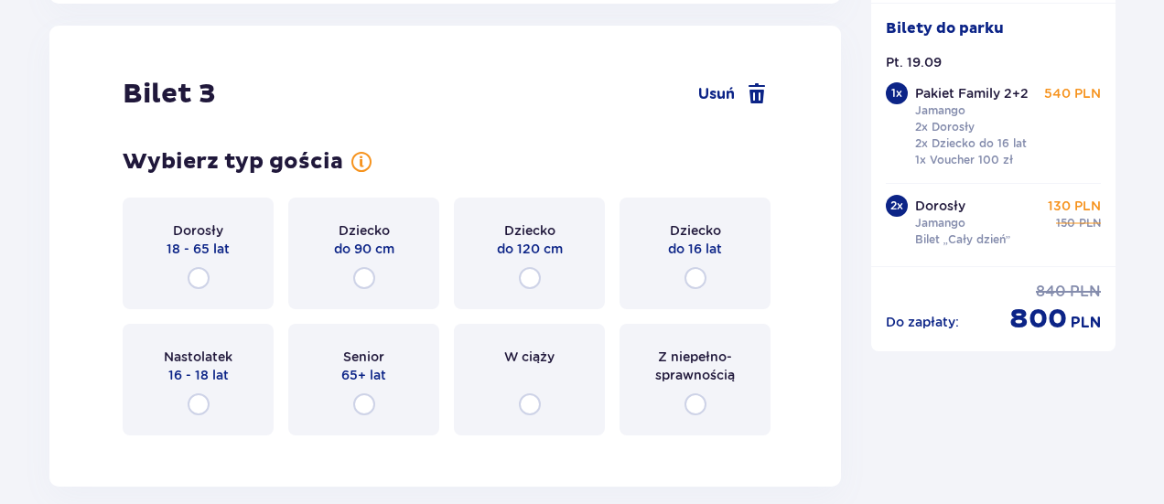
scroll to position [4389, 0]
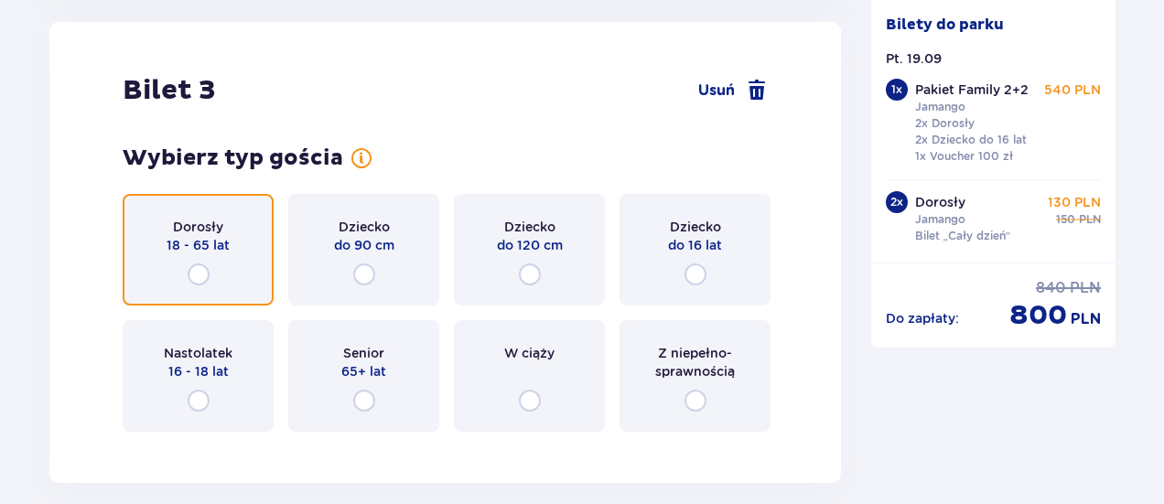
click at [204, 280] on input "radio" at bounding box center [199, 274] width 22 height 22
radio input "true"
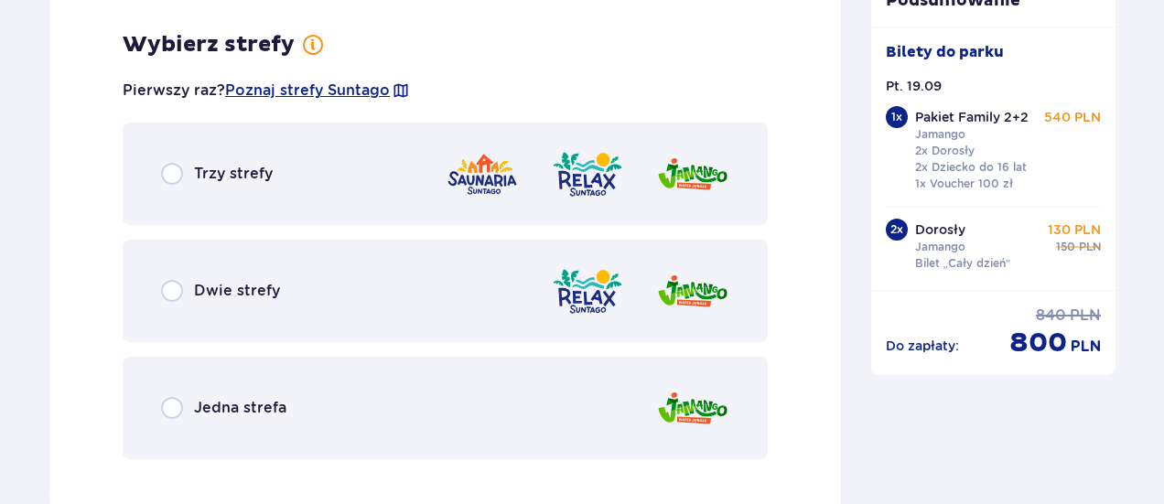
scroll to position [4836, 0]
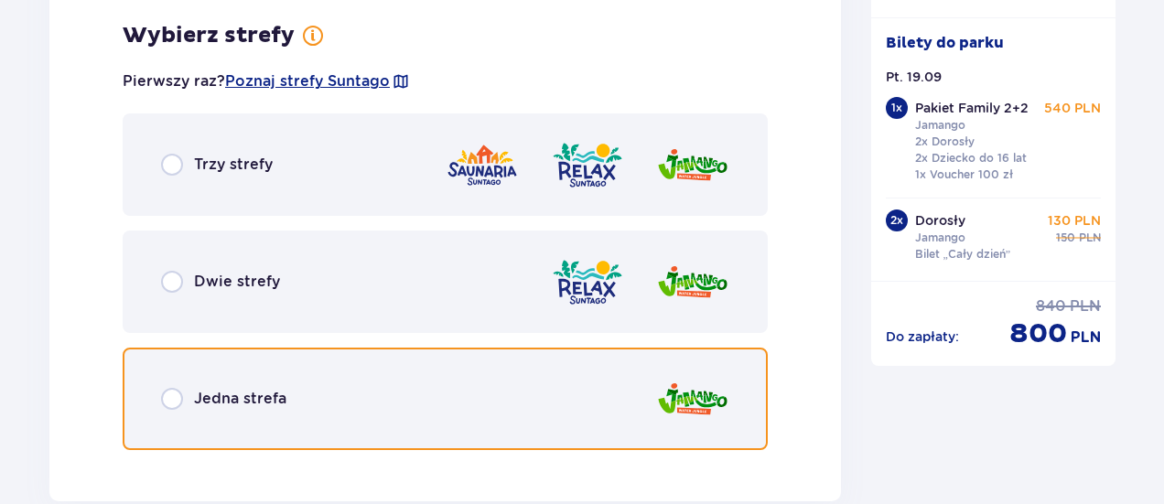
click at [178, 396] on input "radio" at bounding box center [172, 399] width 22 height 22
radio input "true"
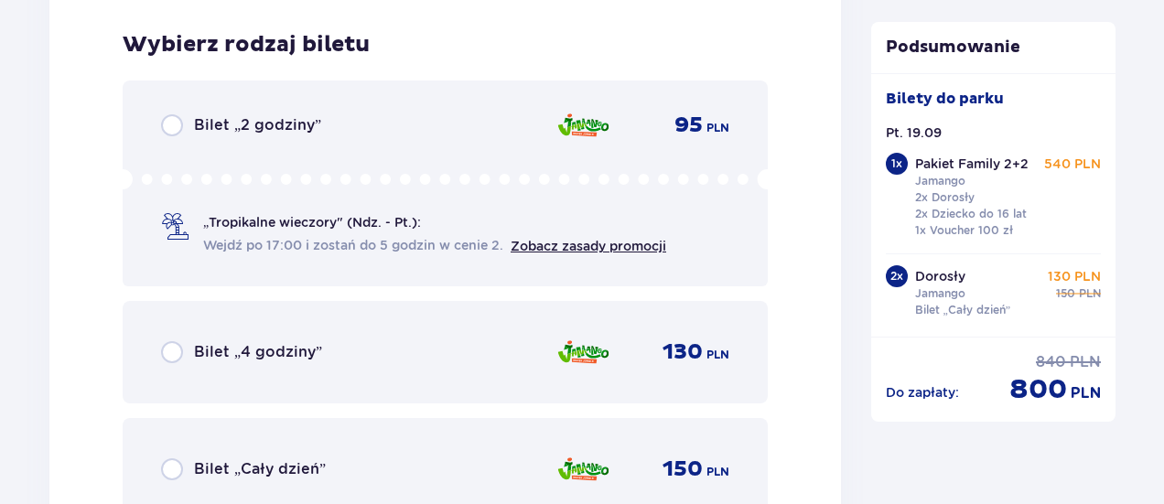
scroll to position [5301, 0]
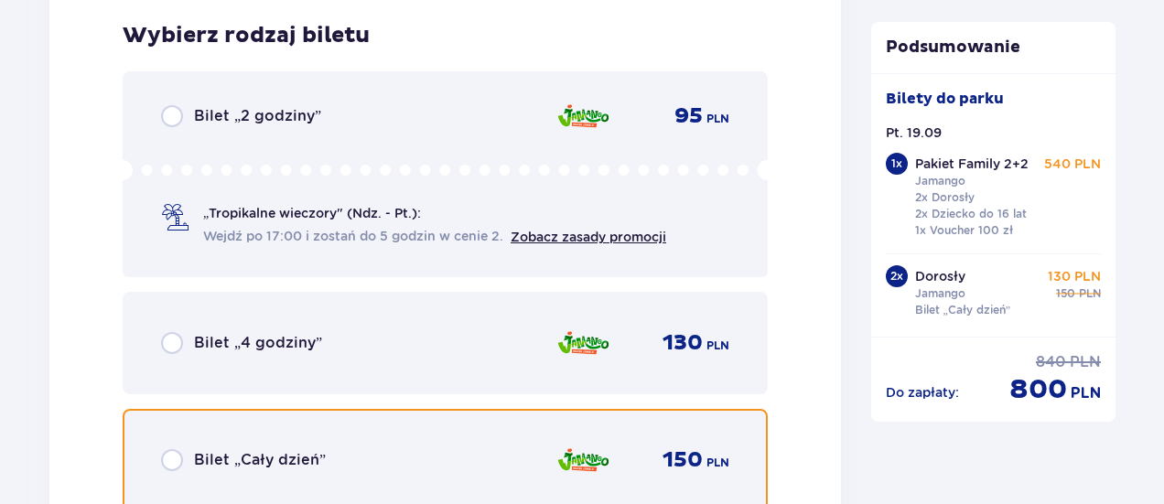
click at [172, 469] on input "radio" at bounding box center [172, 460] width 22 height 22
radio input "true"
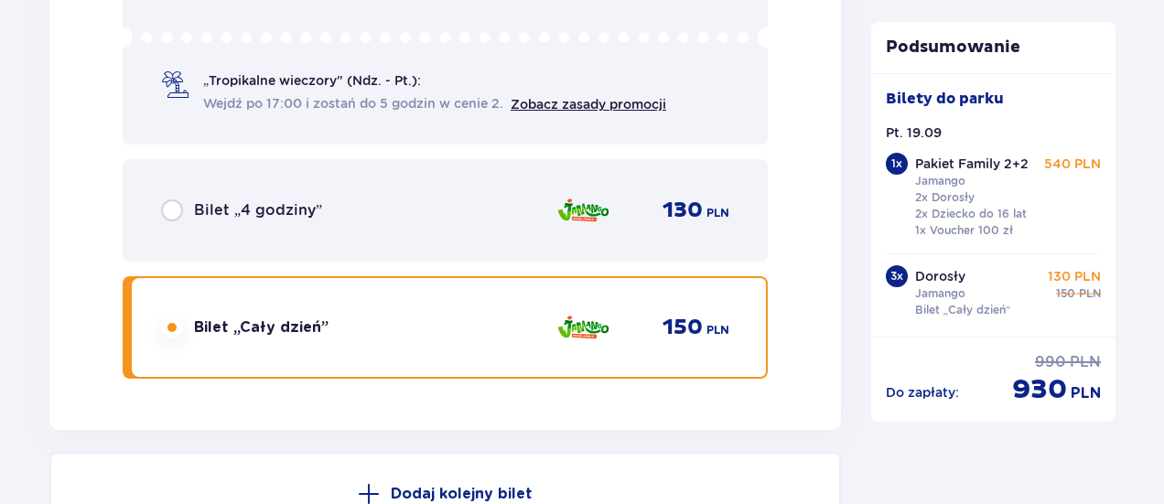
scroll to position [5403, 0]
